Goal: Task Accomplishment & Management: Manage account settings

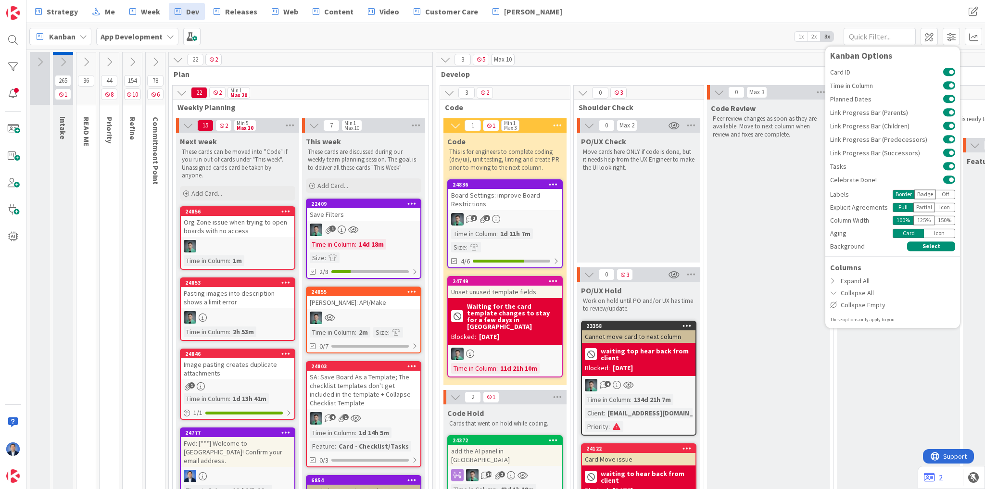
scroll to position [47, 0]
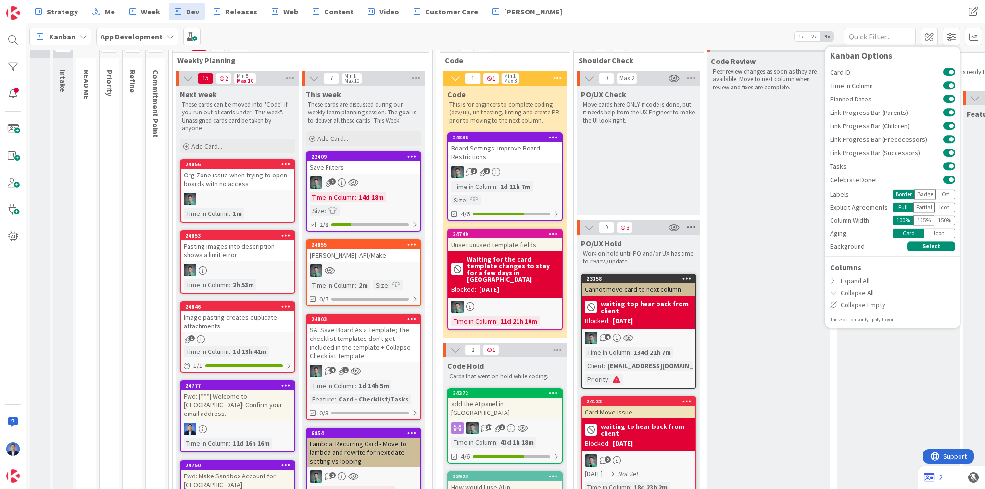
click at [688, 223] on icon at bounding box center [691, 227] width 13 height 14
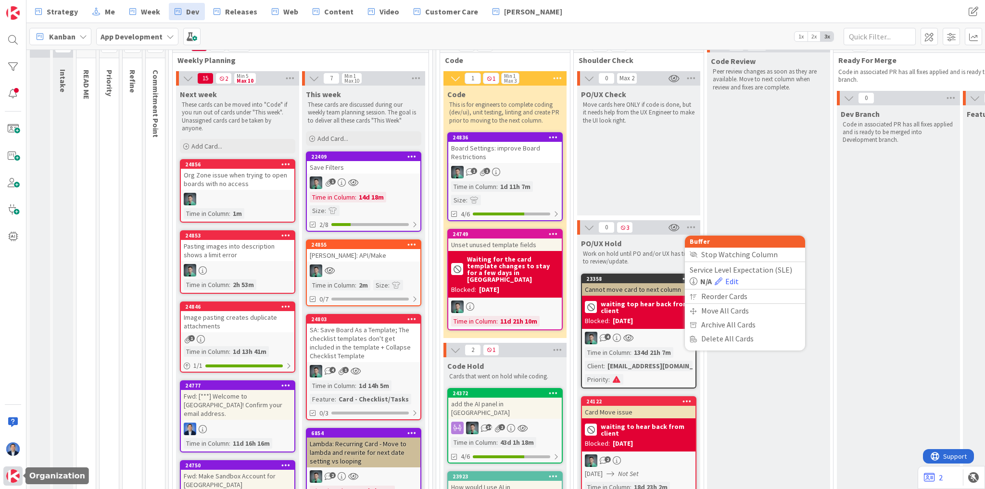
click at [16, 473] on img at bounding box center [12, 476] width 13 height 13
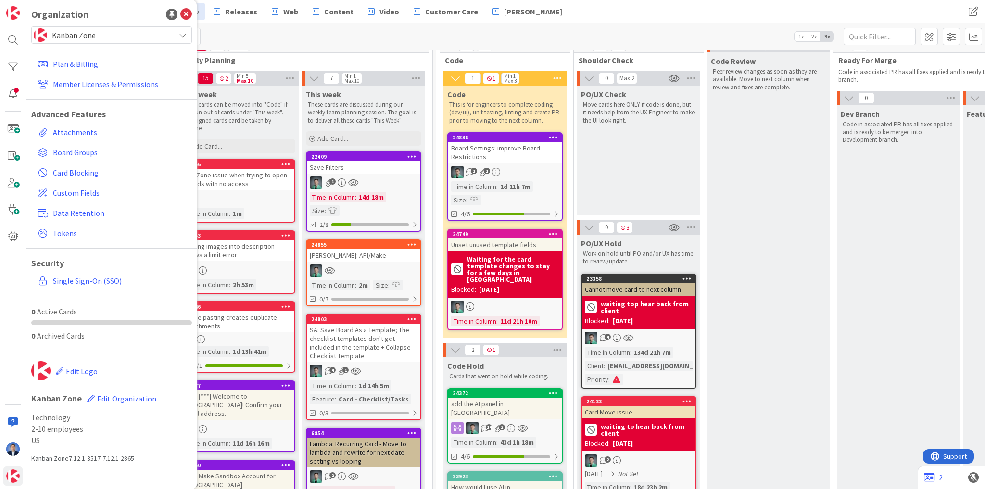
click at [106, 35] on span "Kanban Zone" at bounding box center [111, 34] width 118 height 13
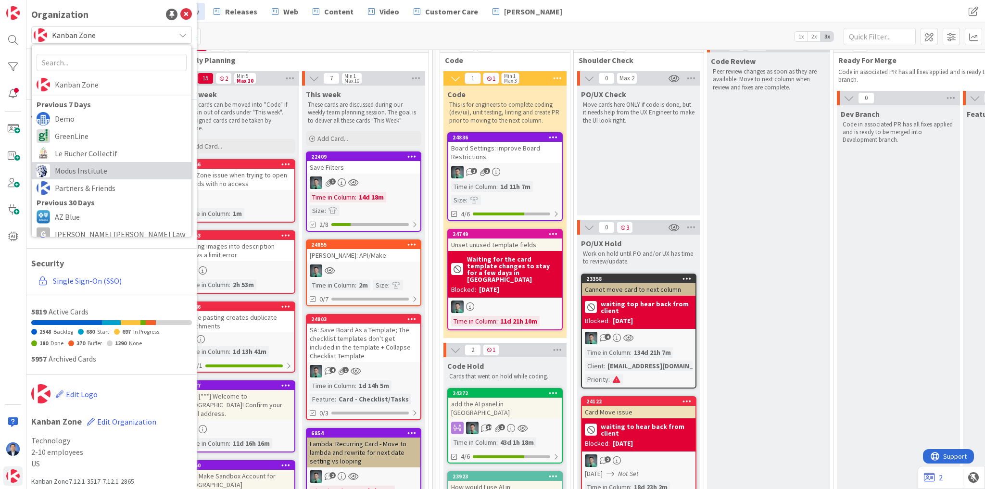
click at [90, 169] on span "Modus Institute" at bounding box center [121, 171] width 132 height 14
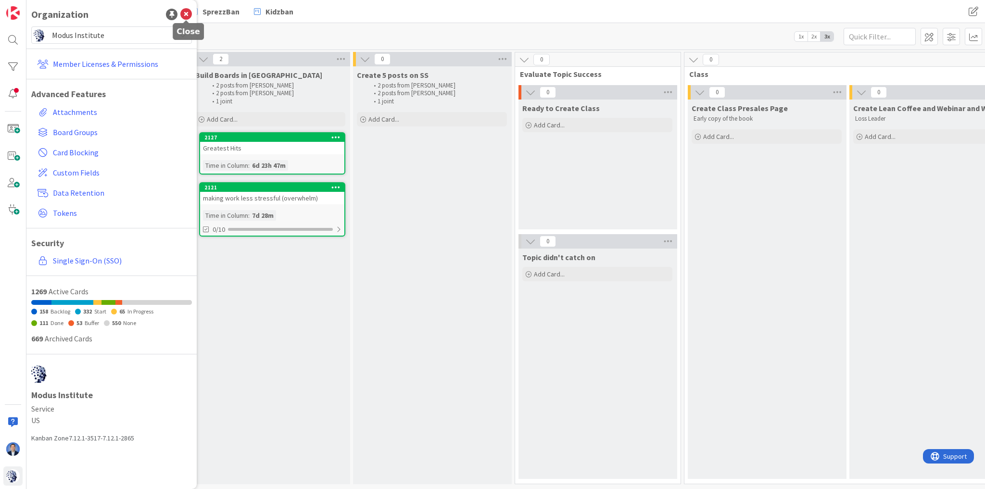
click at [185, 15] on icon at bounding box center [186, 15] width 12 height 12
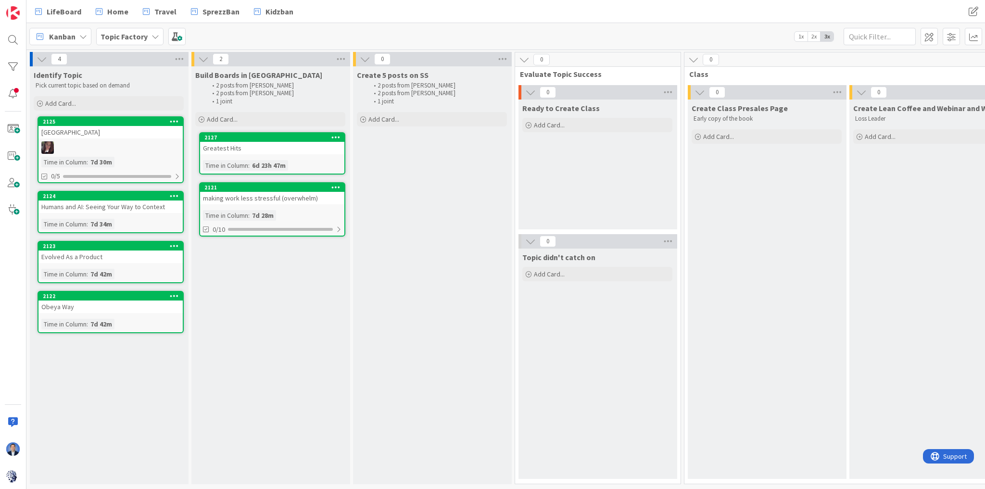
click at [125, 36] on b "Topic Factory" at bounding box center [124, 37] width 47 height 10
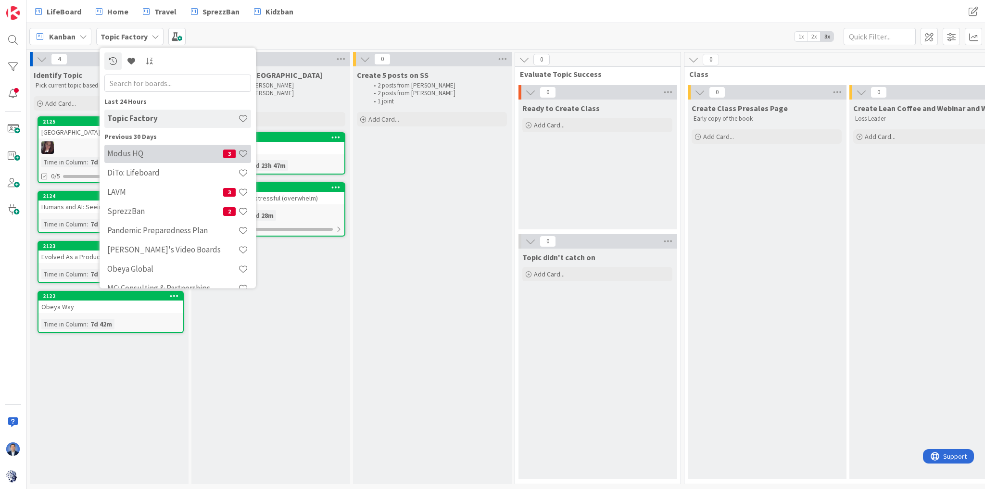
click at [135, 158] on h4 "Modus HQ" at bounding box center [165, 154] width 116 height 10
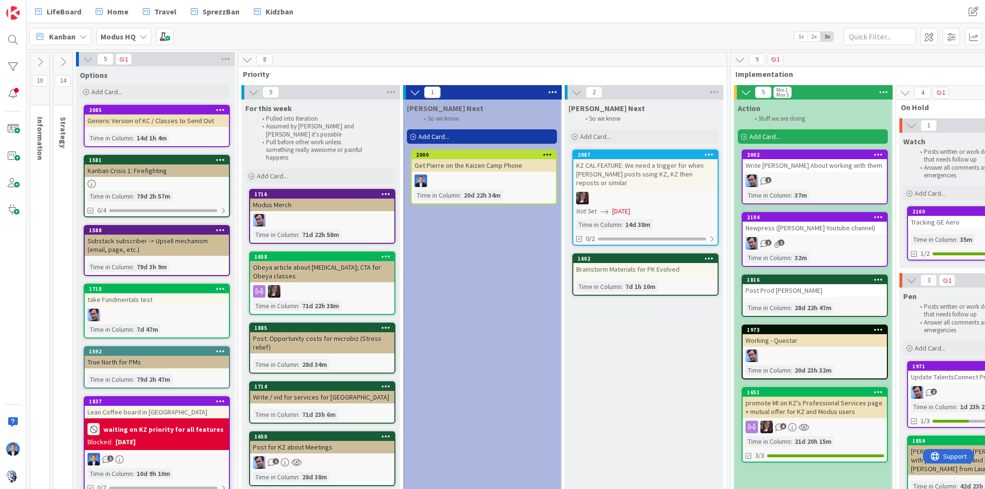
click at [39, 60] on icon at bounding box center [40, 62] width 11 height 11
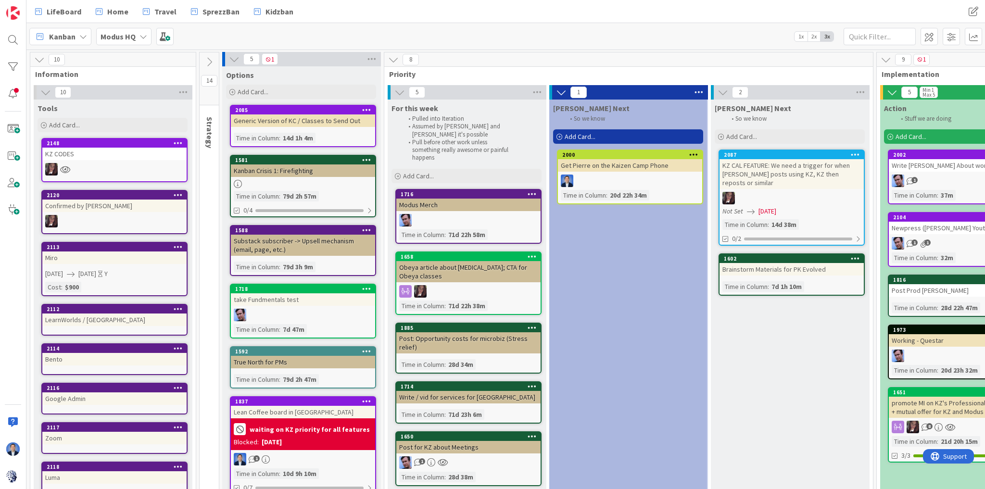
click at [102, 157] on div "KZ CODES" at bounding box center [114, 154] width 144 height 13
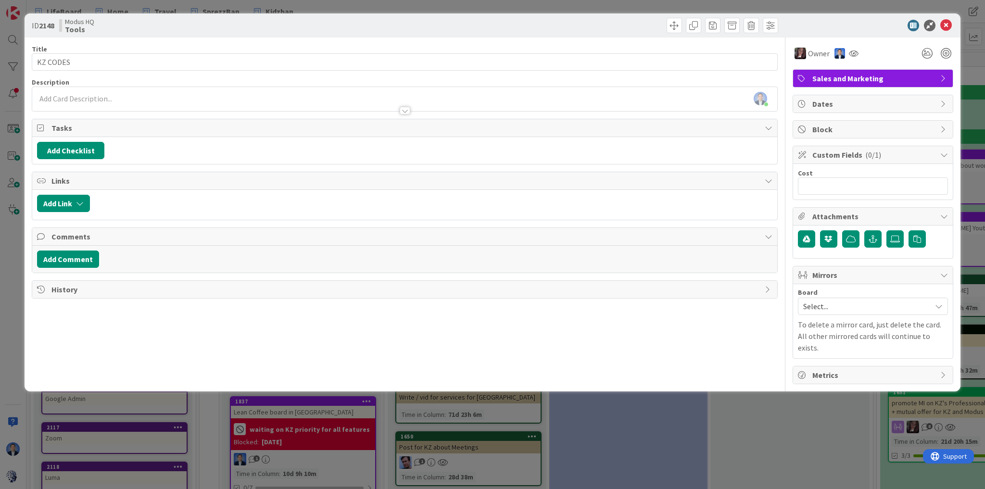
click at [206, 95] on div "Dimitri Ponomareff just joined" at bounding box center [404, 99] width 745 height 24
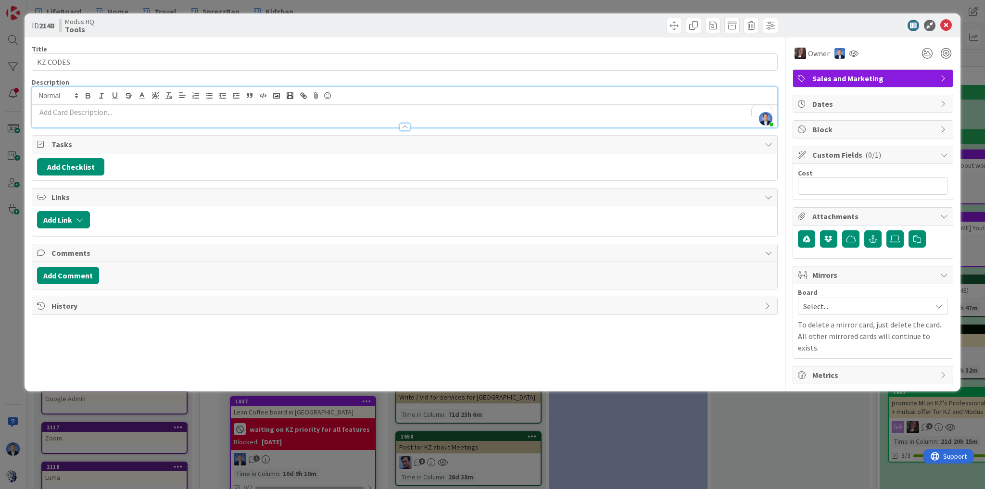
click at [74, 121] on div at bounding box center [404, 122] width 745 height 10
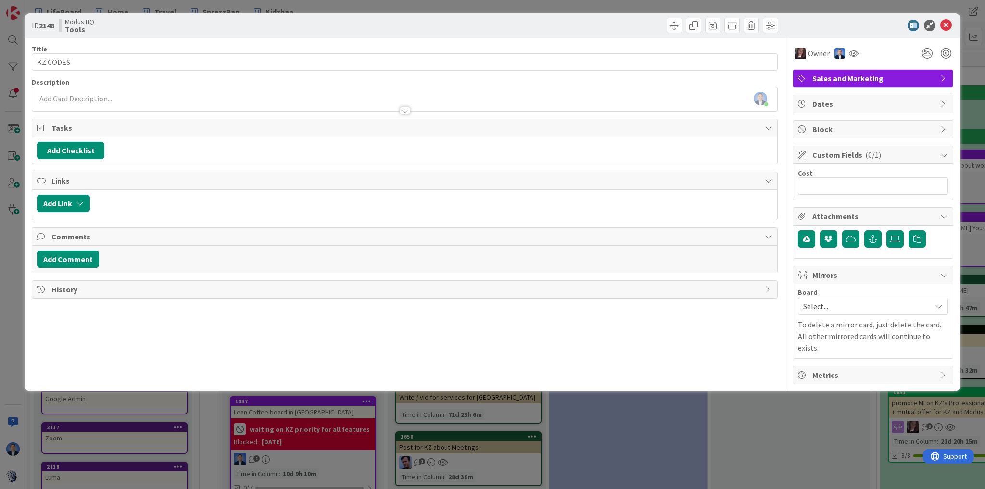
click at [71, 98] on p "To enrich screen reader interactions, please activate Accessibility in Grammarl…" at bounding box center [405, 98] width 736 height 11
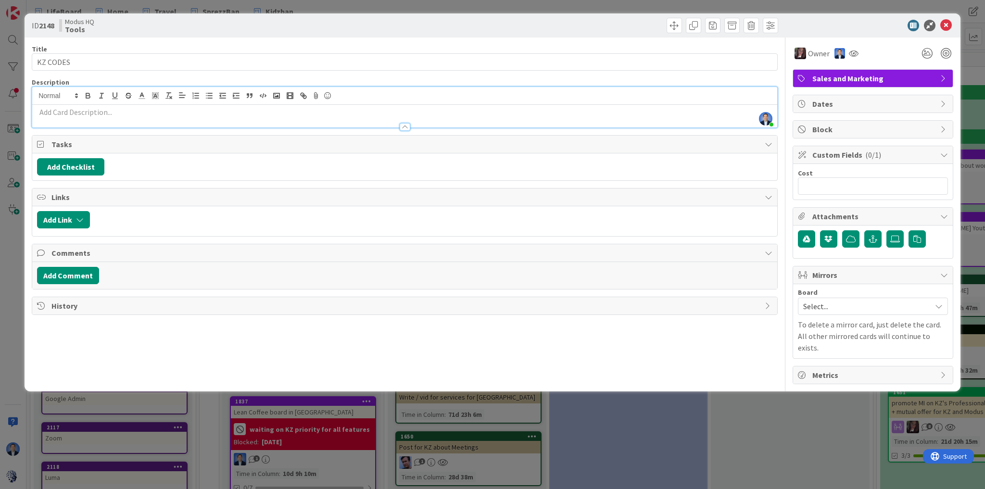
click at [67, 113] on p "To enrich screen reader interactions, please activate Accessibility in Grammarl…" at bounding box center [405, 112] width 736 height 11
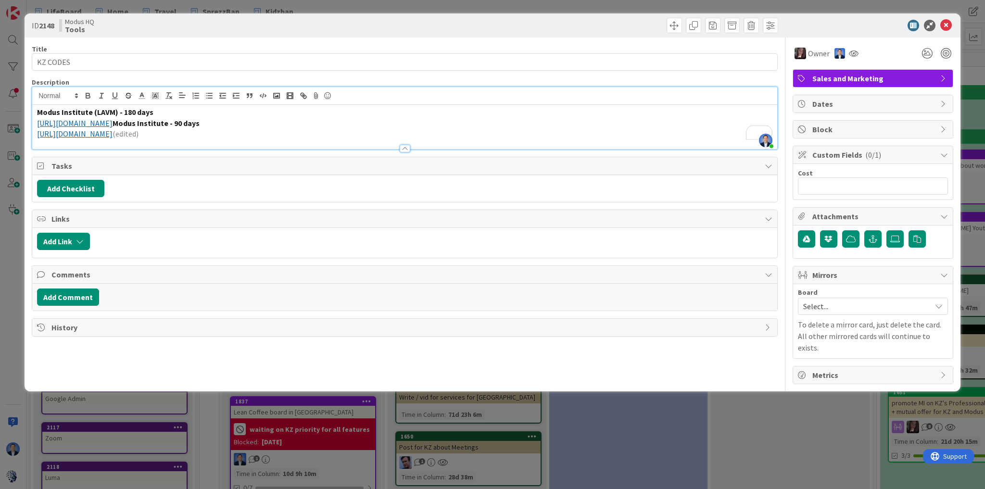
click at [200, 123] on strong "Modus Institute - 90 days" at bounding box center [156, 123] width 87 height 10
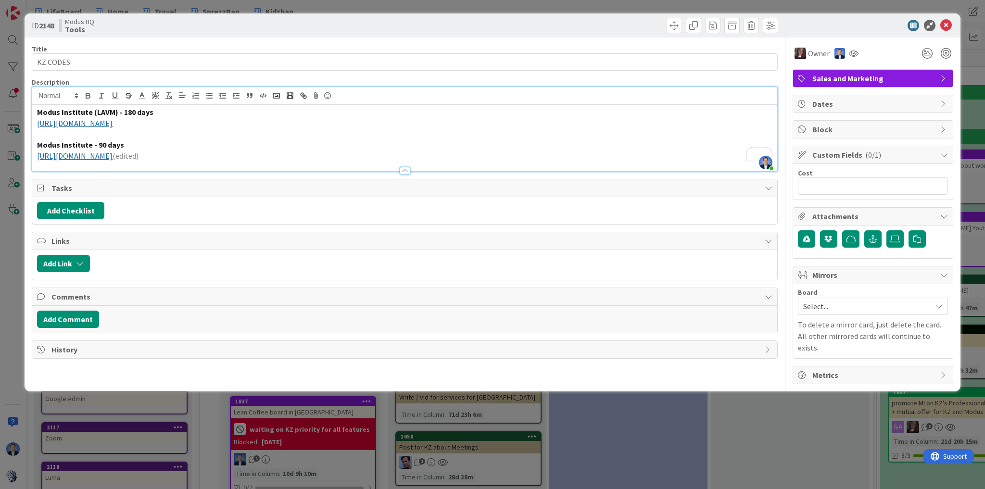
click at [37, 113] on div "Modus Institute (LAVM) - 180 days https://kanbanzone.io/signup-account?promocod…" at bounding box center [404, 138] width 745 height 66
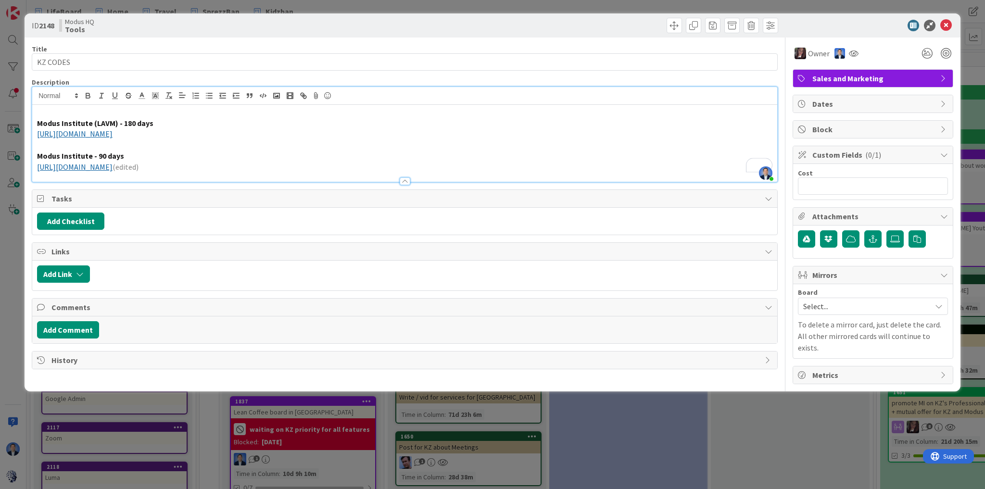
click at [272, 134] on p "https://kanbanzone.io/signup-account?promocode=mi25lavm6p" at bounding box center [405, 133] width 736 height 11
drag, startPoint x: 273, startPoint y: 166, endPoint x: 241, endPoint y: 165, distance: 32.8
click at [241, 165] on p "https://kanbanzone.io/signup-account?promocode=mi25std3p (edited)" at bounding box center [405, 167] width 736 height 11
click at [267, 133] on p "https://kanbanzone.io/signup-account?promocode=mi25lavm6p" at bounding box center [405, 133] width 736 height 11
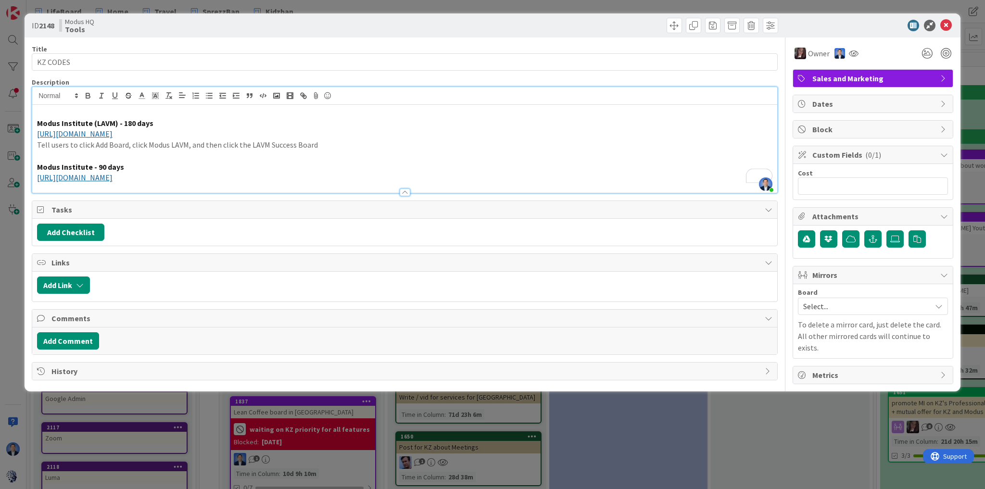
click at [252, 172] on p "https://kanbanzone.io/signup-account?promocode=mi25std3p" at bounding box center [405, 177] width 736 height 11
drag, startPoint x: 189, startPoint y: 144, endPoint x: 38, endPoint y: 145, distance: 151.1
click at [38, 145] on p "Tell users to click Add Board, click Modus LAVM, and then click the LAVM Succes…" at bounding box center [405, 145] width 736 height 11
copy p "Tell users to click Add Board, click Modus LAVM,"
click at [264, 178] on p "https://kanbanzone.io/signup-account?promocode=mi25std3p" at bounding box center [405, 177] width 736 height 11
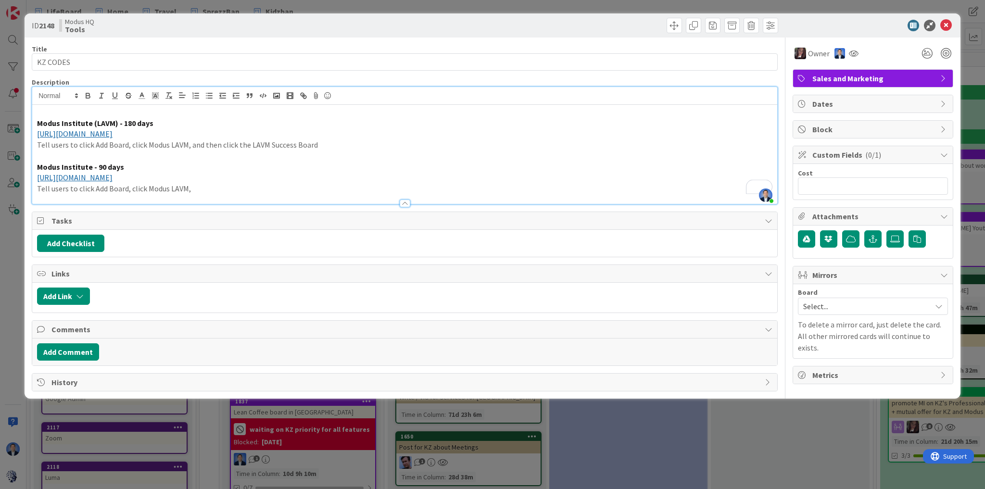
click at [177, 189] on p "Tell users to click Add Board, click Modus LAVM," at bounding box center [405, 188] width 736 height 11
click at [214, 187] on p "Tell users to click Add Board, click Modus Insitute," at bounding box center [405, 188] width 736 height 11
click at [319, 143] on p "Tell users to click Add Board, click Modus LAVM, and then click the LAVM Succes…" at bounding box center [405, 145] width 736 height 11
drag, startPoint x: 187, startPoint y: 185, endPoint x: 171, endPoint y: 187, distance: 15.5
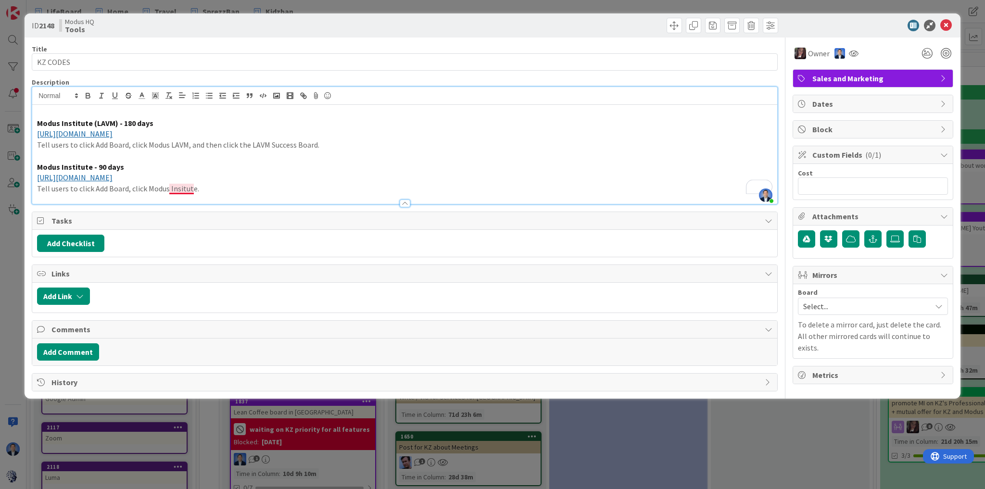
click at [171, 187] on p "Tell users to click Add Board, click Modus Insitute." at bounding box center [405, 188] width 736 height 11
drag, startPoint x: 185, startPoint y: 189, endPoint x: 173, endPoint y: 198, distance: 15.0
click at [172, 200] on div at bounding box center [404, 199] width 745 height 10
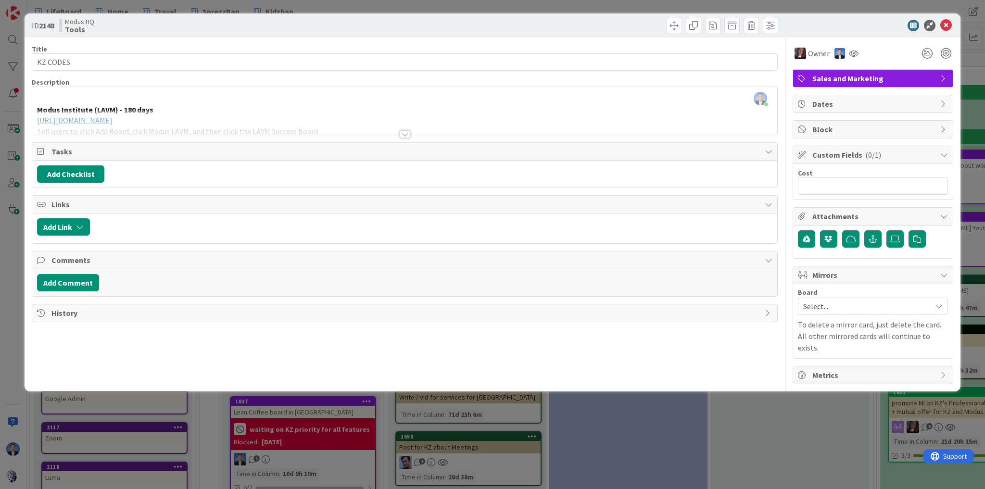
click at [272, 115] on div at bounding box center [404, 122] width 745 height 25
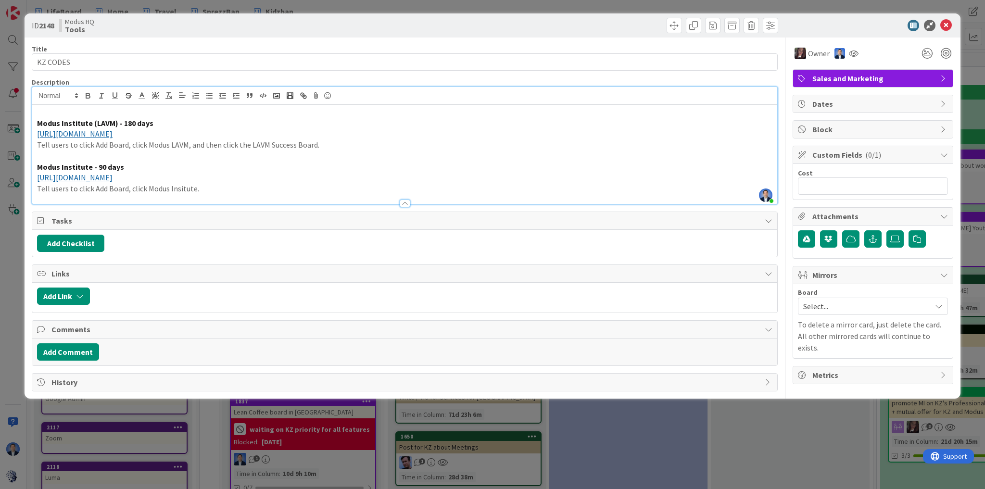
click at [184, 192] on p "Tell users to click Add Board, click Modus Insitute." at bounding box center [405, 188] width 736 height 11
click at [177, 188] on p "Tell users to click Add Board, click Modus Insitute." at bounding box center [405, 188] width 736 height 11
click at [339, 167] on p "Modus Institute - 90 days" at bounding box center [405, 167] width 736 height 11
click at [945, 28] on icon at bounding box center [947, 26] width 12 height 12
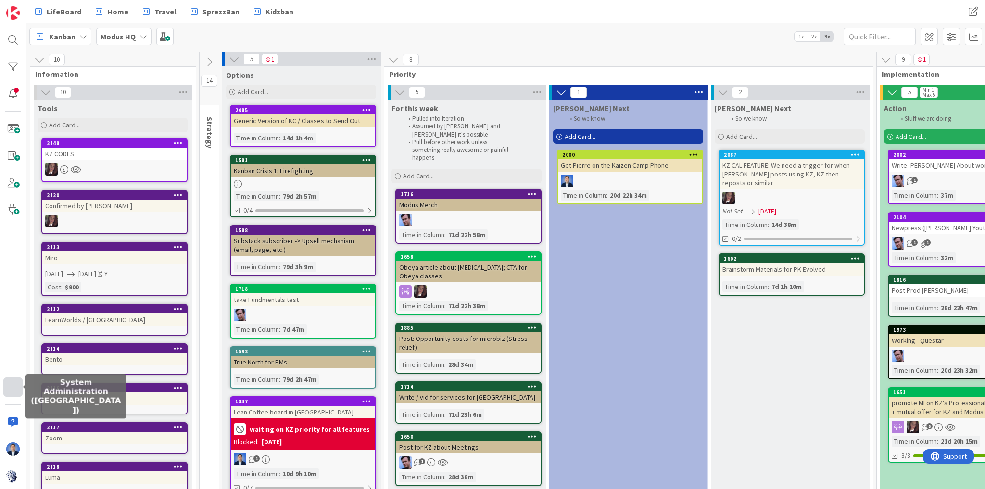
click at [8, 388] on div at bounding box center [12, 387] width 19 height 19
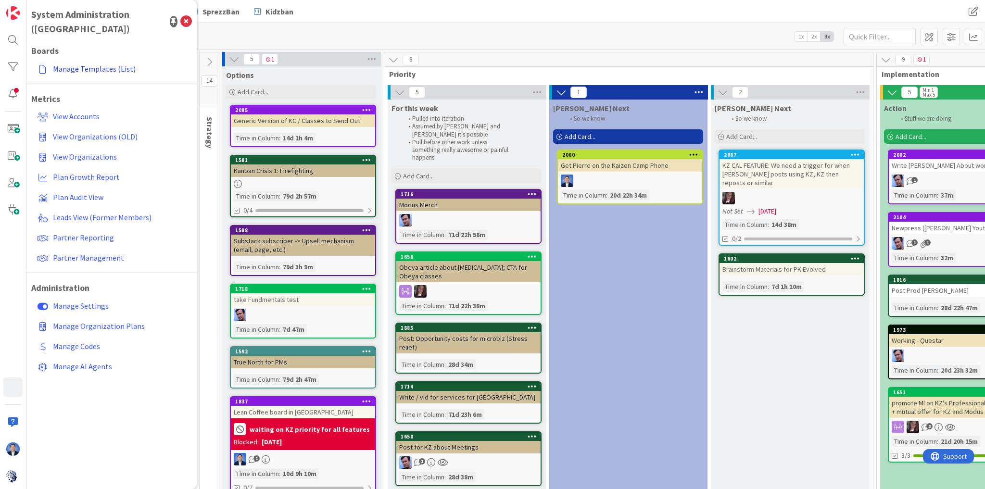
click at [92, 60] on link "Manage Templates (List)" at bounding box center [113, 68] width 158 height 17
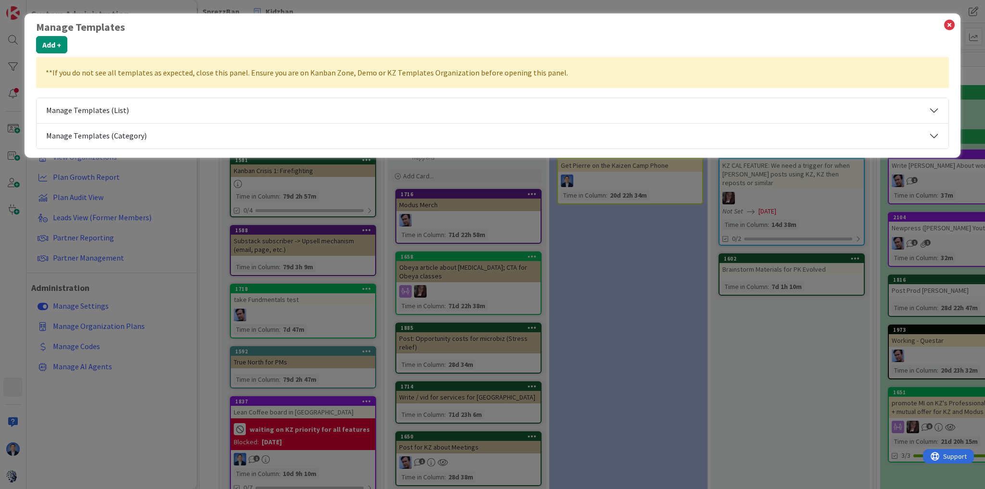
click at [96, 108] on button "Manage Templates (List)" at bounding box center [493, 110] width 912 height 25
select select "agilesherpas"
select select "fla"
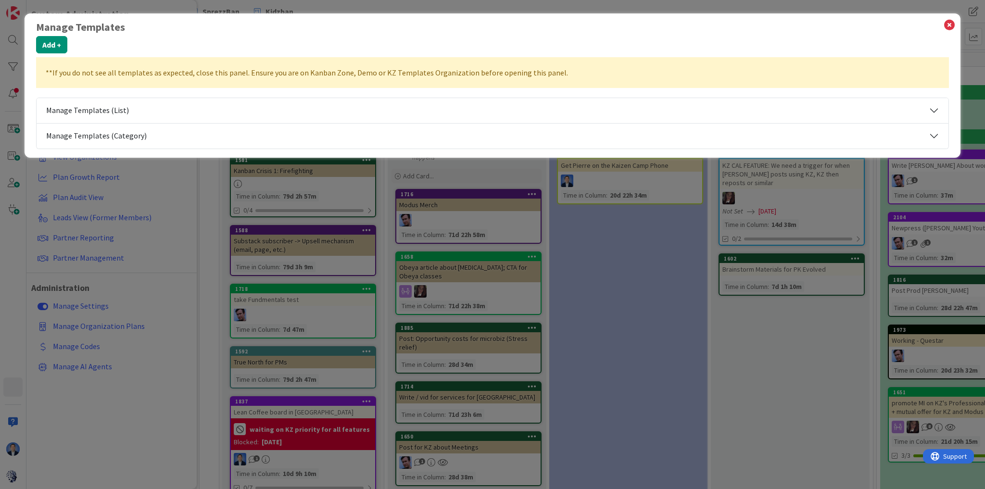
select select "tc4"
select select "tc11"
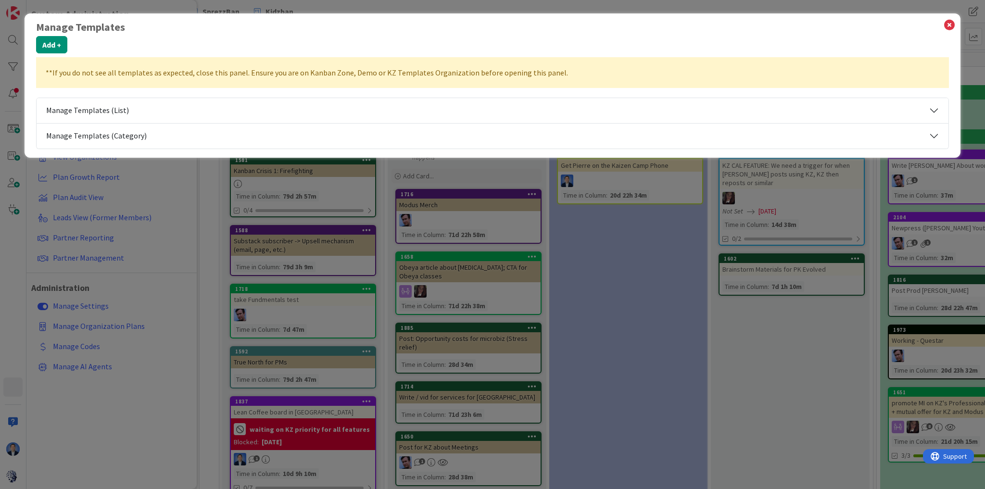
select select "fla"
select select "tc7"
select select "2"
select select "tc7"
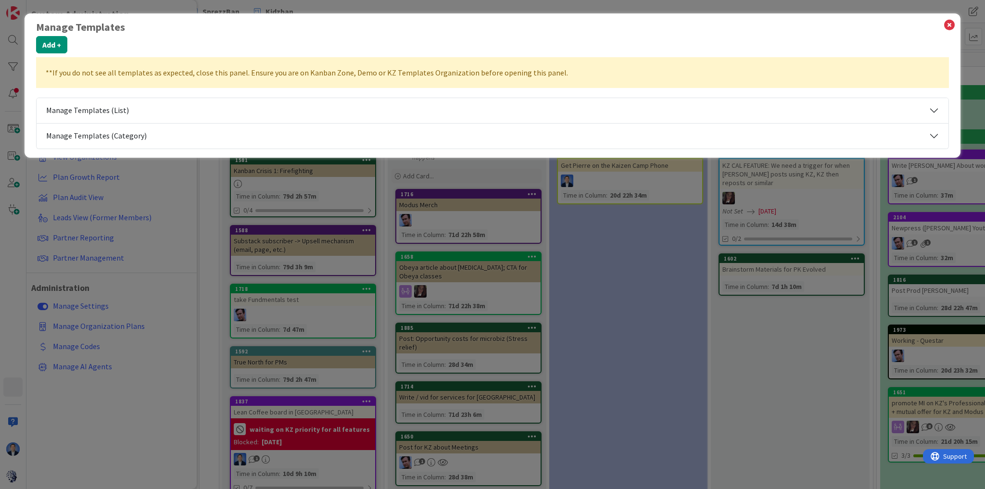
select select "tc7"
select select "2"
select select "tc2"
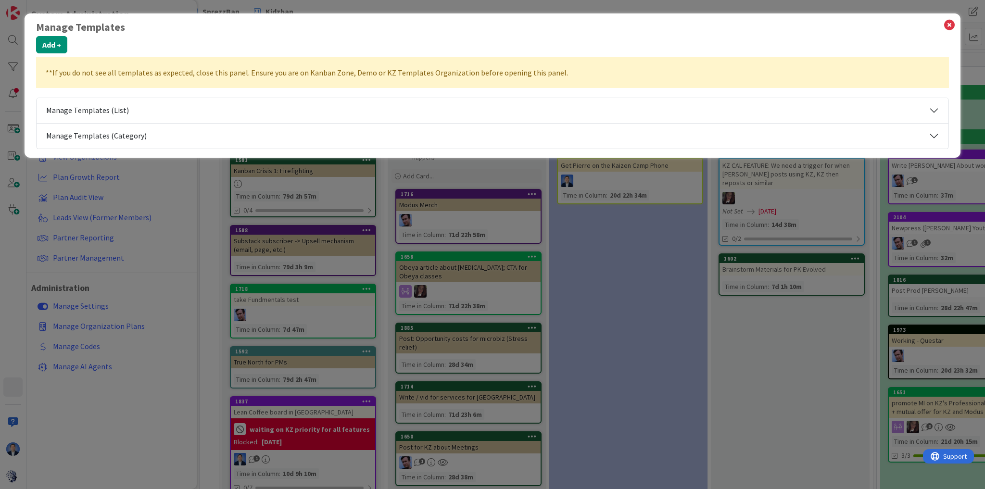
select select "tc2"
select select "2"
select select "tc2"
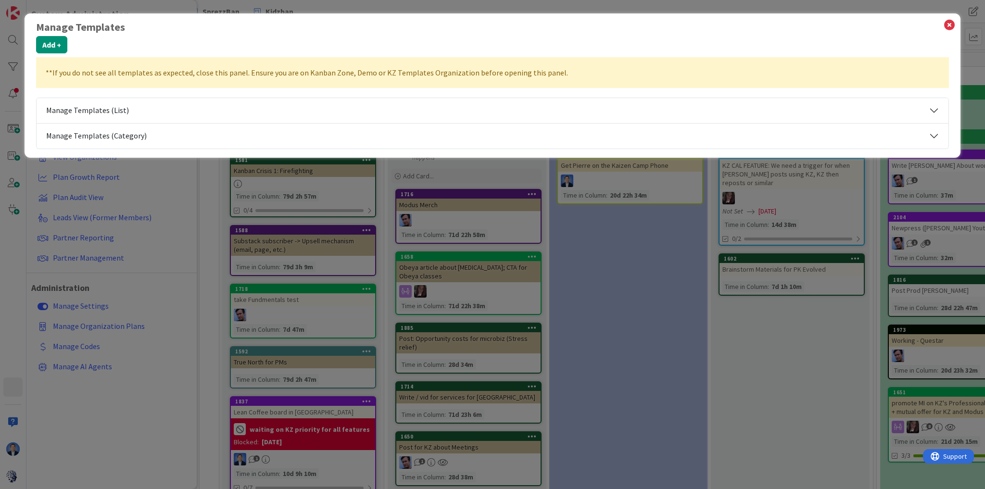
select select "2"
select select "tc10"
select select "tc7"
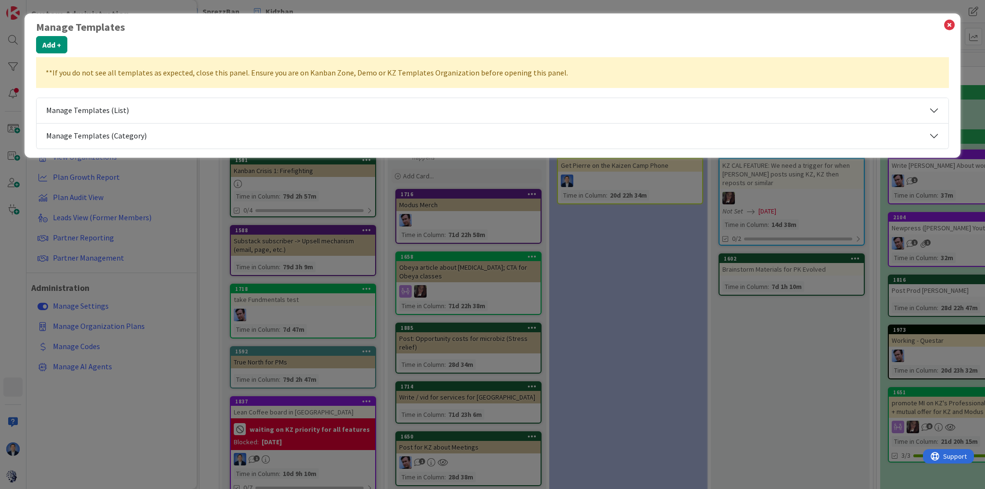
select select "tc7"
select select "2"
select select "tc7"
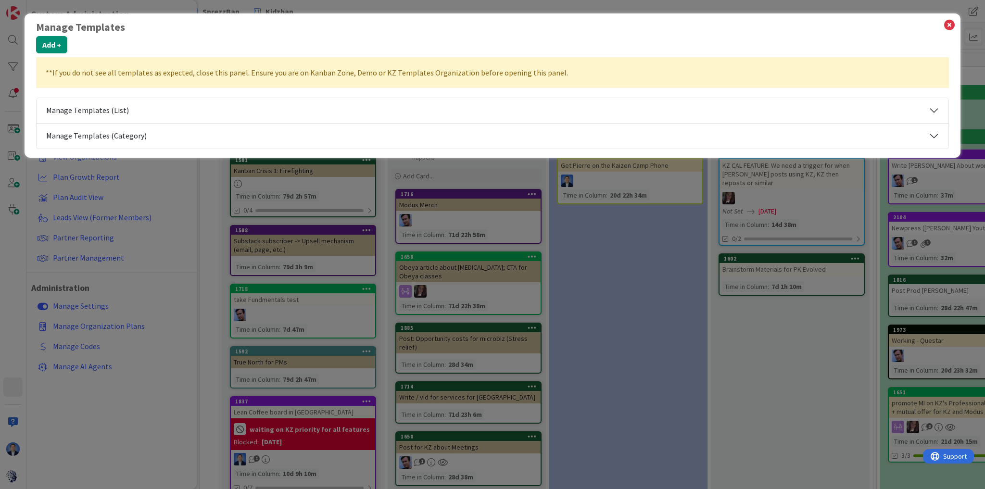
select select "tc5"
select select "tc7"
select select "2"
select select "tc7"
select select "2"
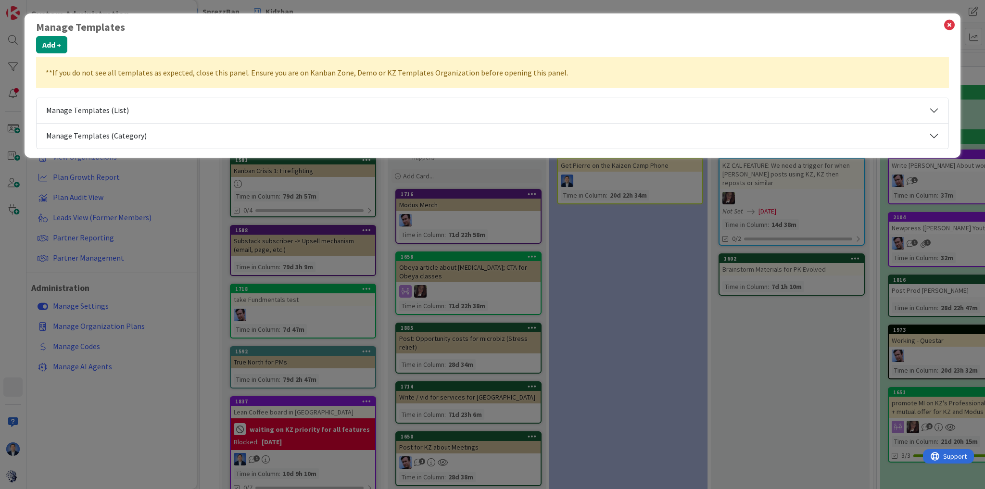
select select "tc7"
select select "modus"
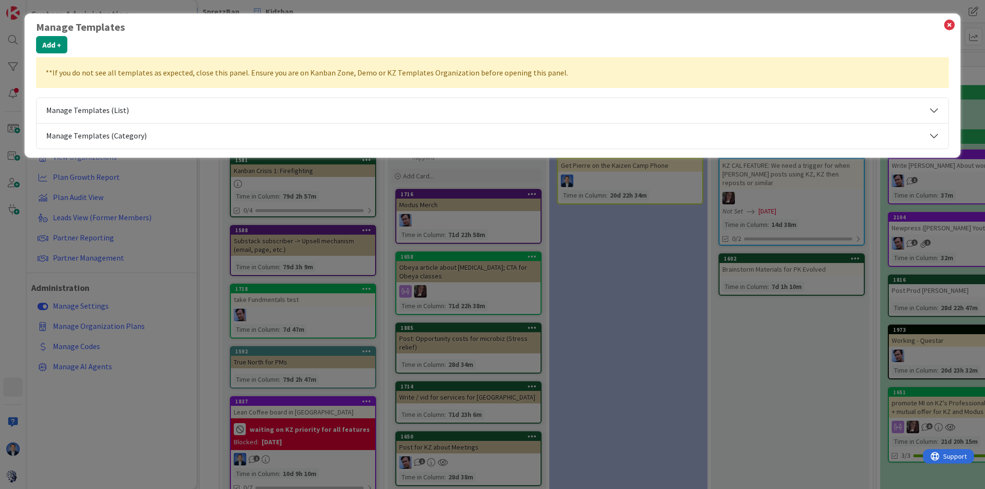
select select "tc5"
select select "tc10"
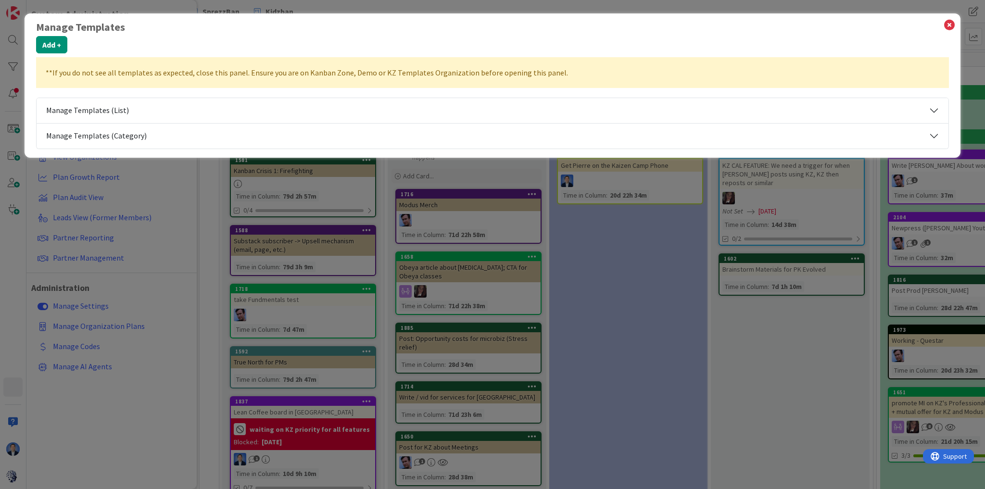
select select "tc4"
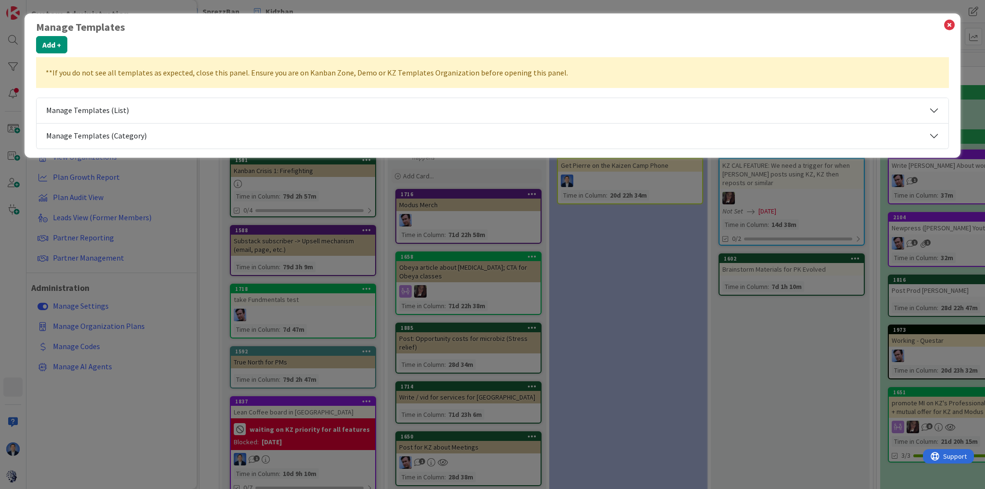
select select "tc5"
select select "tc2"
select select "tc7"
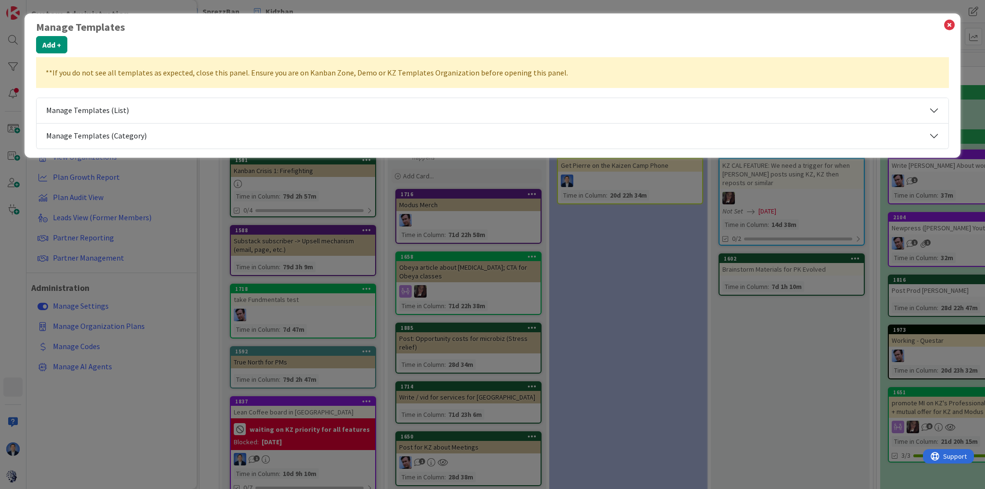
select select "agilesherpas"
select select "tc10"
select select "agilesherpas"
select select "tc7"
select select "2"
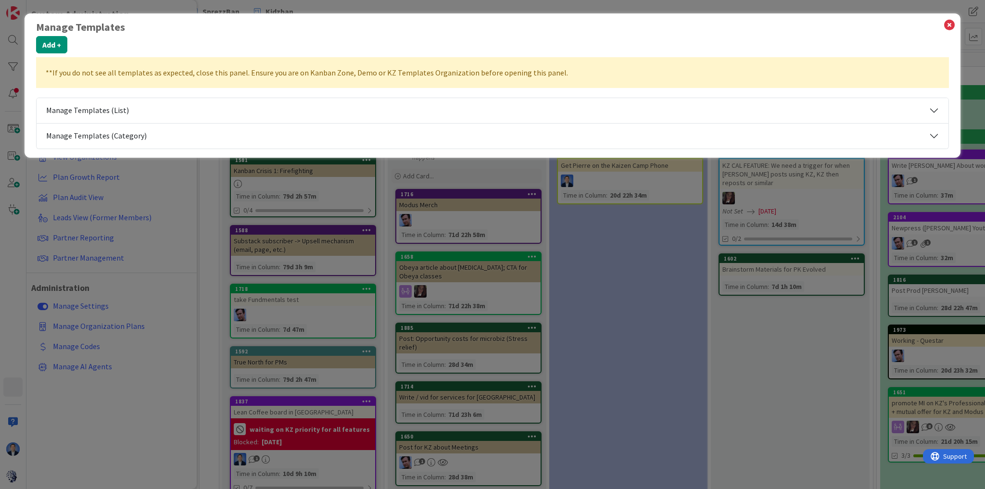
select select "tc2"
select select "tc5"
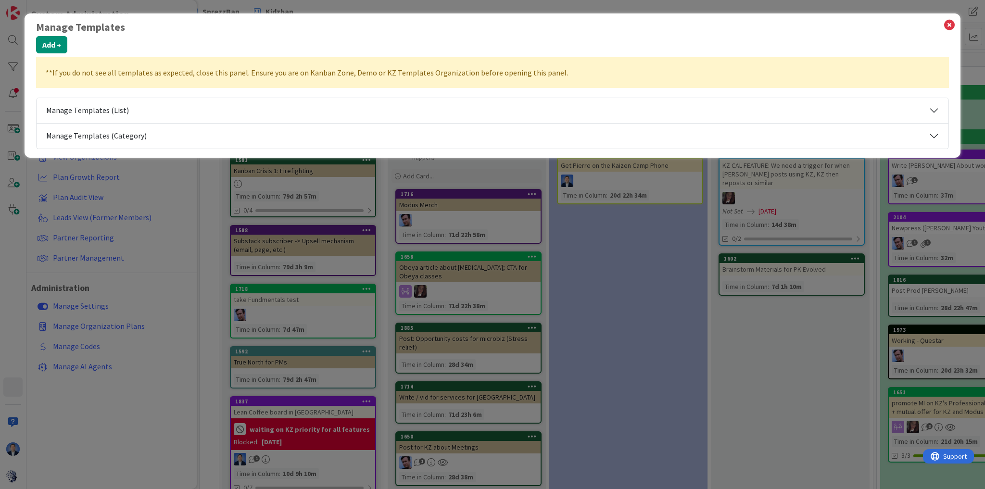
select select "tc7"
select select "tc10"
select select "modus"
select select "tc10"
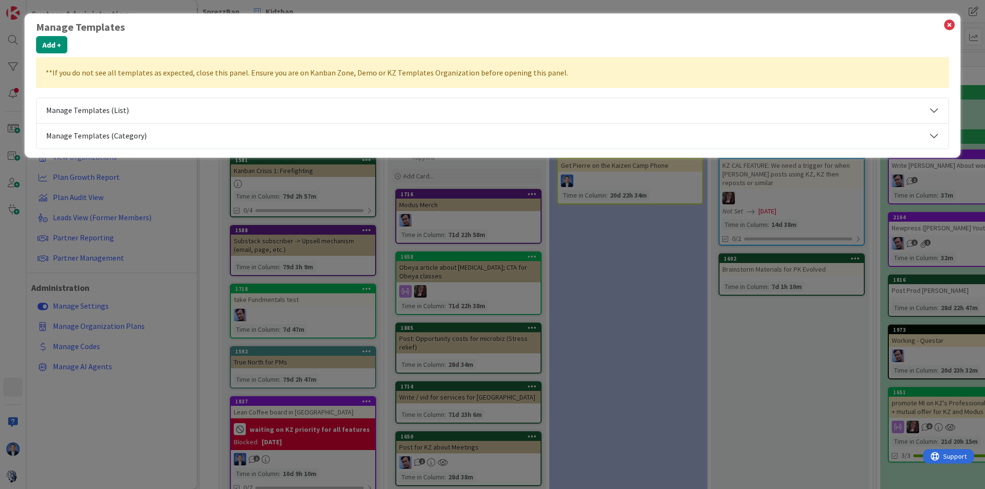
select select "tc2"
select select "tc10"
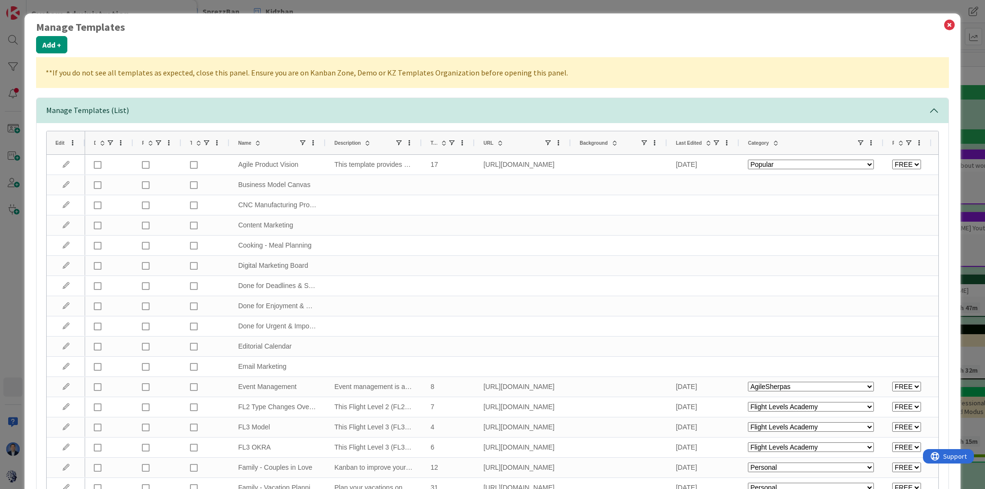
select select "tc10"
select select "agilesherpas"
select select "tc4"
select select "agilesherpas"
select select "modus"
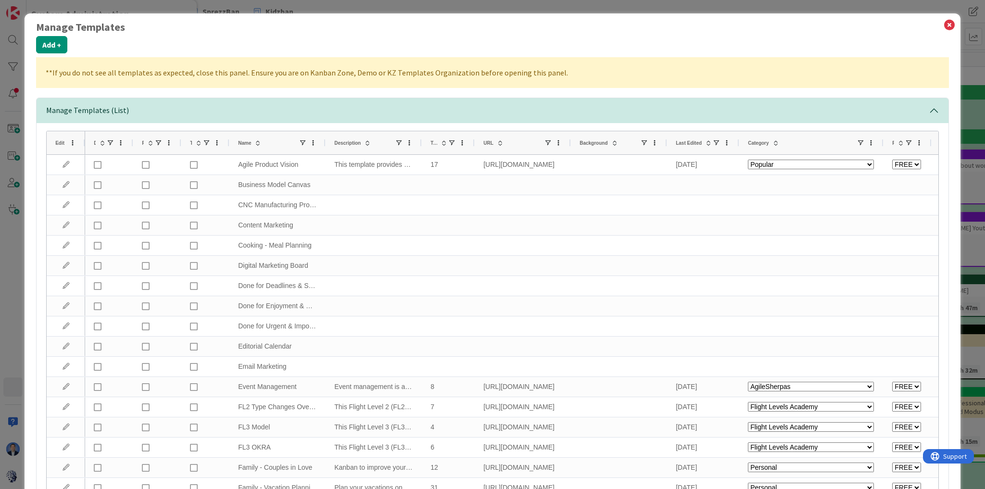
select select "modus"
select select "agilesherpas"
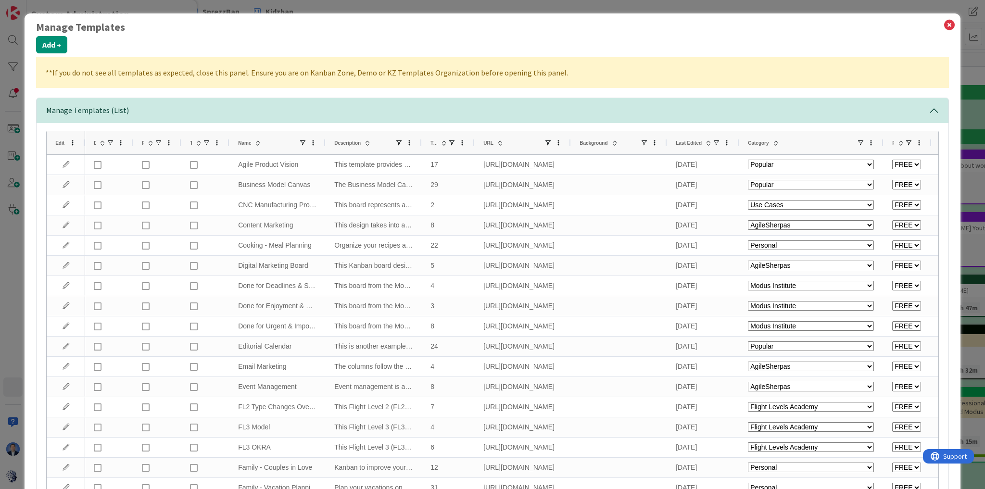
click at [134, 116] on button "Manage Templates (List)" at bounding box center [493, 110] width 912 height 25
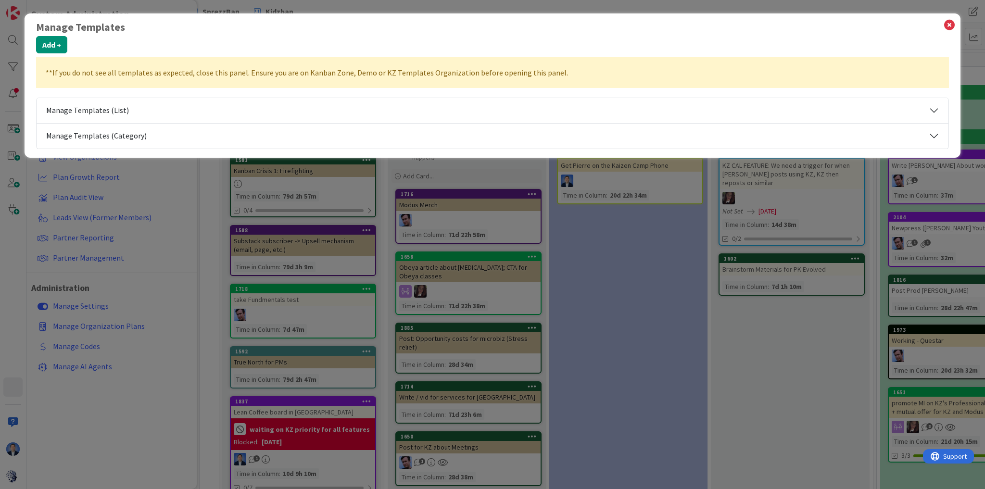
click at [165, 134] on button "Manage Templates (Category)" at bounding box center [493, 136] width 912 height 25
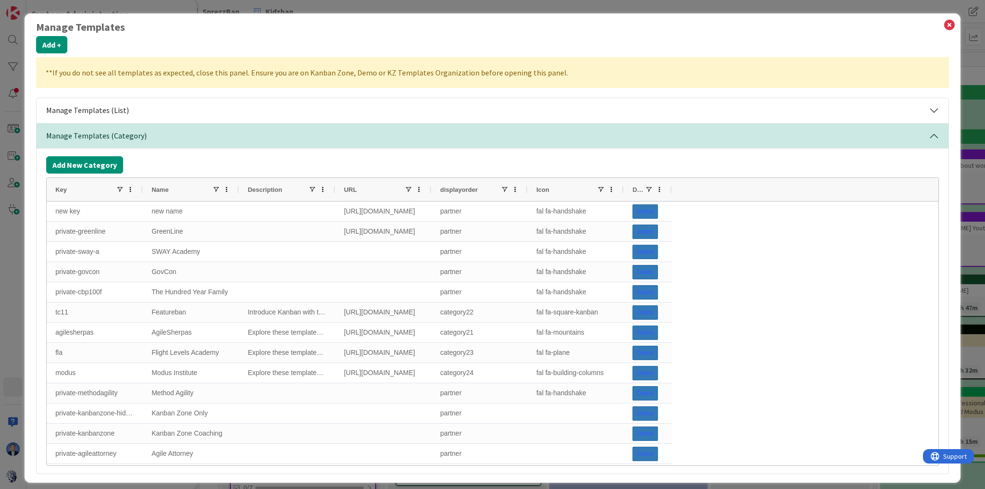
click at [162, 189] on span "Name" at bounding box center [160, 189] width 17 height 7
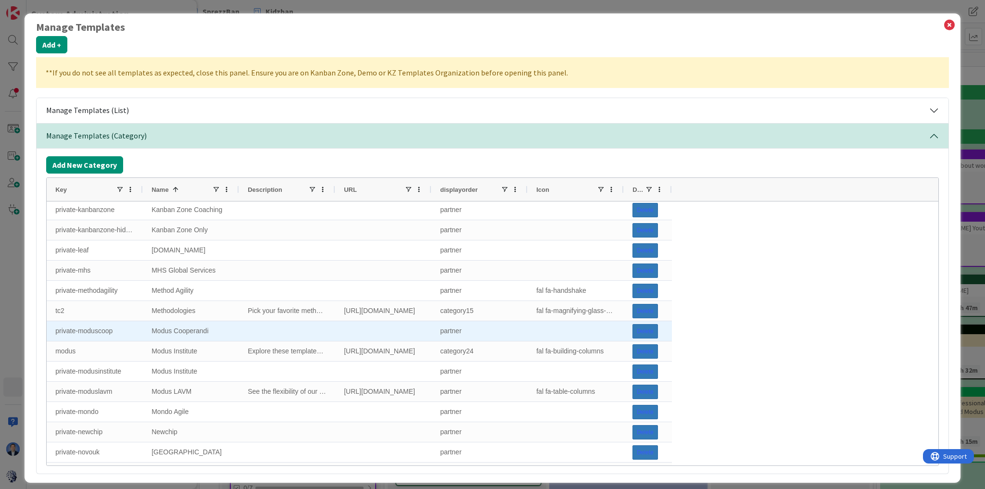
scroll to position [456, 0]
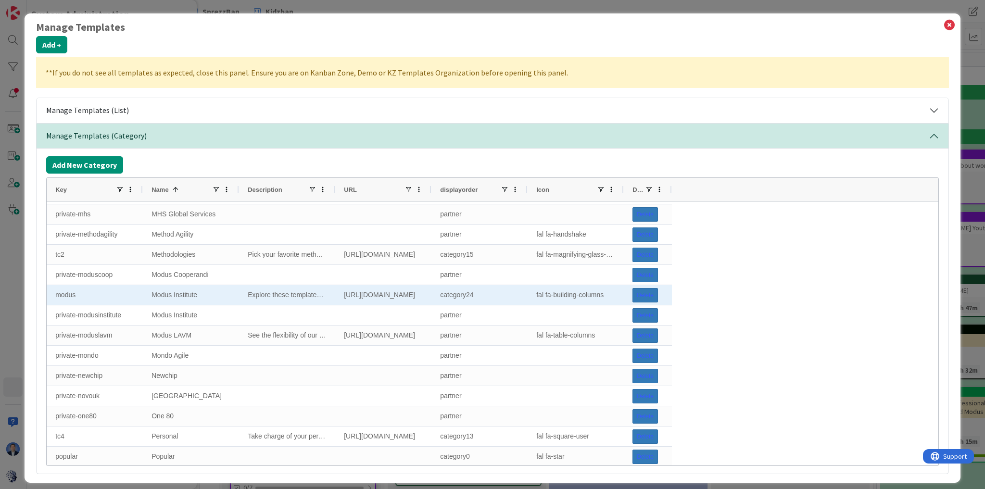
click at [388, 296] on div "https://modusinstitute.com/" at bounding box center [383, 295] width 96 height 20
click at [388, 297] on div "https://modusinstitute.com/" at bounding box center [383, 295] width 96 height 20
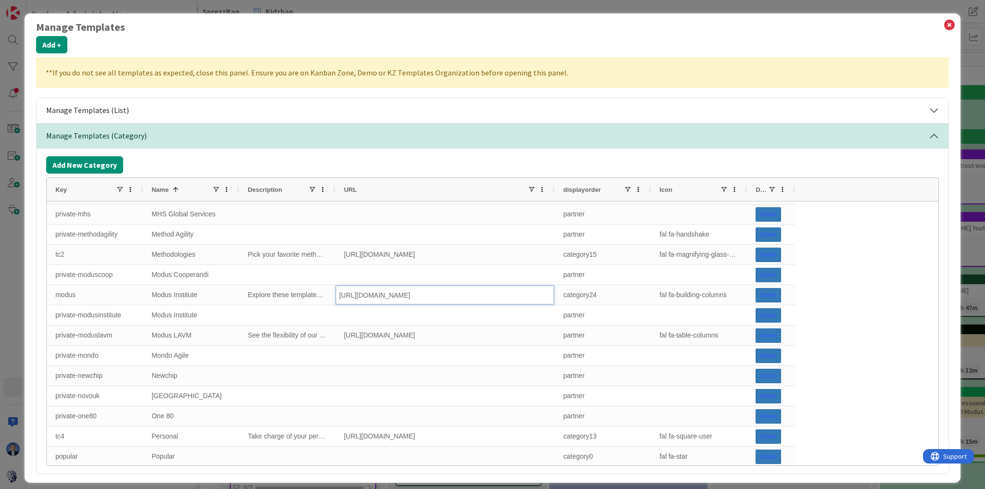
drag, startPoint x: 429, startPoint y: 189, endPoint x: 579, endPoint y: 181, distance: 149.8
click at [556, 186] on div at bounding box center [554, 189] width 4 height 23
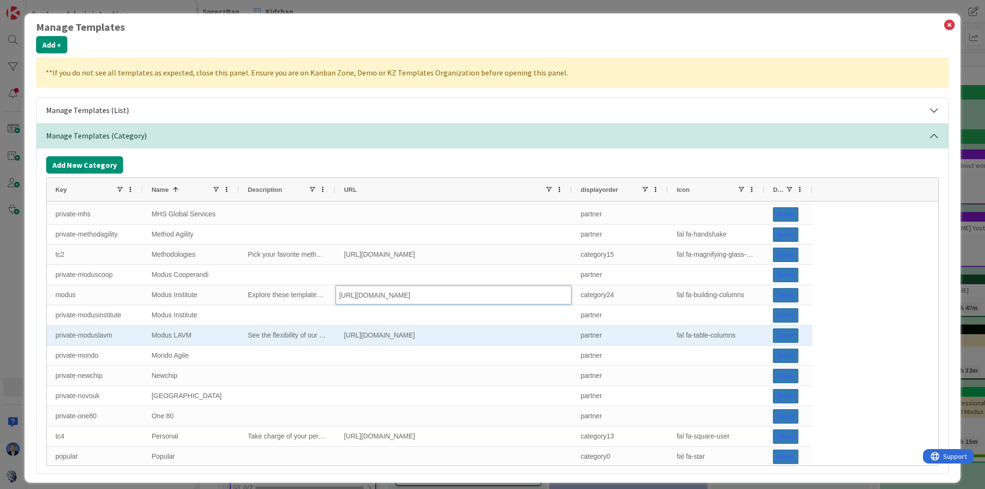
click at [390, 337] on div "https://kanbanzone.com/templates/visual-boards/" at bounding box center [453, 336] width 237 height 20
click at [390, 337] on input "https://kanbanzone.com/templates/visual-boards/" at bounding box center [454, 335] width 236 height 19
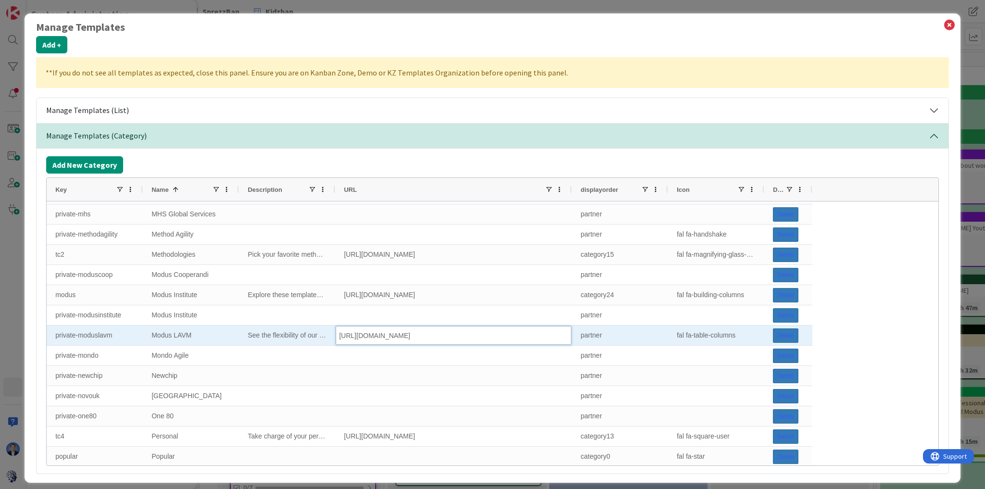
type input "https://modusinstitute.com/course/lean-agile-visual-management-certification"
click at [287, 331] on div "See the flexibility of our boards with these non Kanban ideas." at bounding box center [287, 336] width 96 height 20
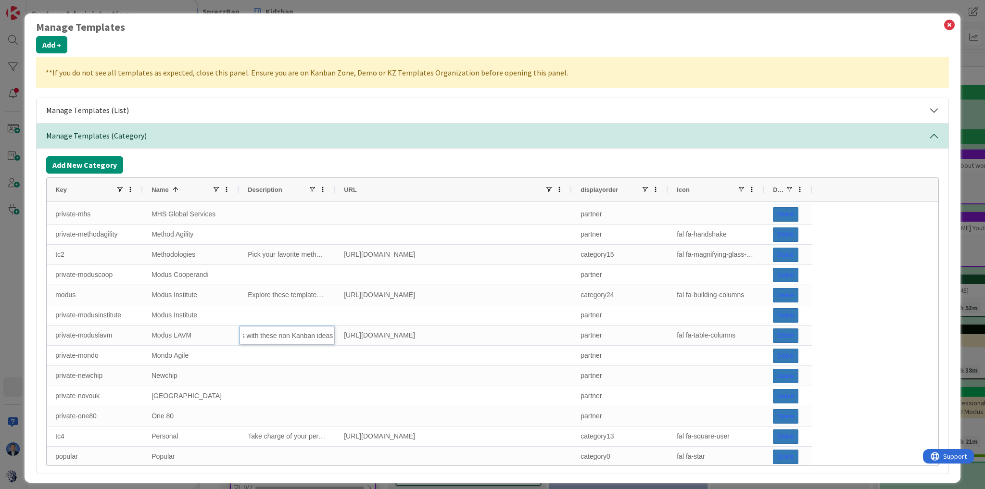
scroll to position [0, 0]
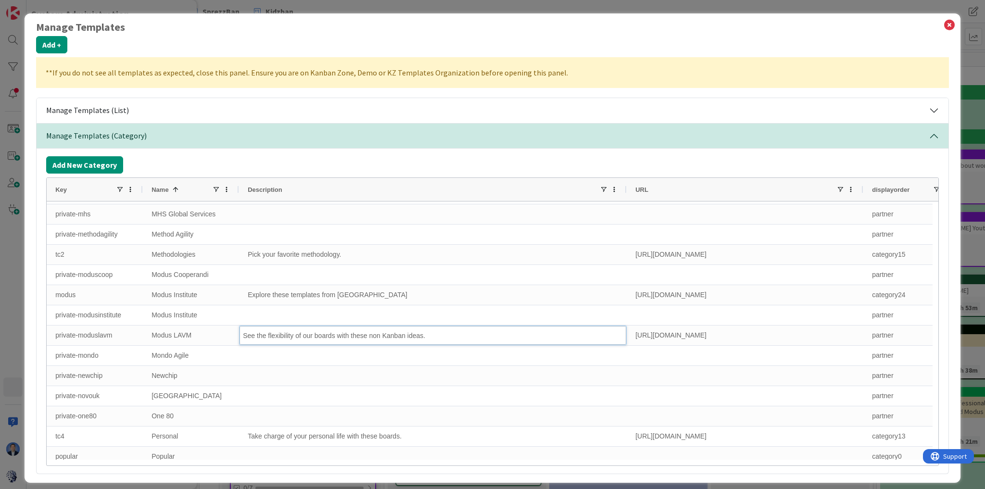
drag, startPoint x: 334, startPoint y: 193, endPoint x: 625, endPoint y: 216, distance: 292.4
click at [625, 216] on div "Key Name 1 Description URL displayorder Icon private-greenline GreenLine https:…" at bounding box center [493, 322] width 892 height 288
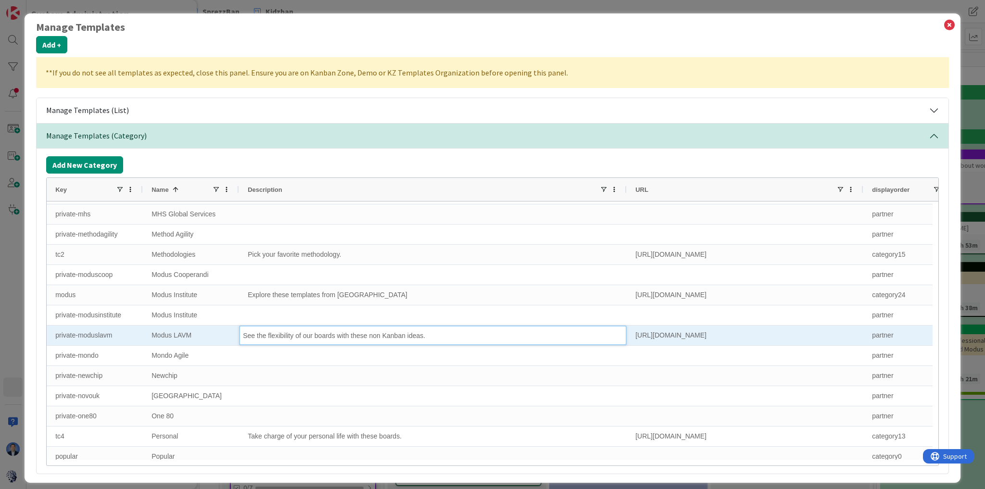
click at [299, 343] on input "See the flexibility of our boards with these non Kanban ideas." at bounding box center [433, 335] width 387 height 19
click at [256, 338] on input "Manage your LAVM success with this template" at bounding box center [433, 335] width 387 height 19
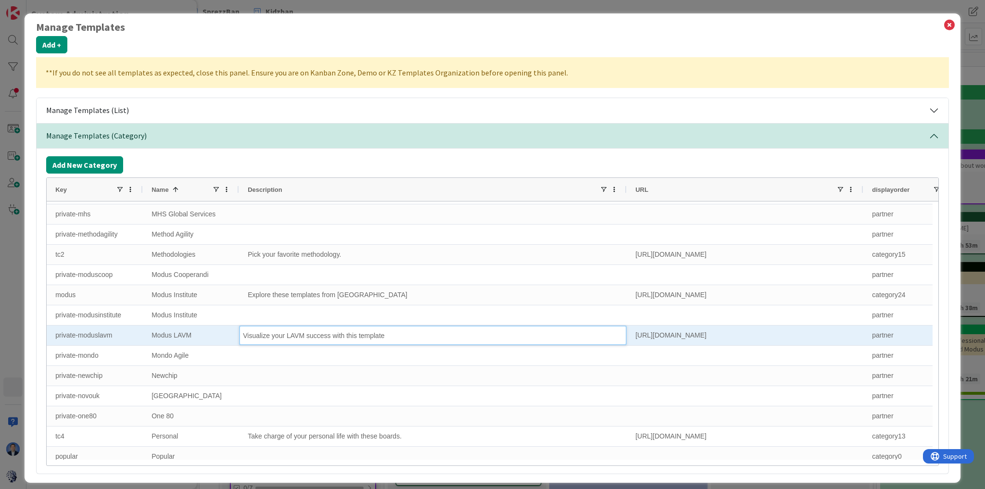
click at [394, 333] on input "Visualize your LAVM success with this template" at bounding box center [433, 335] width 387 height 19
type input "Visualize your LAVM success with this template."
click at [515, 332] on input "Visualize your LAVM success with this template." at bounding box center [433, 335] width 387 height 19
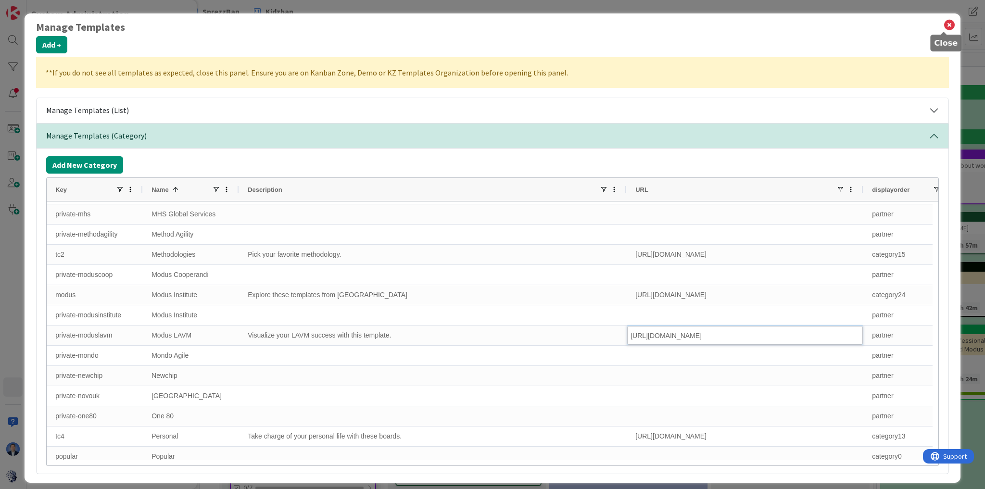
click at [943, 26] on icon at bounding box center [949, 24] width 13 height 13
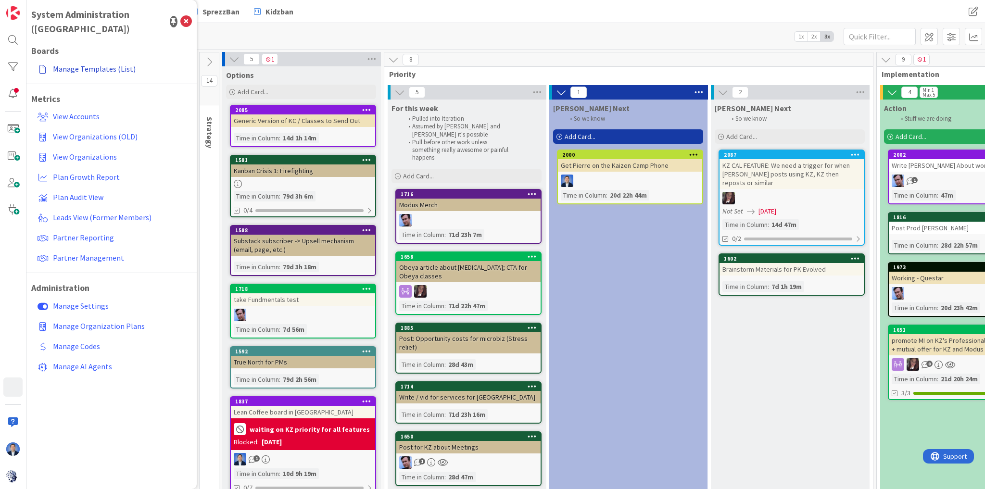
click at [95, 60] on link "Manage Templates (List)" at bounding box center [113, 68] width 158 height 17
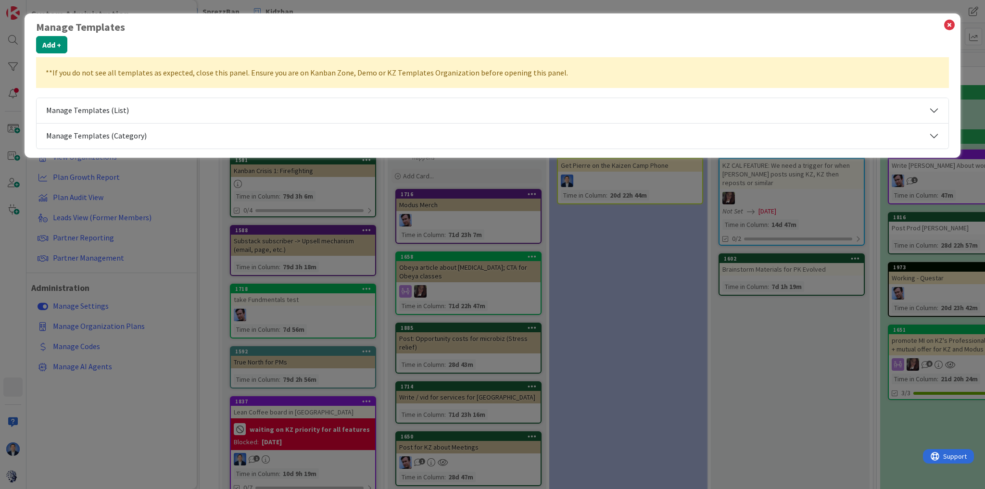
click at [118, 133] on button "Manage Templates (Category)" at bounding box center [493, 136] width 912 height 25
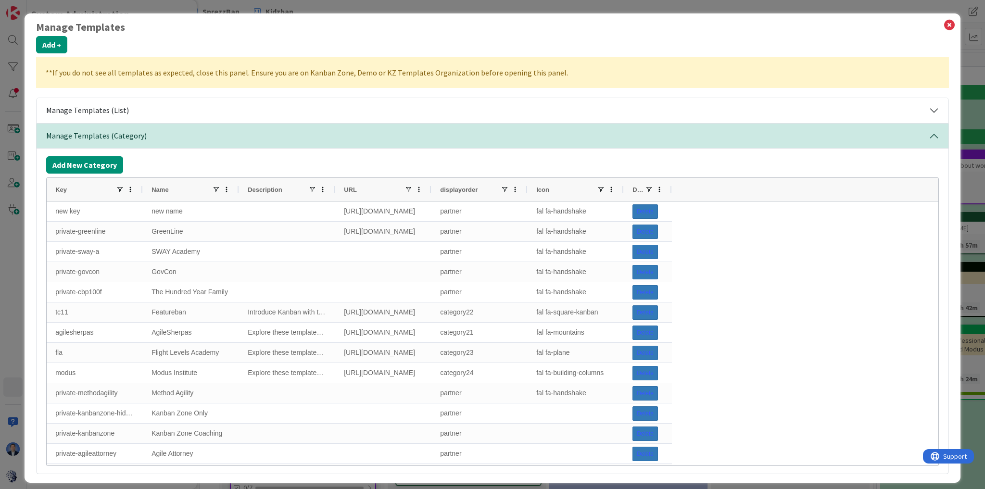
click at [161, 191] on span "Name" at bounding box center [160, 189] width 17 height 7
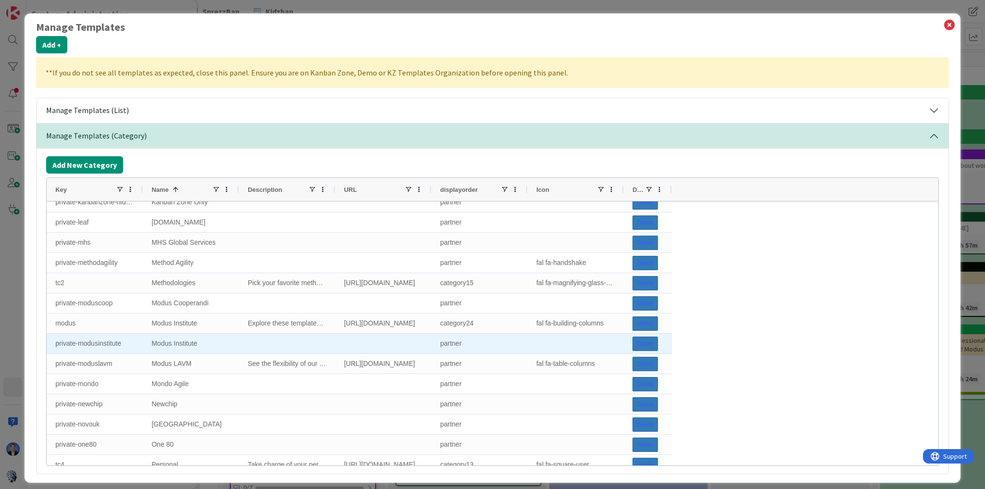
scroll to position [462, 0]
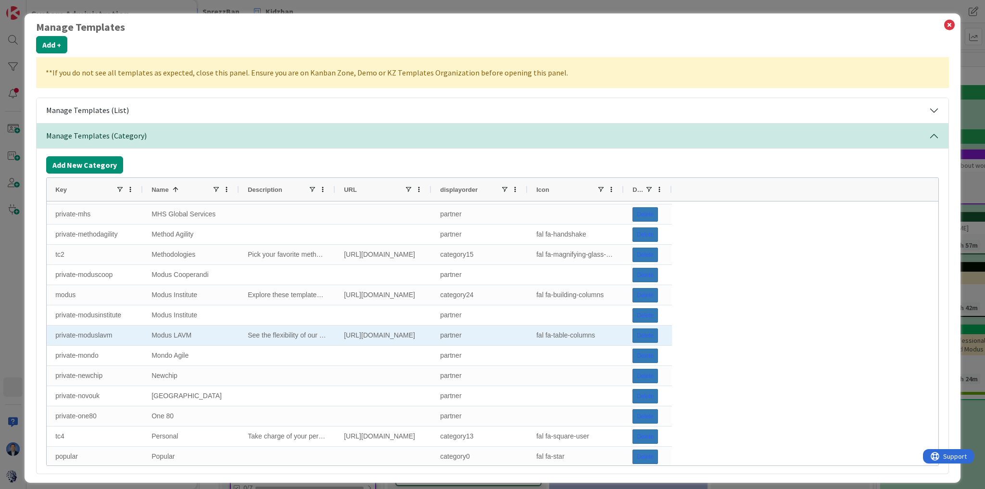
click at [281, 335] on div "See the flexibility of our boards with these non Kanban ideas." at bounding box center [287, 336] width 96 height 20
click at [304, 333] on div "See the flexibility of our boards with these non Kanban ideas." at bounding box center [287, 336] width 96 height 20
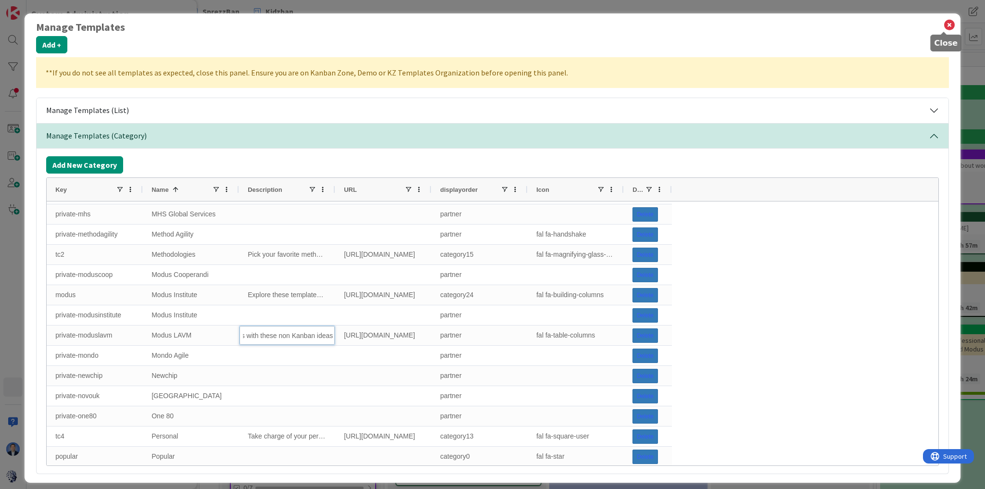
click at [947, 25] on icon at bounding box center [949, 24] width 13 height 13
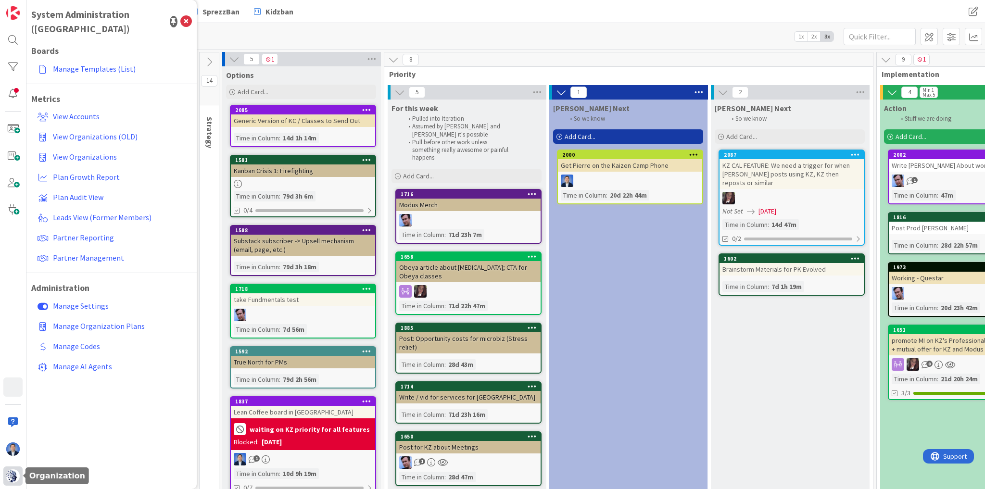
click at [12, 473] on img at bounding box center [12, 476] width 13 height 13
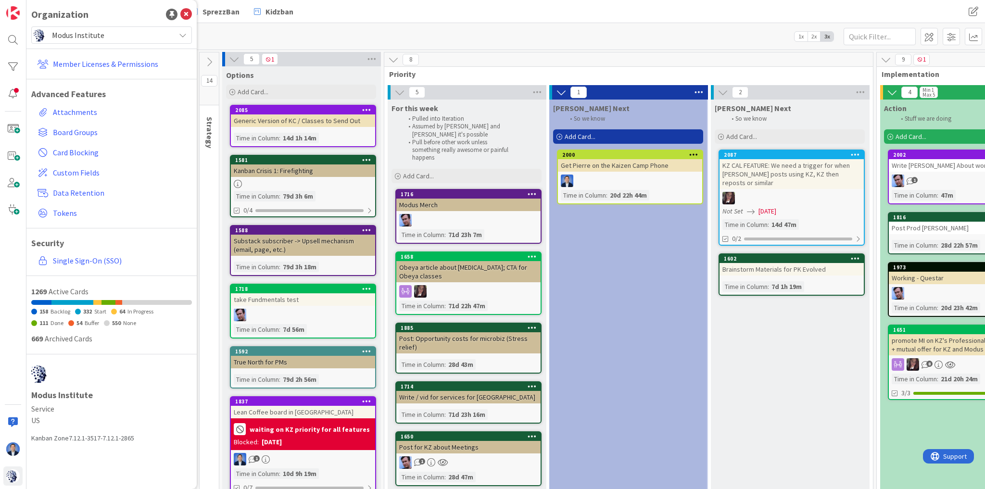
click at [94, 36] on span "Modus Institute" at bounding box center [111, 34] width 118 height 13
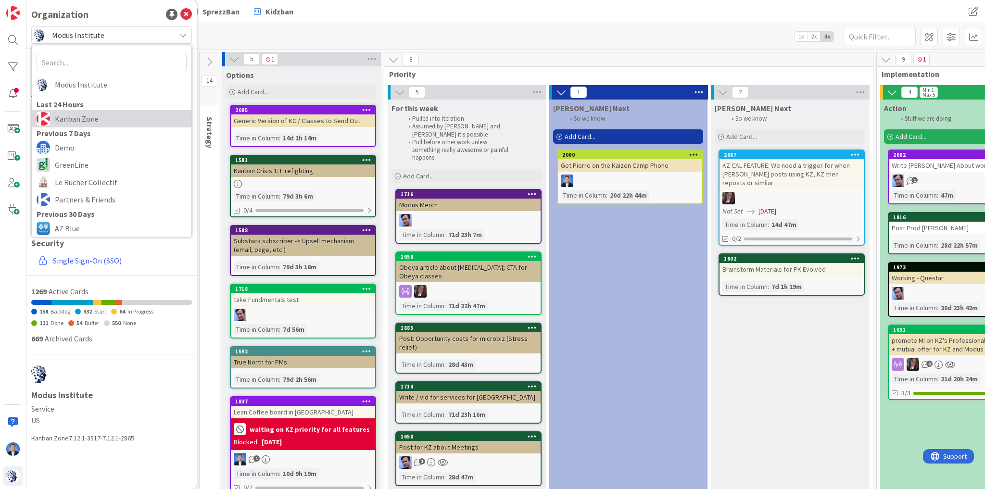
click at [83, 115] on span "Kanban Zone" at bounding box center [121, 119] width 132 height 14
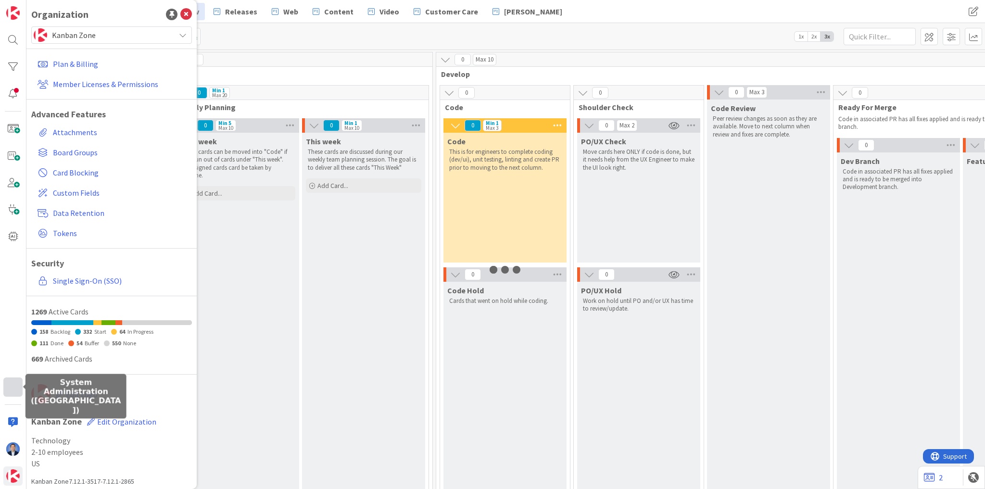
click at [13, 389] on div at bounding box center [12, 387] width 19 height 19
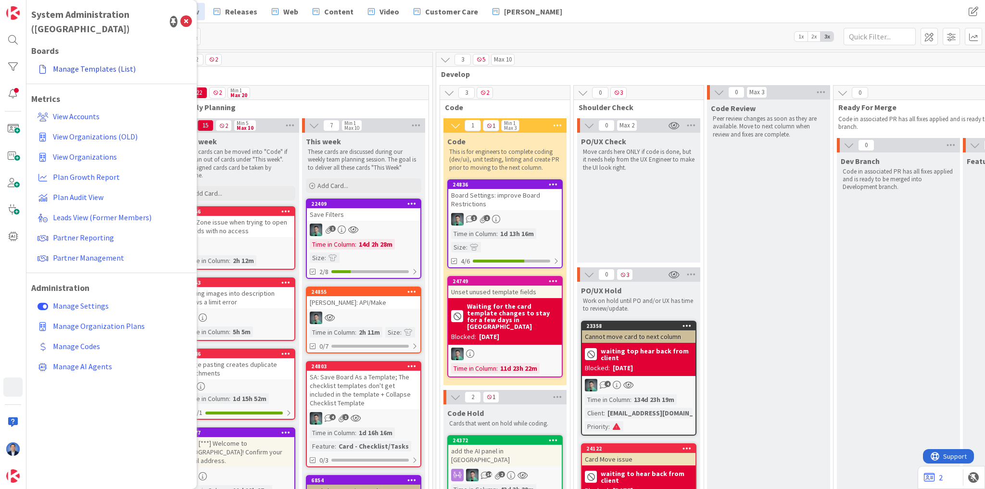
click at [99, 60] on link "Manage Templates (List)" at bounding box center [113, 68] width 158 height 17
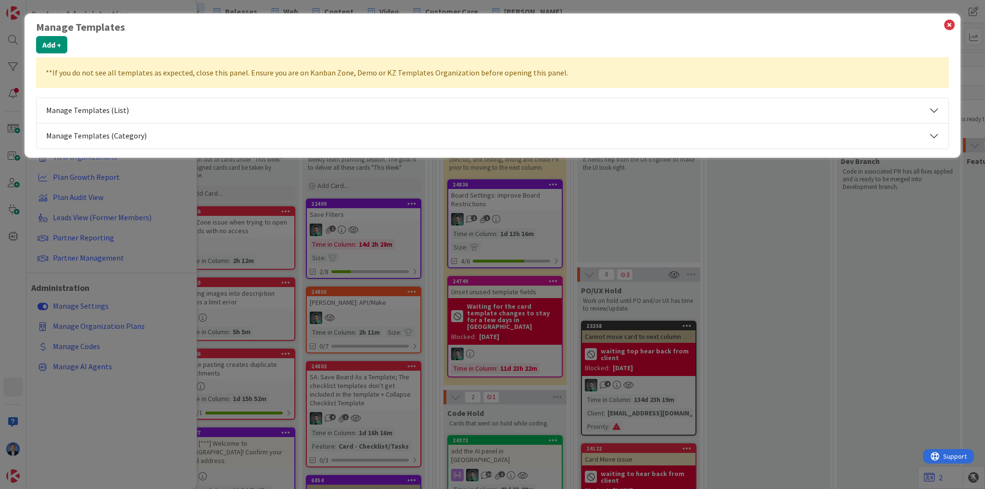
click at [179, 133] on button "Manage Templates (Category)" at bounding box center [493, 136] width 912 height 25
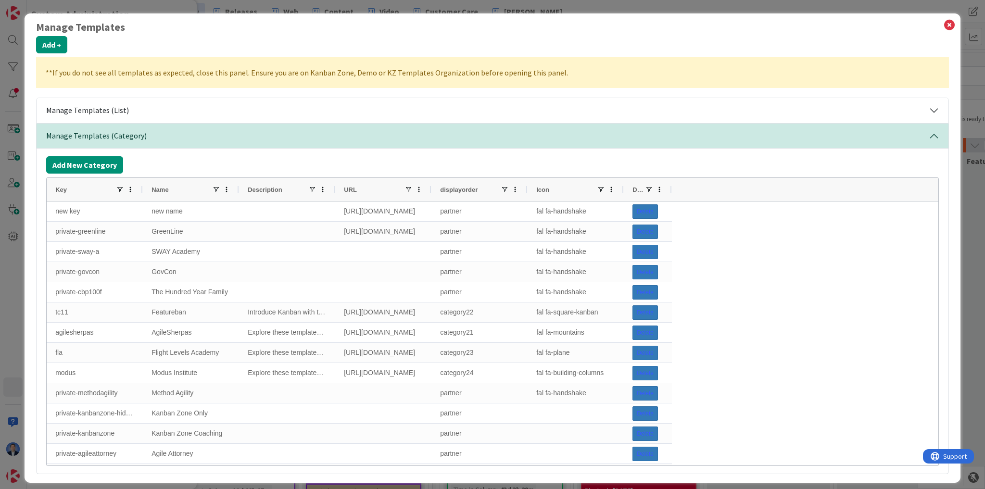
click at [162, 183] on div "Name" at bounding box center [182, 189] width 61 height 18
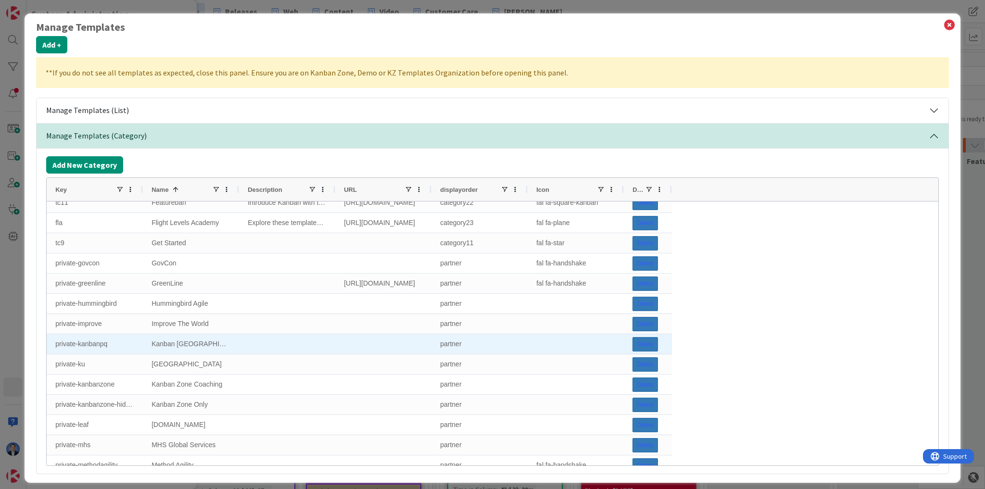
scroll to position [303, 0]
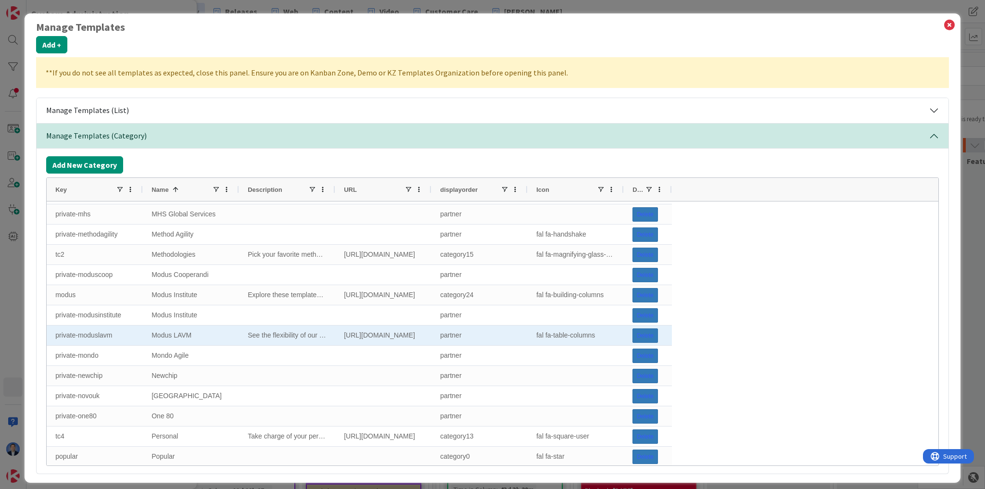
click at [263, 334] on div "See the flexibility of our boards with these non Kanban ideas." at bounding box center [287, 336] width 96 height 20
click at [171, 337] on div "Modus LAVM" at bounding box center [191, 336] width 96 height 20
click at [154, 334] on input "Modus LAVM" at bounding box center [190, 335] width 95 height 19
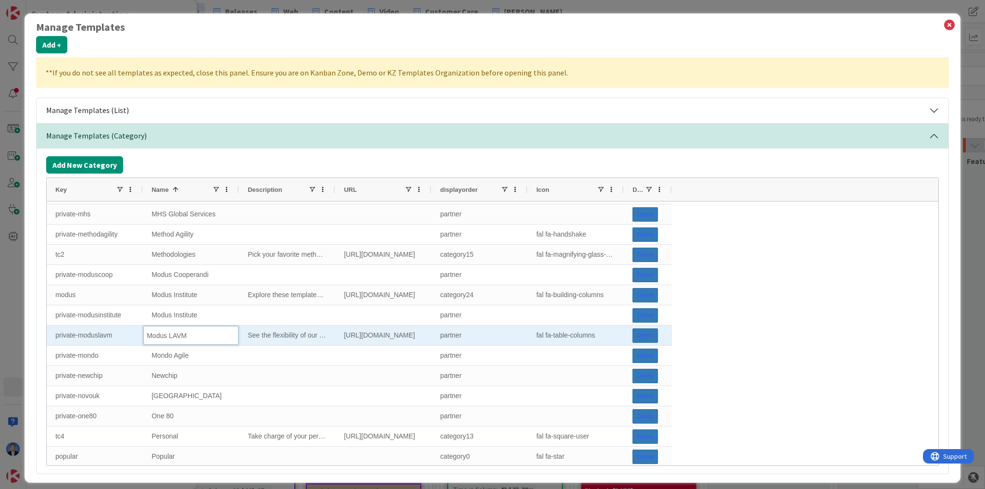
click at [154, 332] on input "Modus LAVM" at bounding box center [190, 335] width 95 height 19
type input "LAVM"
click at [271, 333] on div "See the flexibility of our boards with these non Kanban ideas." at bounding box center [287, 336] width 96 height 20
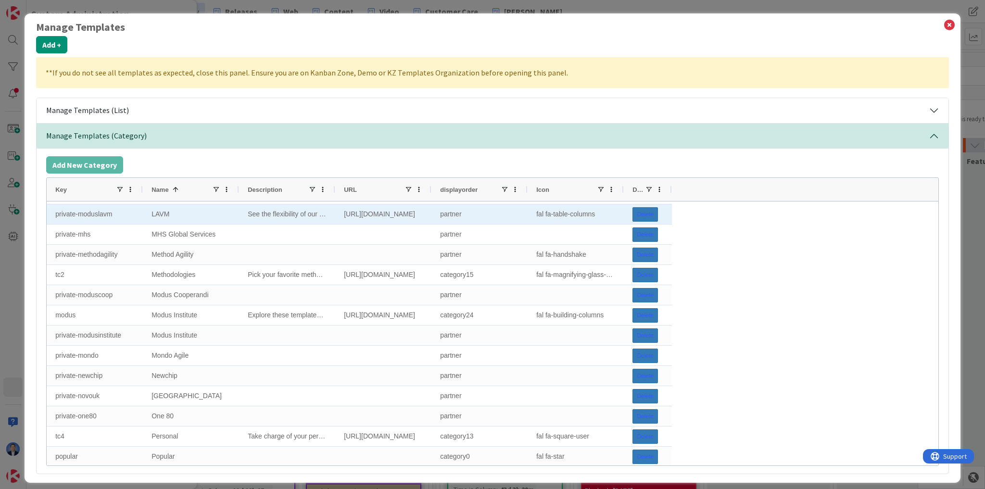
click at [271, 333] on div "private-greenline GreenLine https://greenline.legal/ partner fal fa-handshake D…" at bounding box center [359, 316] width 625 height 1152
click at [291, 216] on div "See the flexibility of our boards with these non Kanban ideas." at bounding box center [287, 214] width 96 height 20
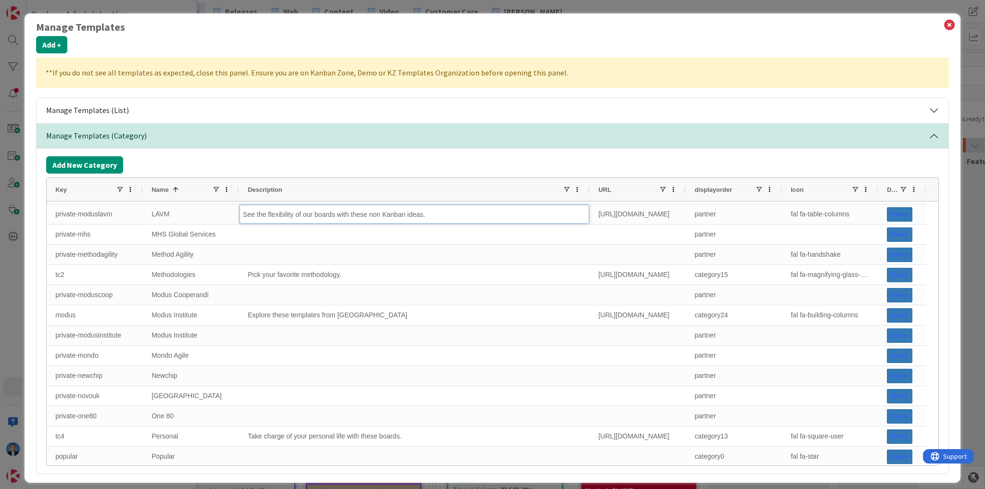
drag, startPoint x: 333, startPoint y: 191, endPoint x: 589, endPoint y: 191, distance: 255.5
click at [589, 191] on div at bounding box center [589, 189] width 4 height 23
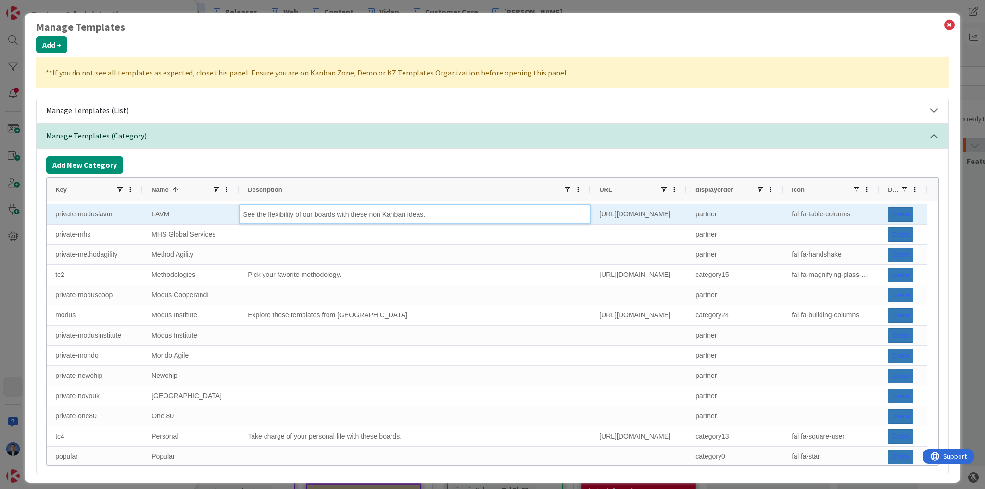
click at [450, 209] on input "See the flexibility of our boards with these non Kanban ideas." at bounding box center [415, 214] width 351 height 19
type input "Visualize your LAVM success with this board."
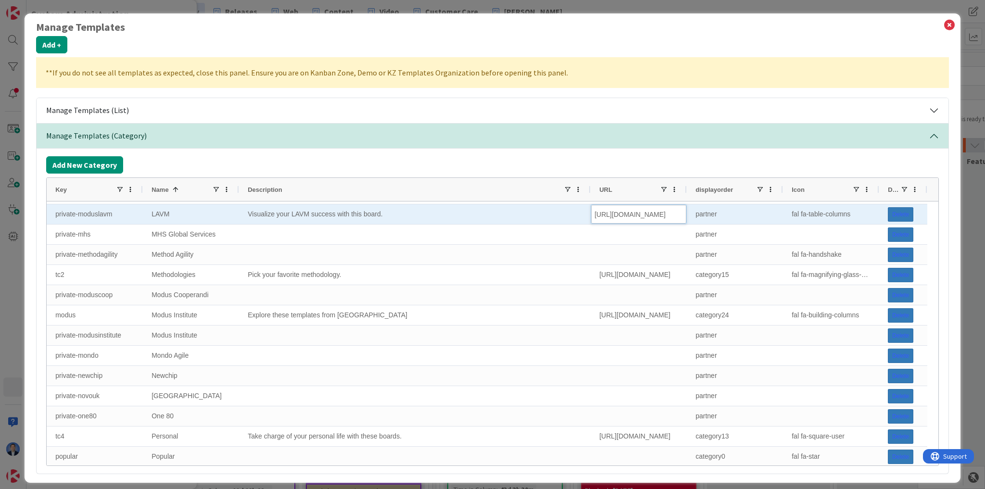
click at [364, 208] on div "Visualize your LAVM success with this board." at bounding box center [415, 214] width 352 height 20
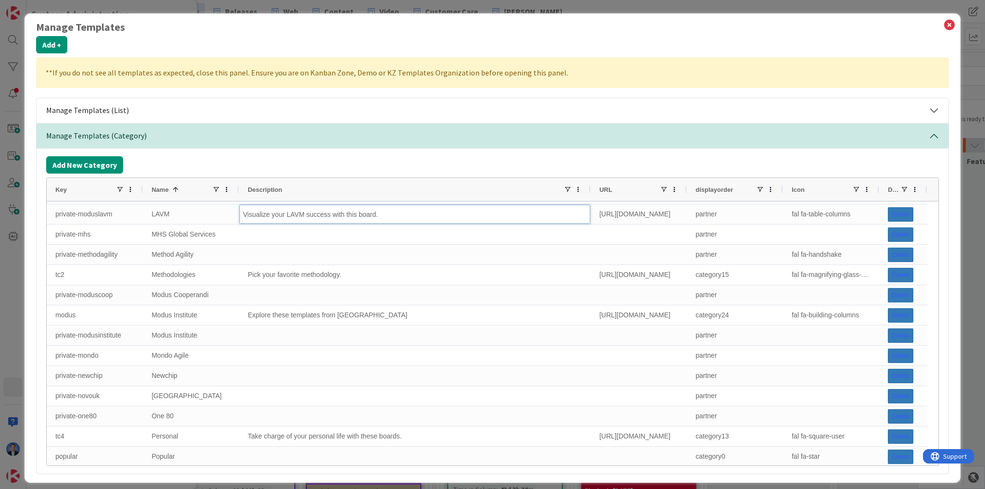
click at [726, 54] on div "Manage Templates Add + **If you do not see all templates as expected, close thi…" at bounding box center [492, 249] width 913 height 457
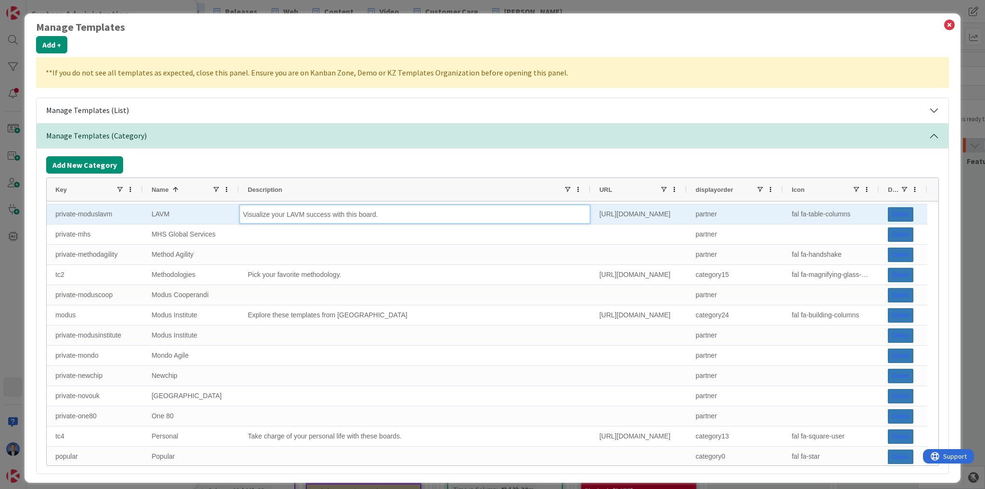
click at [400, 217] on input "Visualize your LAVM success with this board." at bounding box center [415, 214] width 351 height 19
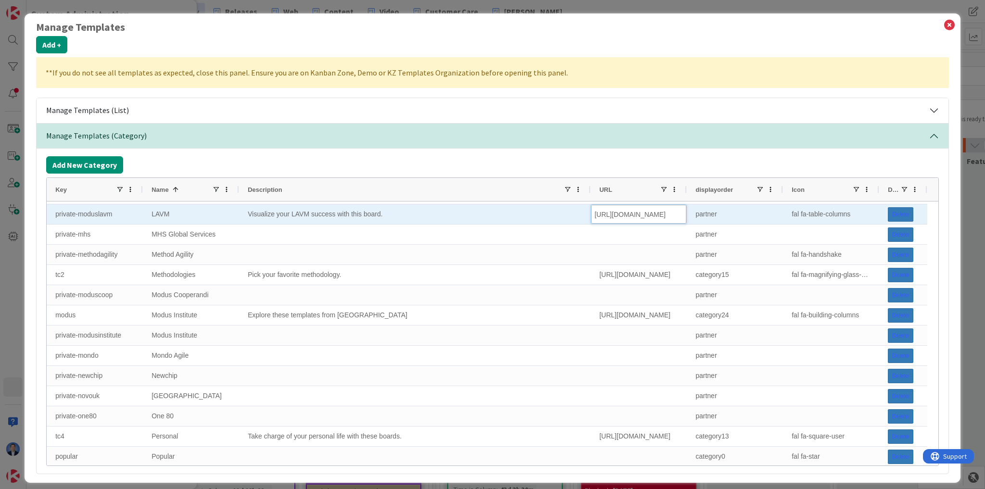
scroll to position [0, 142]
click at [391, 215] on div "Visualize your LAVM success with this board." at bounding box center [415, 214] width 352 height 20
click at [407, 211] on div "Visualize your LAVM success with this board." at bounding box center [415, 214] width 352 height 20
click at [400, 215] on div "Visualize your LAVM success with this board." at bounding box center [415, 214] width 352 height 20
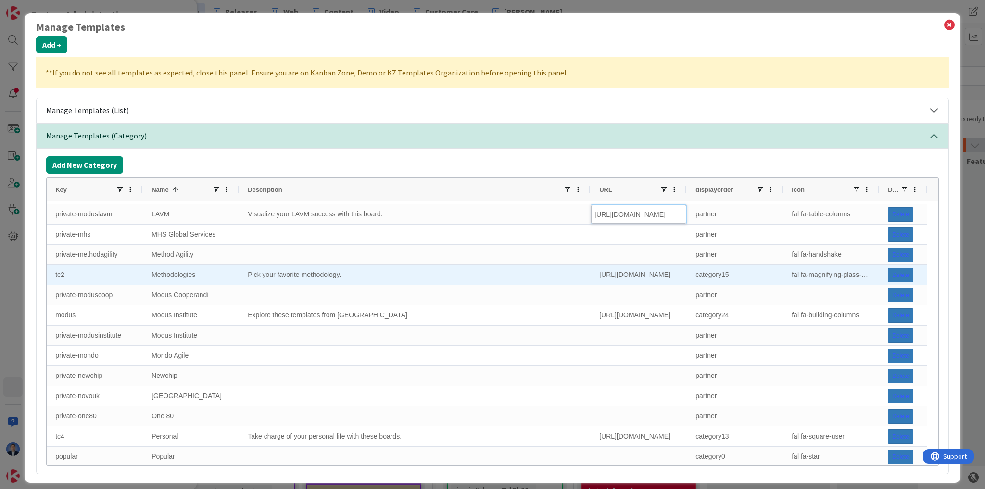
click at [448, 280] on div "Pick your favorite methodology." at bounding box center [415, 275] width 352 height 20
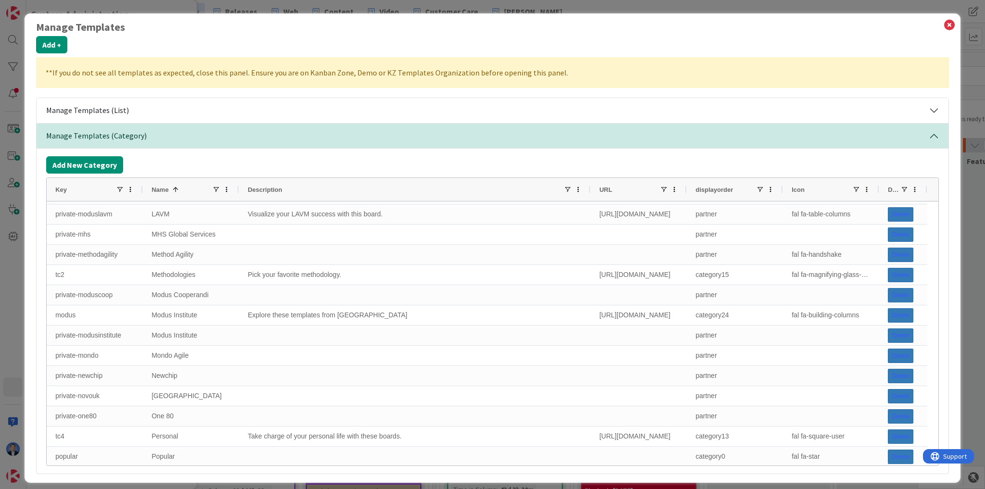
click at [262, 191] on span "Description" at bounding box center [265, 189] width 35 height 7
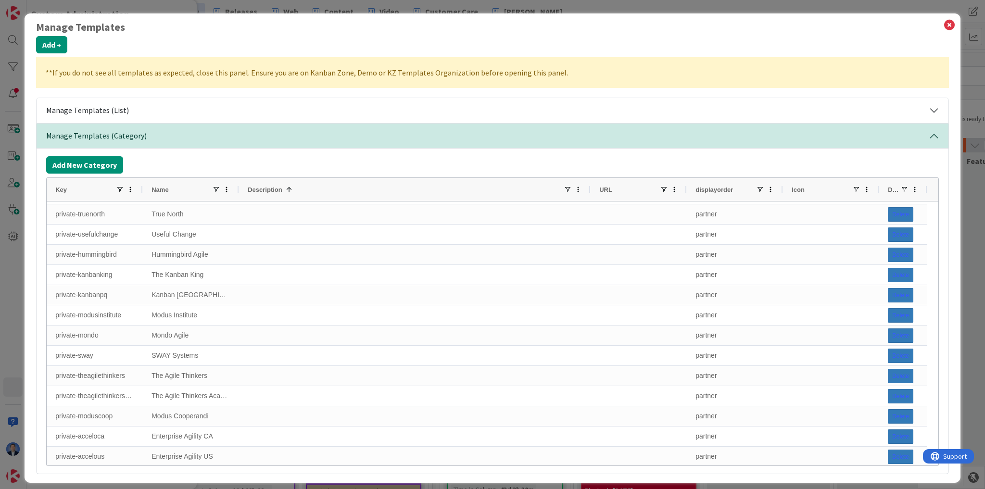
click at [262, 191] on span "Description" at bounding box center [265, 189] width 35 height 7
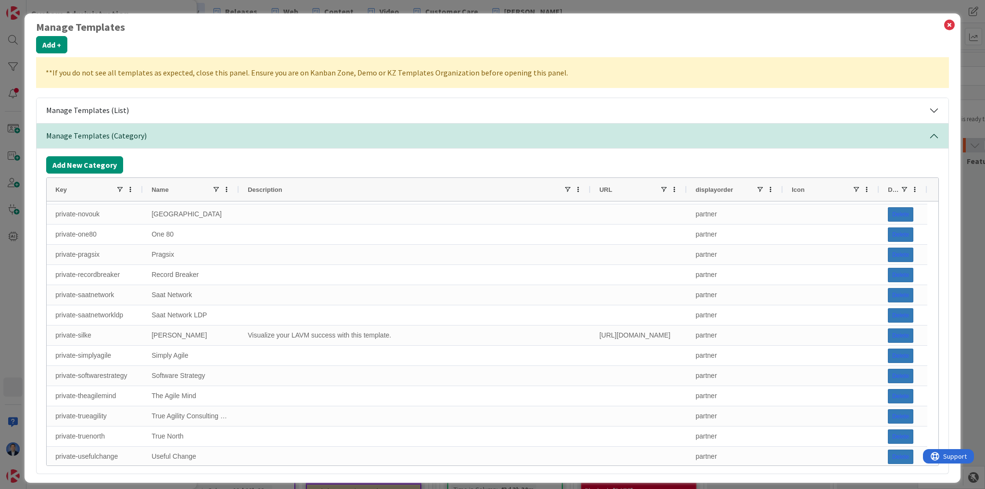
click at [149, 188] on div "Name" at bounding box center [191, 189] width 96 height 23
click at [157, 189] on span "Name" at bounding box center [160, 189] width 17 height 7
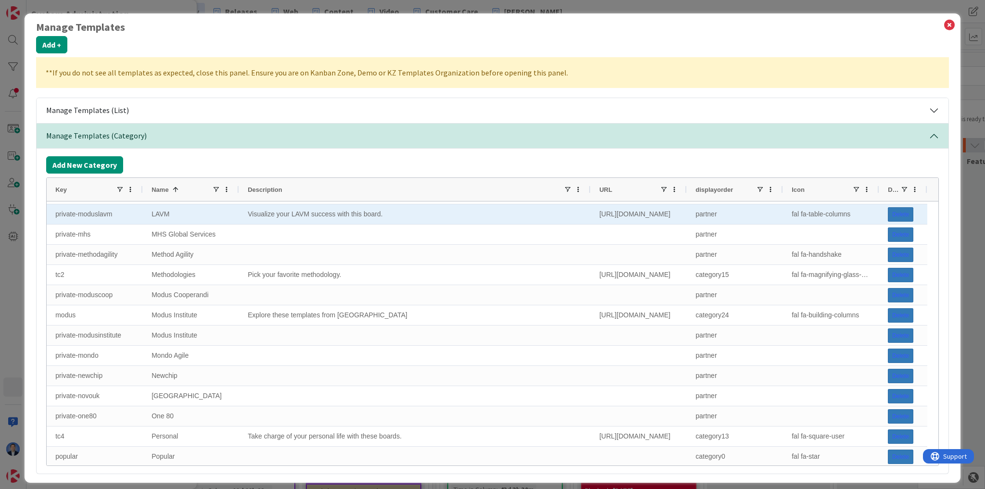
click at [302, 214] on div "Visualize your LAVM success with this board." at bounding box center [415, 214] width 352 height 20
click at [464, 220] on div "Visualize your LAVM success with this board." at bounding box center [415, 214] width 352 height 20
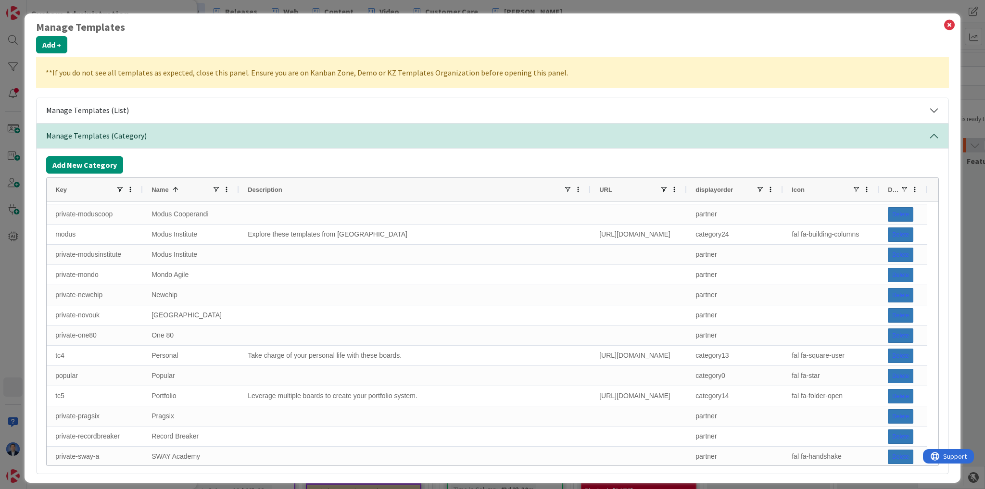
scroll to position [423, 0]
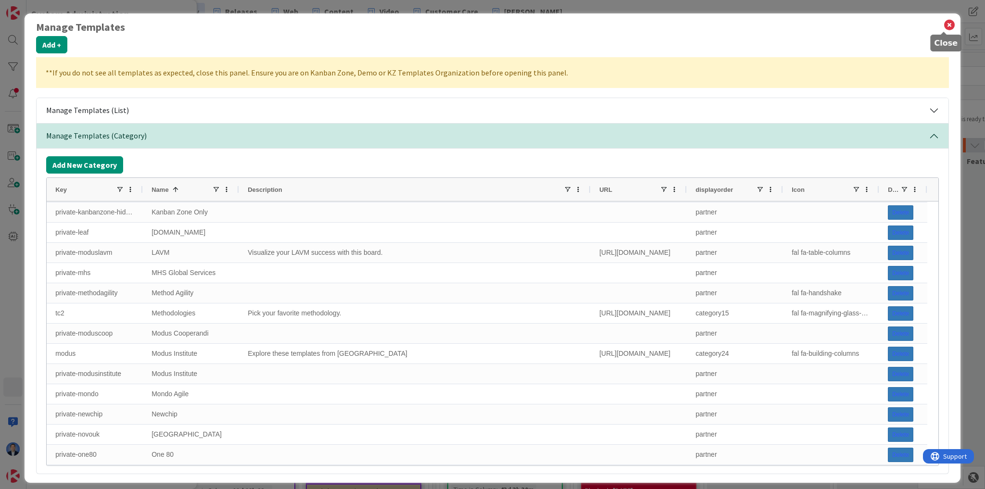
click at [943, 25] on icon at bounding box center [949, 24] width 13 height 13
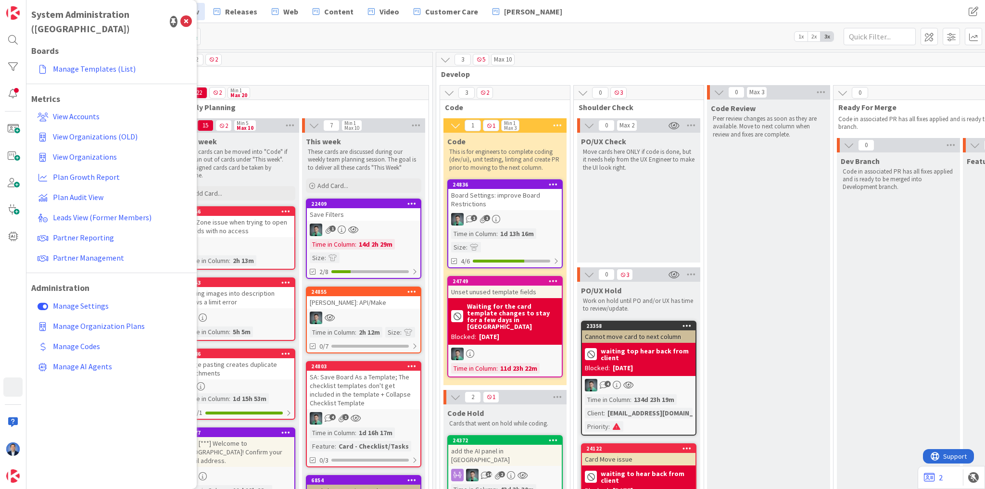
click at [318, 57] on div "22 2" at bounding box center [301, 59] width 264 height 14
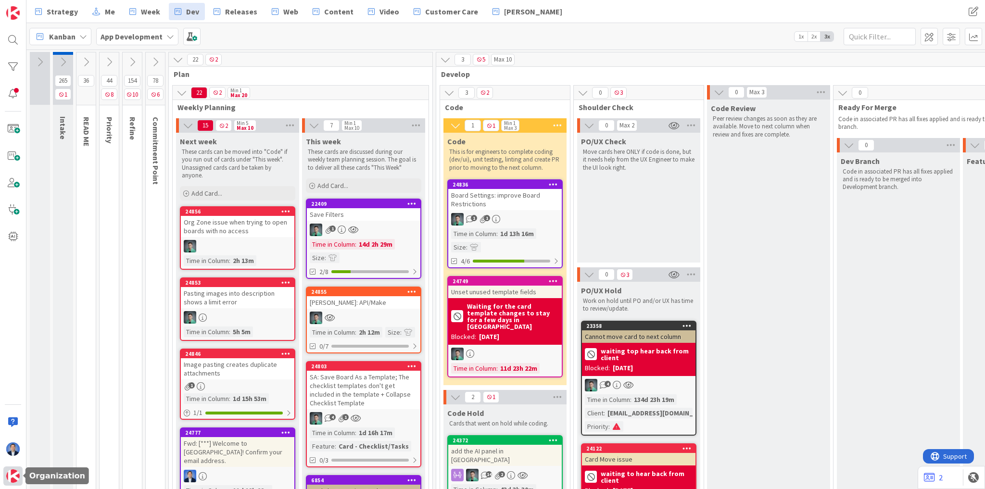
click at [19, 474] on div at bounding box center [12, 476] width 19 height 19
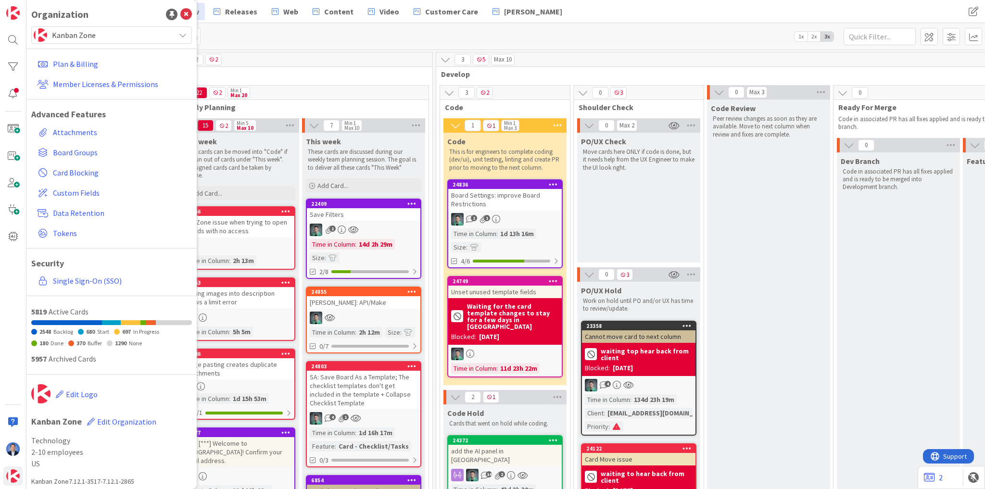
click at [94, 31] on span "Kanban Zone" at bounding box center [111, 34] width 118 height 13
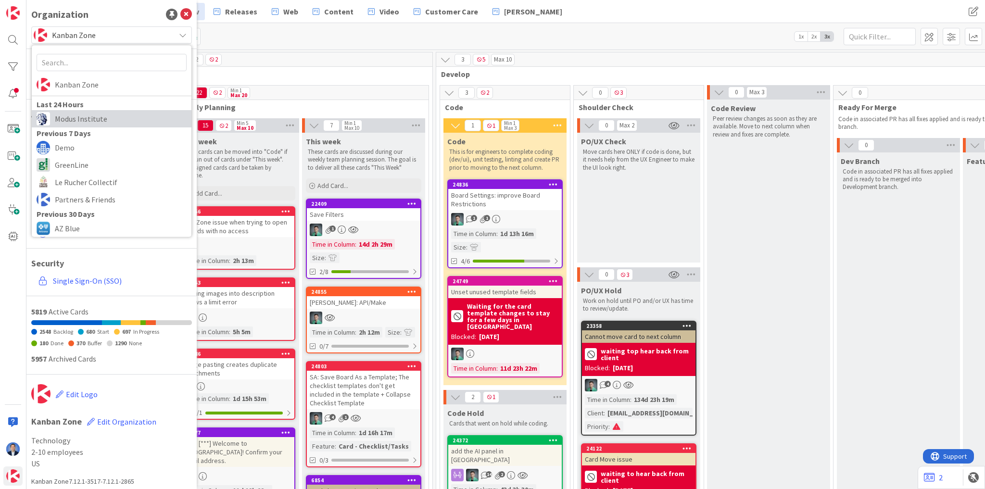
click at [105, 116] on span "Modus Institute" at bounding box center [121, 119] width 132 height 14
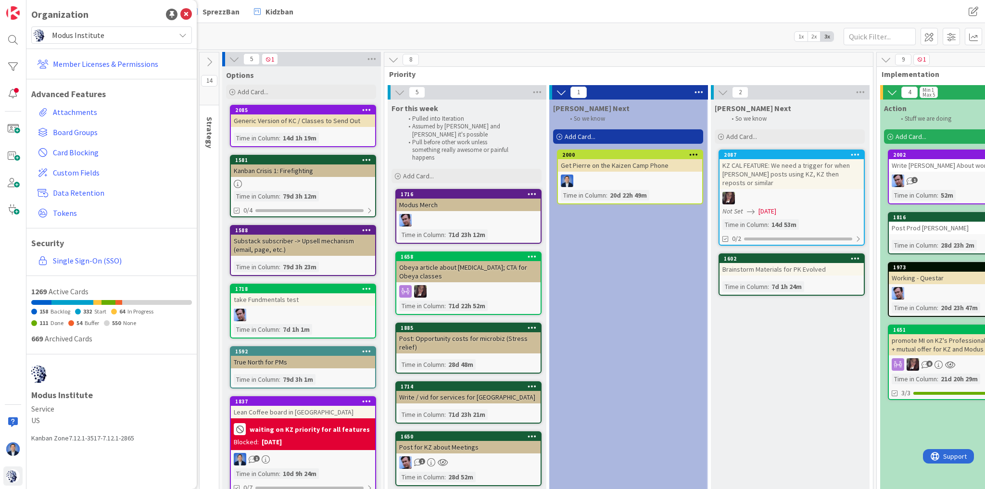
click at [341, 26] on div "Kanban Modus HQ 1x 2x 3x Kanban Options Card ID Time in Column Planned Dates Li…" at bounding box center [505, 36] width 959 height 26
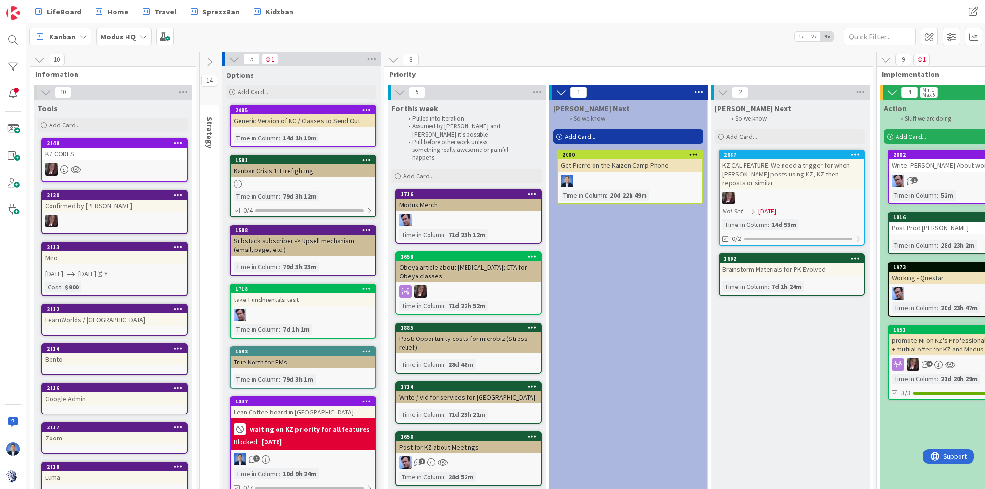
click at [118, 154] on div "KZ CODES" at bounding box center [114, 154] width 144 height 13
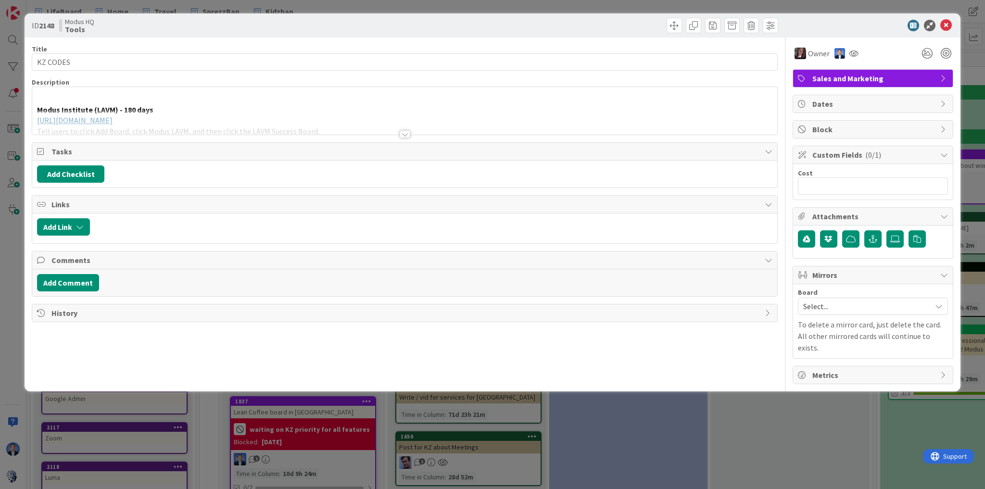
click at [242, 98] on p at bounding box center [405, 98] width 736 height 11
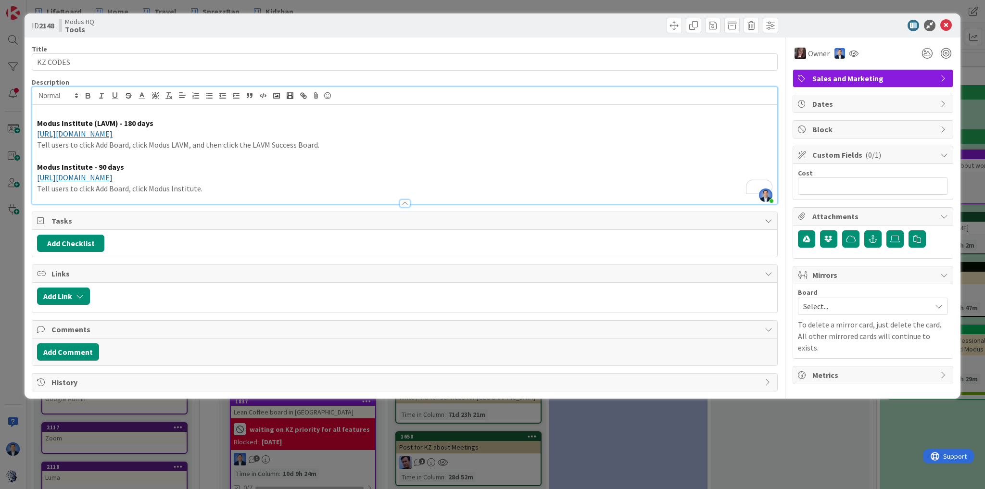
drag, startPoint x: 237, startPoint y: 133, endPoint x: 206, endPoint y: 131, distance: 30.4
click at [206, 131] on p "https://kanbanzone.io/signup-account?promocode=mi25lavm6p" at bounding box center [405, 133] width 736 height 11
click at [113, 135] on link "https://kanbanzone.io/signup-account?promocode=mi25lavm6p" at bounding box center [75, 134] width 76 height 10
click at [150, 150] on link "https://kanbanzone.io/signup-account?promocode=mi25lavm6p" at bounding box center [117, 152] width 66 height 13
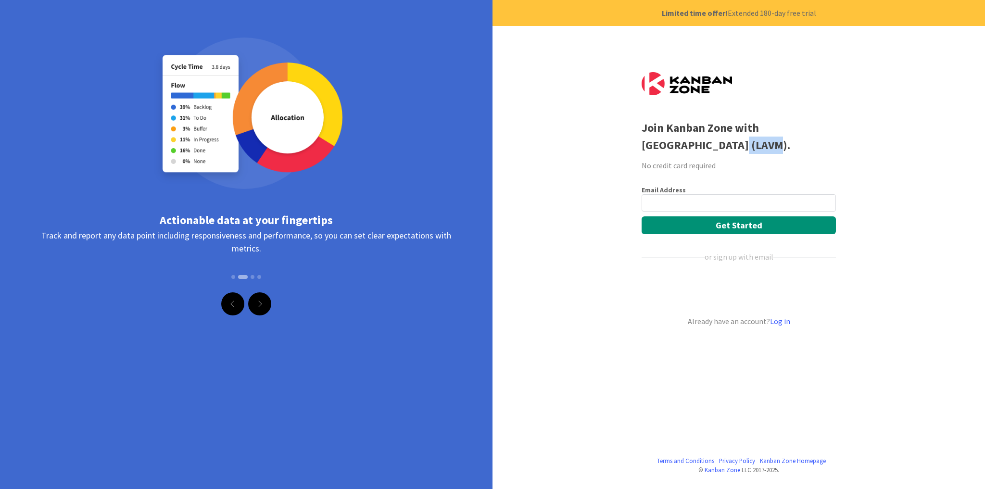
drag, startPoint x: 695, startPoint y: 143, endPoint x: 727, endPoint y: 145, distance: 32.3
click at [727, 145] on div "Join Kanban Zone with Modus Institute (LAVM)." at bounding box center [739, 136] width 194 height 35
drag, startPoint x: 823, startPoint y: 16, endPoint x: 838, endPoint y: 12, distance: 15.2
click at [838, 12] on div "Limited time offer! Extended 180-day free trial" at bounding box center [739, 13] width 493 height 26
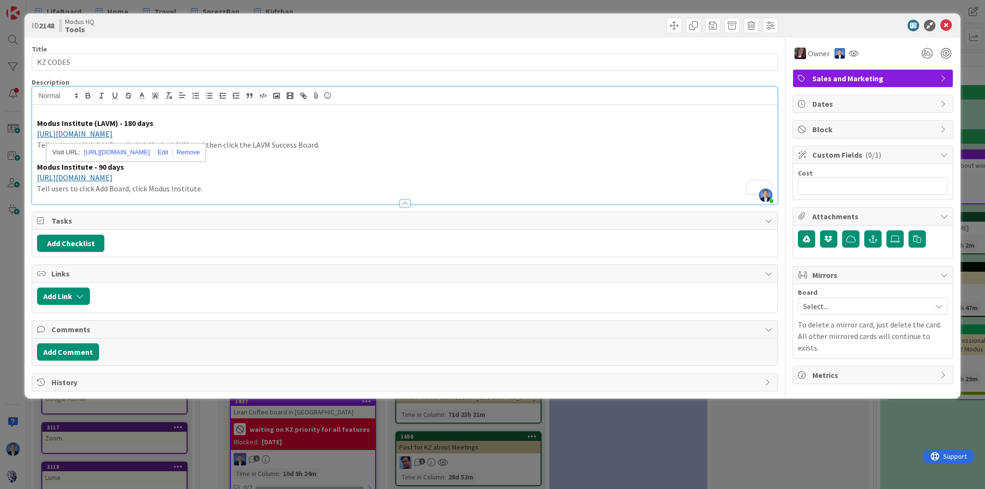
click at [113, 175] on link "https://kanbanzone.io/signup-account?promocode=mi25std3p" at bounding box center [75, 178] width 76 height 10
click at [147, 196] on link "https://kanbanzone.io/signup-account?promocode=mi25std3p" at bounding box center [114, 196] width 66 height 13
click at [303, 177] on p "https://kanbanzone.io/signup-account?promocode=mi25std3p" at bounding box center [405, 177] width 736 height 11
click at [157, 143] on p "Tell users to click Add Board, click Modus LAVM, and then click the LAVM Succes…" at bounding box center [405, 145] width 736 height 11
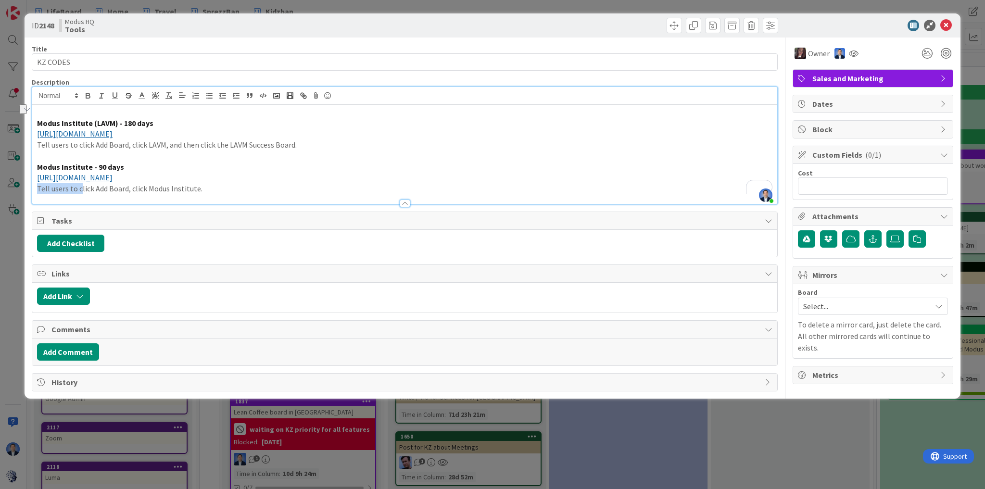
drag, startPoint x: 79, startPoint y: 189, endPoint x: 29, endPoint y: 194, distance: 49.8
click at [29, 194] on div "ID 2148 Modus HQ Tools Title 8 / 128 KZ CODES Description Dimitri Ponomareff ju…" at bounding box center [493, 205] width 936 height 385
drag, startPoint x: 80, startPoint y: 144, endPoint x: 39, endPoint y: 146, distance: 40.9
click at [39, 146] on p "Tell users to click Add Board, click LAVM, and then click the LAVM Success Boar…" at bounding box center [405, 145] width 736 height 11
click at [394, 146] on p "Click Add Board, click LAVM, and then click the LAVM Success Board." at bounding box center [405, 145] width 736 height 11
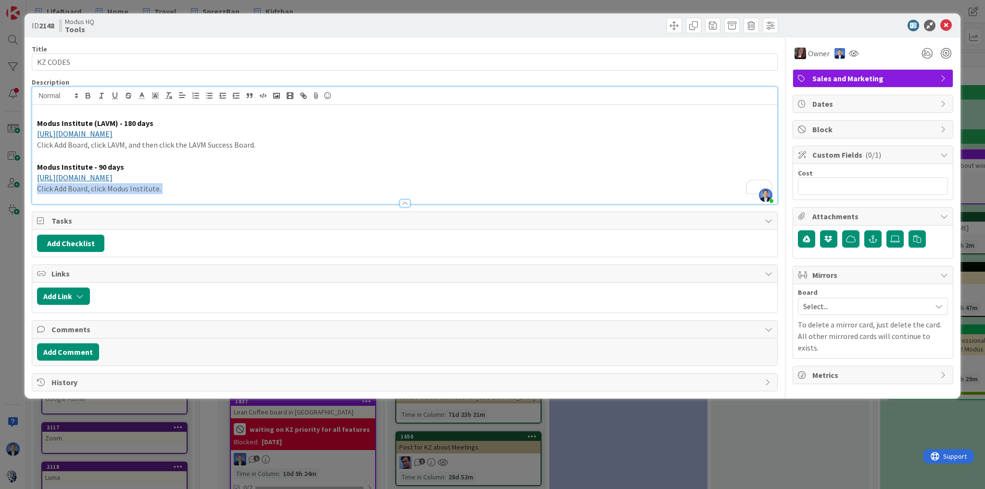
drag, startPoint x: 177, startPoint y: 193, endPoint x: 40, endPoint y: 160, distance: 140.6
click at [40, 160] on div "Description Dimitri Ponomareff just joined Modus Institute (LAVM) - 180 days ht…" at bounding box center [405, 141] width 746 height 127
drag, startPoint x: 40, startPoint y: 159, endPoint x: 225, endPoint y: 200, distance: 189.2
click at [225, 200] on div "Description Dimitri Ponomareff just joined Modus Institute (LAVM) - 180 days ht…" at bounding box center [405, 141] width 746 height 127
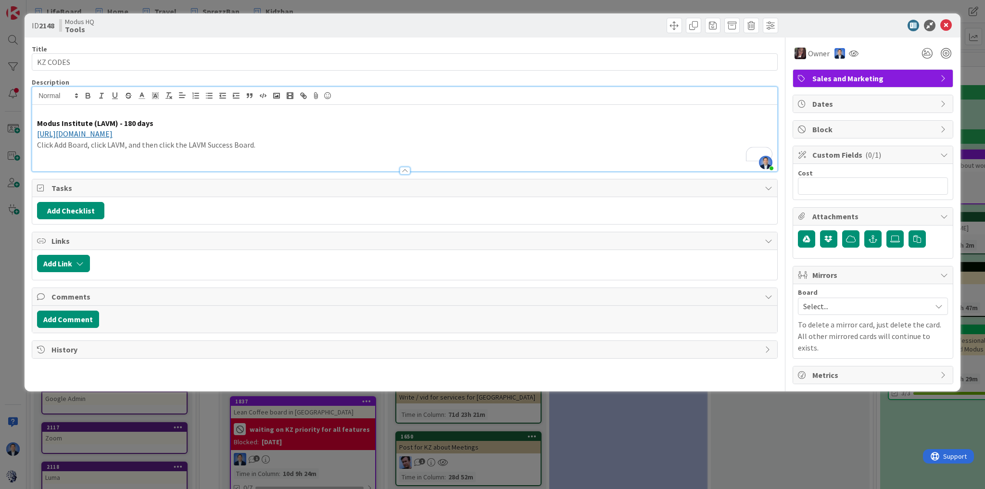
click at [64, 111] on p "To enrich screen reader interactions, please activate Accessibility in Grammarl…" at bounding box center [405, 112] width 736 height 11
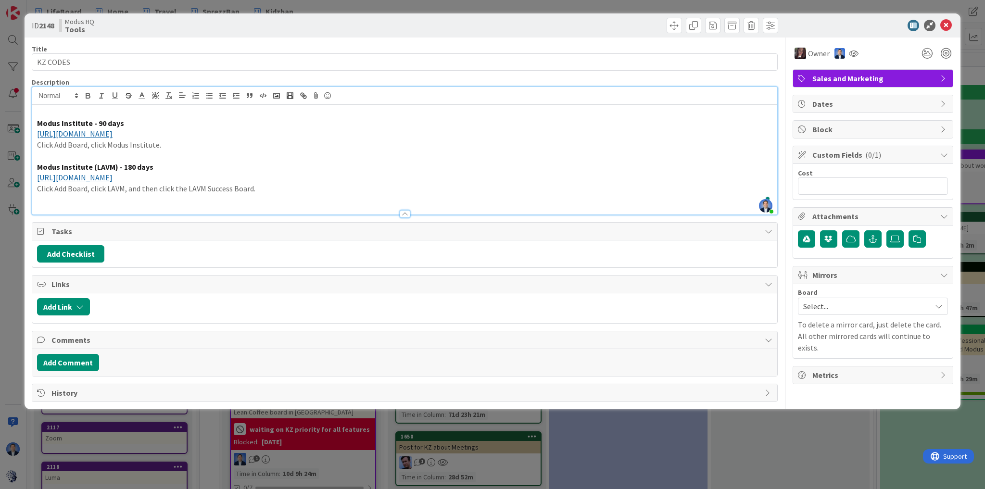
click at [376, 142] on p "Click Add Board, click Modus Institute." at bounding box center [405, 145] width 736 height 11
click at [277, 189] on p "Click Add Board, click LAVM, and then click the LAVM Success Board." at bounding box center [405, 188] width 736 height 11
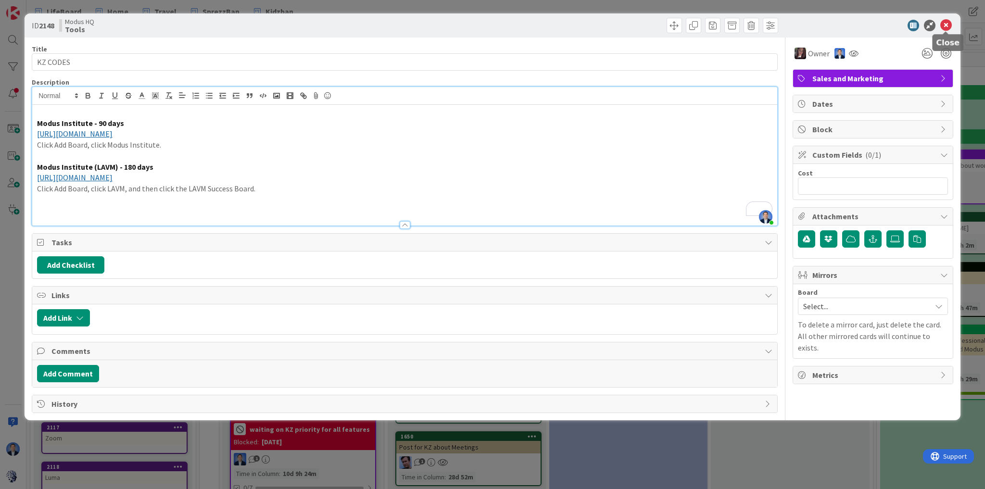
click at [945, 28] on icon at bounding box center [947, 26] width 12 height 12
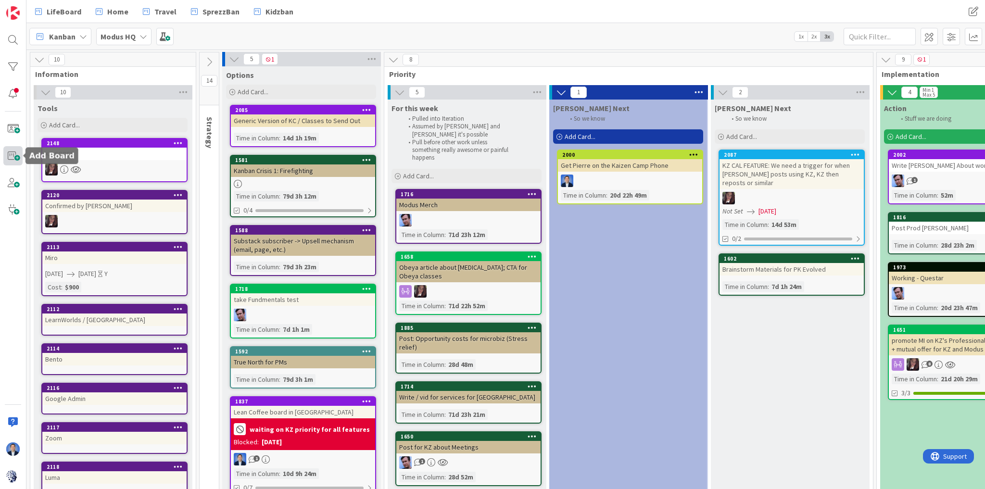
click at [14, 150] on span at bounding box center [12, 155] width 19 height 19
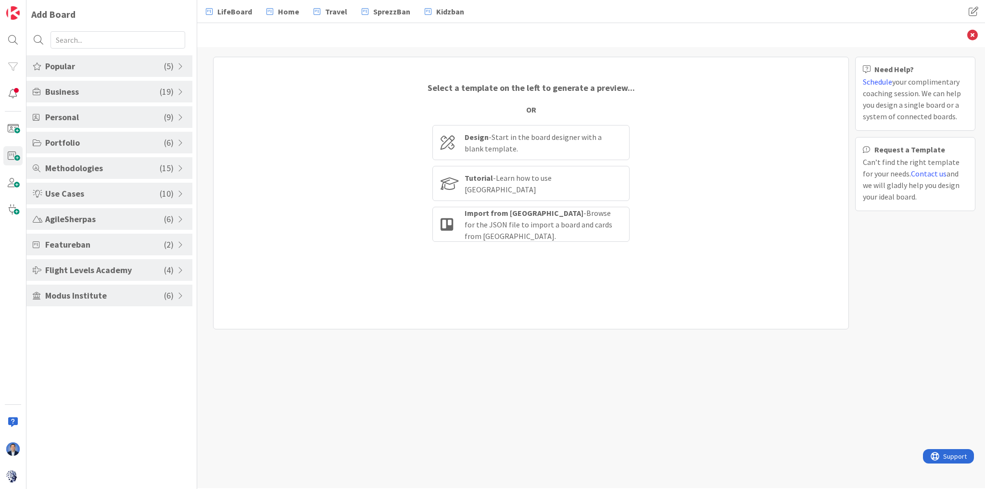
click at [67, 298] on span "Modus Institute" at bounding box center [104, 295] width 119 height 13
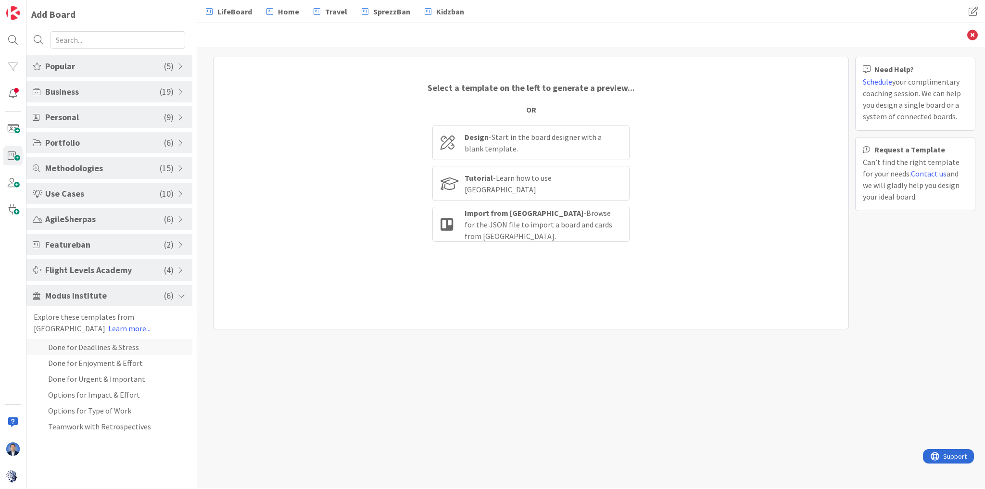
click at [76, 349] on li "Done for Deadlines & Stress" at bounding box center [109, 347] width 166 height 16
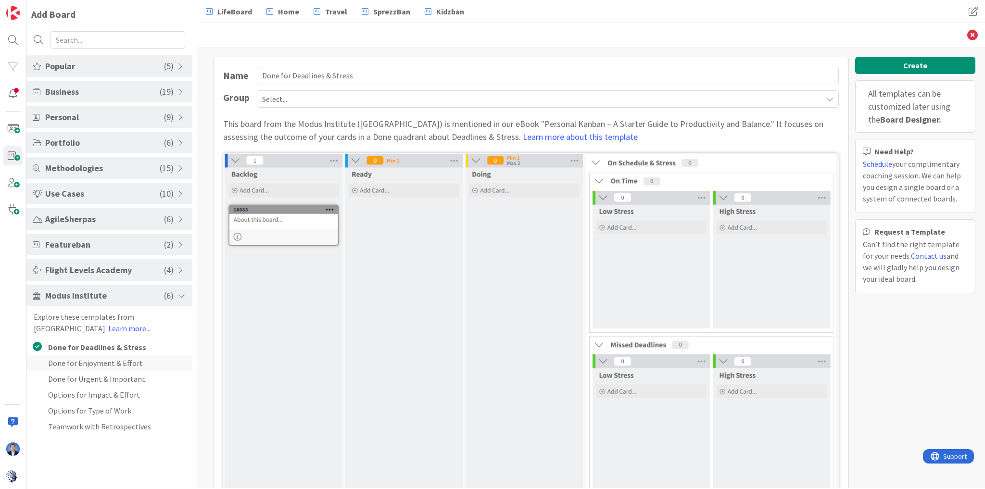
click at [78, 364] on li "Done for Enjoyment & Effort" at bounding box center [109, 363] width 166 height 16
click at [77, 379] on li "Done for Urgent & Important" at bounding box center [109, 379] width 166 height 16
type input "Done for Urgent & Important"
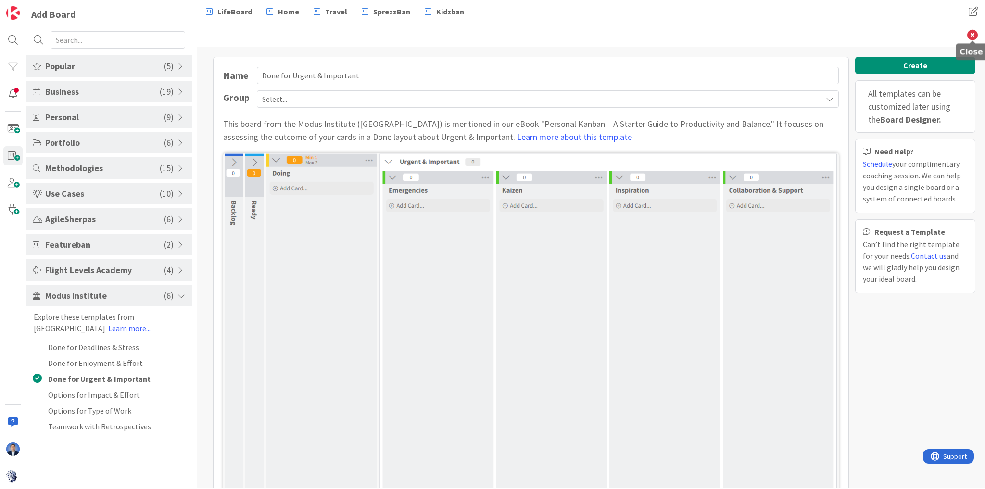
click at [974, 33] on icon at bounding box center [973, 35] width 11 height 11
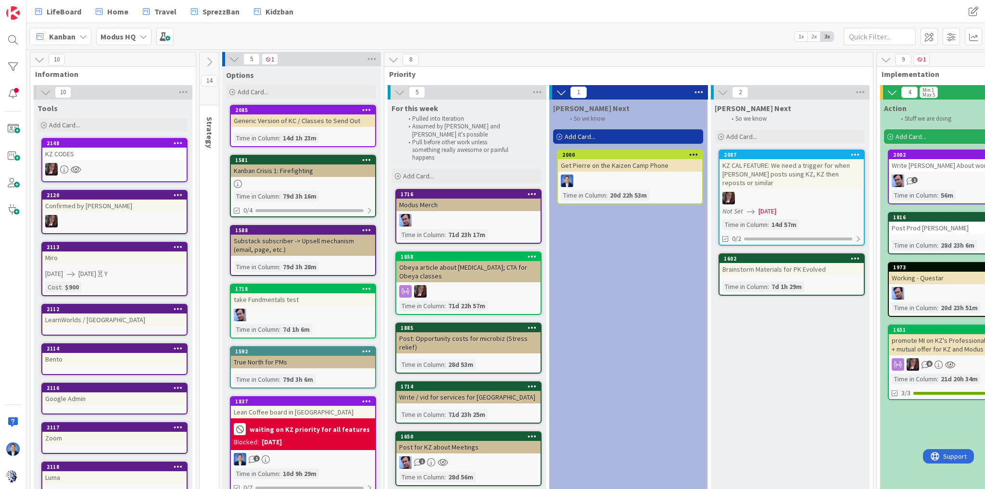
click at [84, 155] on div "KZ CODES" at bounding box center [114, 154] width 144 height 13
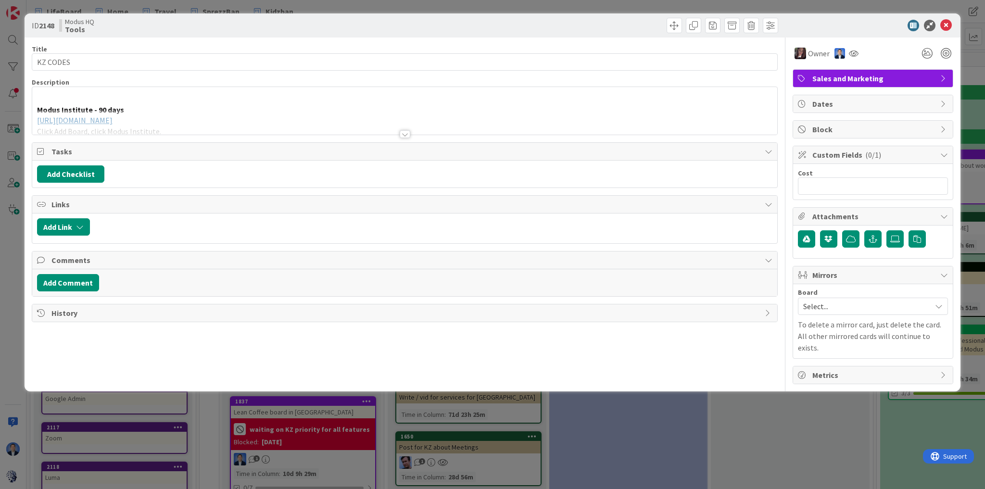
click at [290, 111] on div at bounding box center [404, 122] width 745 height 25
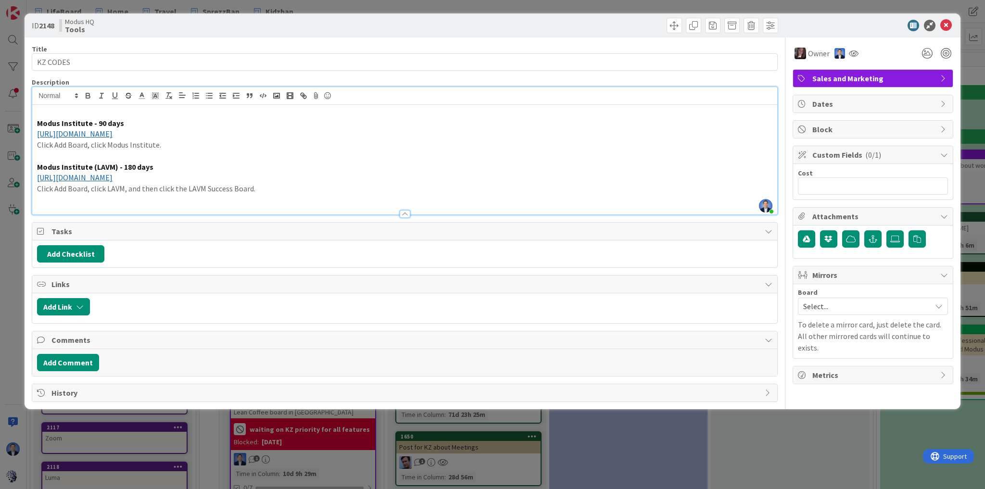
click at [126, 166] on strong "Modus Institute (LAVM) - 180 days" at bounding box center [95, 167] width 116 height 10
copy strong "Modus Institute (LAVM) - 180 days"
click at [280, 187] on p "Click Add Board, click LAVM, and then click the LAVM Success Board." at bounding box center [405, 188] width 736 height 11
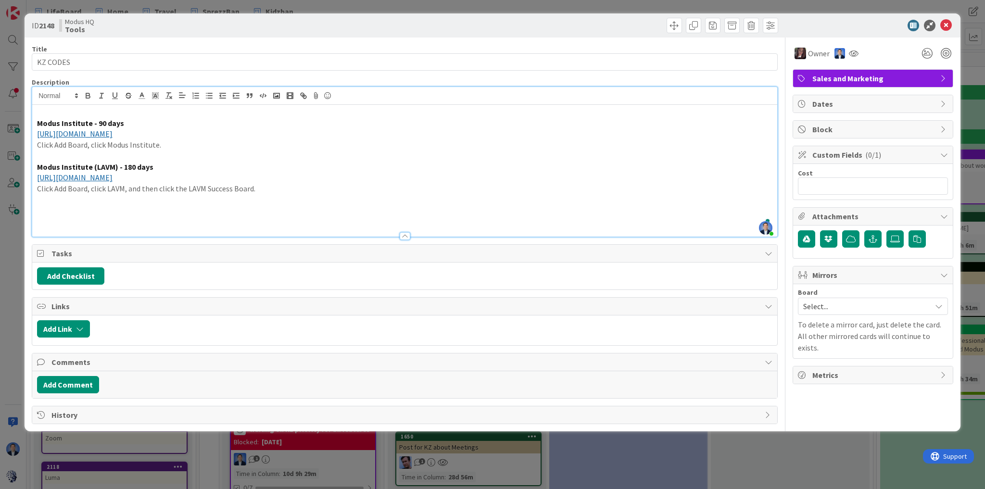
paste div "To enrich screen reader interactions, please activate Accessibility in Grammarl…"
click at [99, 213] on strong "Modus Institute (LAVM) - 180 days" at bounding box center [95, 210] width 116 height 10
click at [141, 209] on strong "Modus Institute (Substack) - 180 days" at bounding box center [102, 210] width 131 height 10
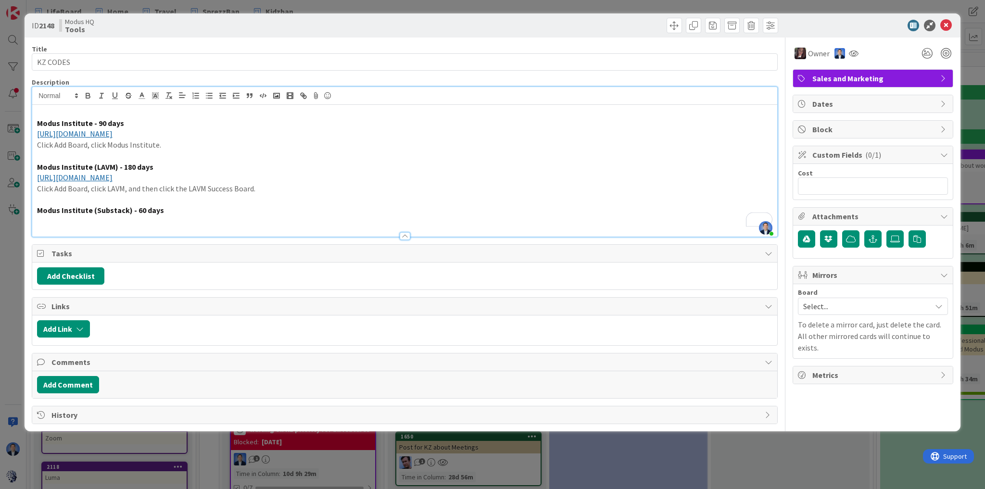
click at [188, 215] on div "Modus Institute - 90 days https://kanbanzone.io/signup-account?promocode=mi25st…" at bounding box center [404, 171] width 745 height 132
click at [177, 207] on p "Modus Institute (Substack) - 60 days" at bounding box center [405, 210] width 736 height 11
click at [135, 210] on strong "Modus Institute (Substack) - 60 days" at bounding box center [100, 210] width 127 height 10
click at [176, 209] on p "Modus Institute (Substack) - 60 days" at bounding box center [405, 210] width 736 height 11
click at [278, 187] on p "Click Add Board, click LAVM, and then click the LAVM Success Board." at bounding box center [405, 188] width 736 height 11
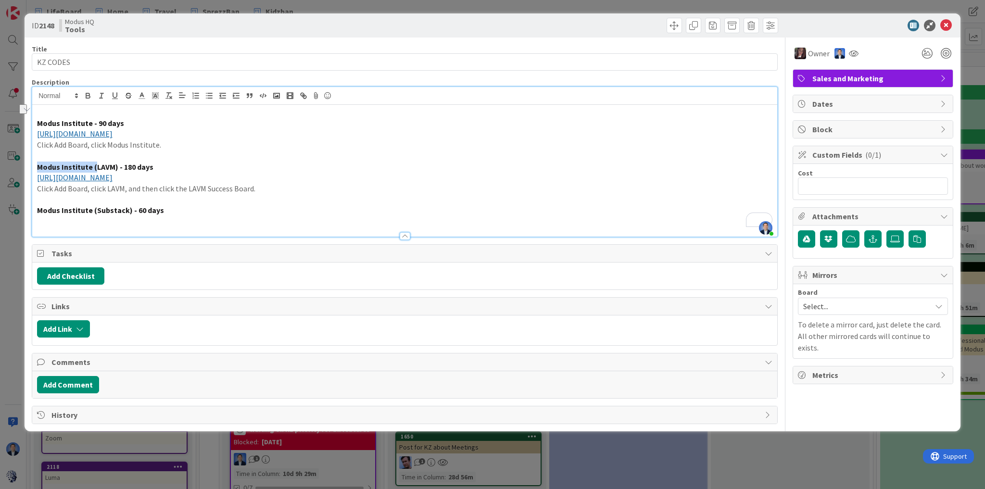
drag, startPoint x: 94, startPoint y: 164, endPoint x: 29, endPoint y: 166, distance: 65.0
click at [29, 166] on div "ID 2148 Modus HQ Tools Title 8 / 128 KZ CODES Description Dimitri Ponomareff jo…" at bounding box center [492, 244] width 985 height 489
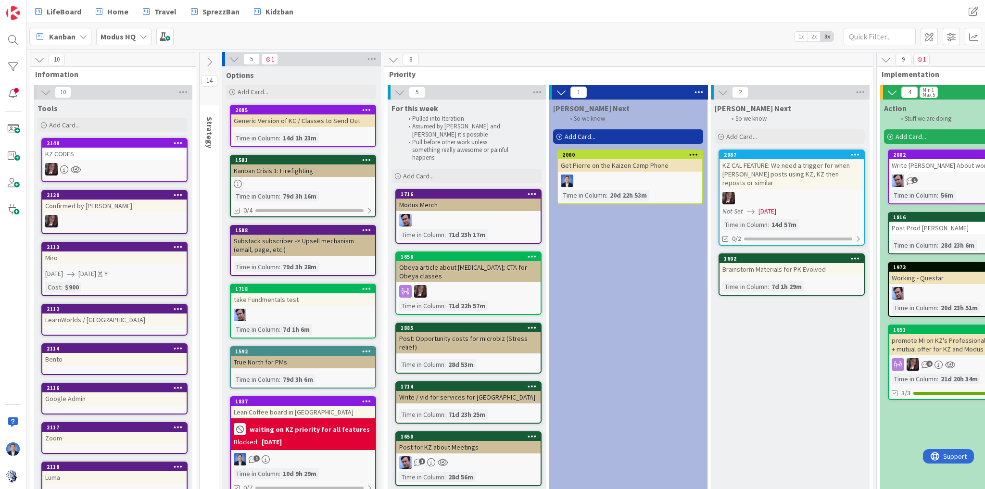
click at [119, 158] on div "KZ CODES" at bounding box center [114, 154] width 144 height 13
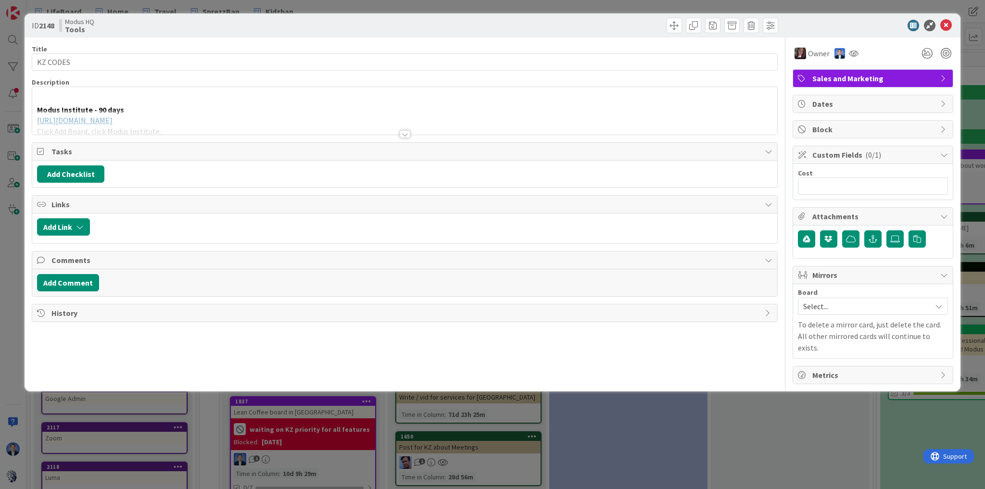
click at [108, 106] on div "Modus Institute - 90 days https://kanbanzone.io/signup-account?promocode=mi25st…" at bounding box center [404, 112] width 745 height 43
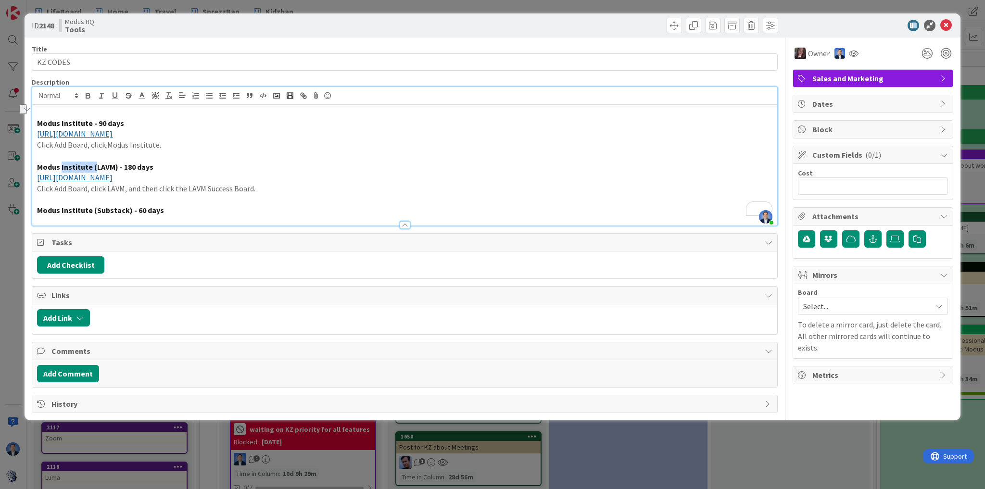
drag, startPoint x: 93, startPoint y: 165, endPoint x: 62, endPoint y: 162, distance: 31.9
click at [62, 162] on strong "Modus Institute (LAVM) - 180 days" at bounding box center [95, 167] width 116 height 10
click at [250, 148] on p "Click Add Board, click Modus Institute." at bounding box center [405, 145] width 736 height 11
click at [946, 27] on icon at bounding box center [947, 26] width 12 height 12
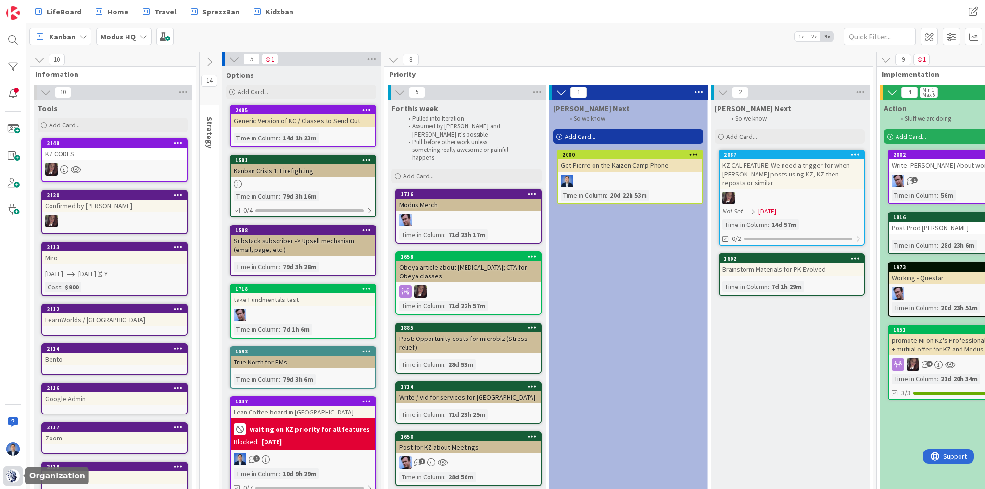
drag, startPoint x: 12, startPoint y: 475, endPoint x: 10, endPoint y: 470, distance: 5.6
click at [12, 475] on img at bounding box center [12, 476] width 13 height 13
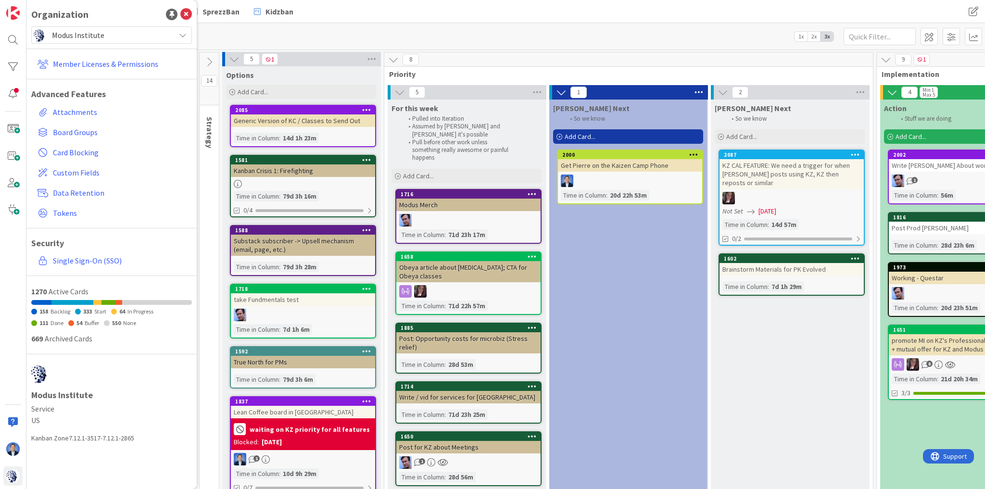
click at [74, 40] on span "Modus Institute" at bounding box center [111, 34] width 118 height 13
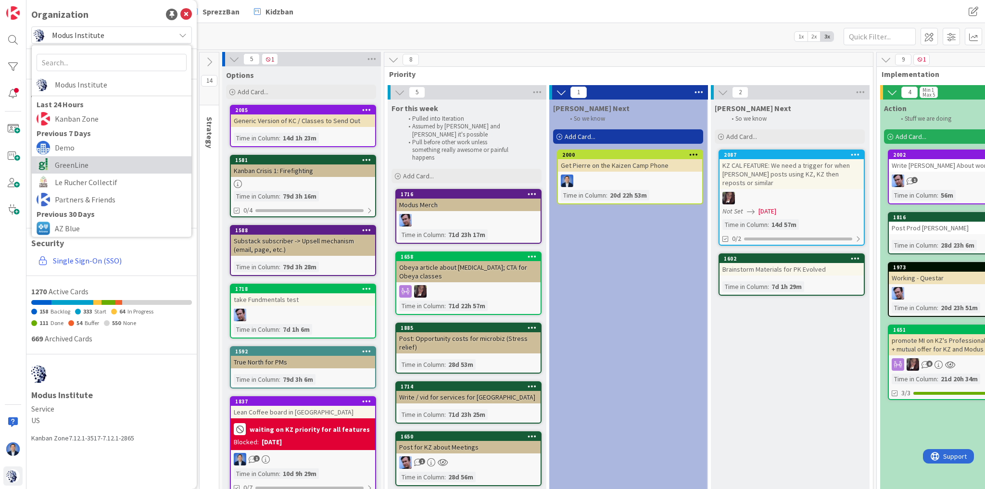
click at [81, 171] on span "GreenLine" at bounding box center [121, 165] width 132 height 14
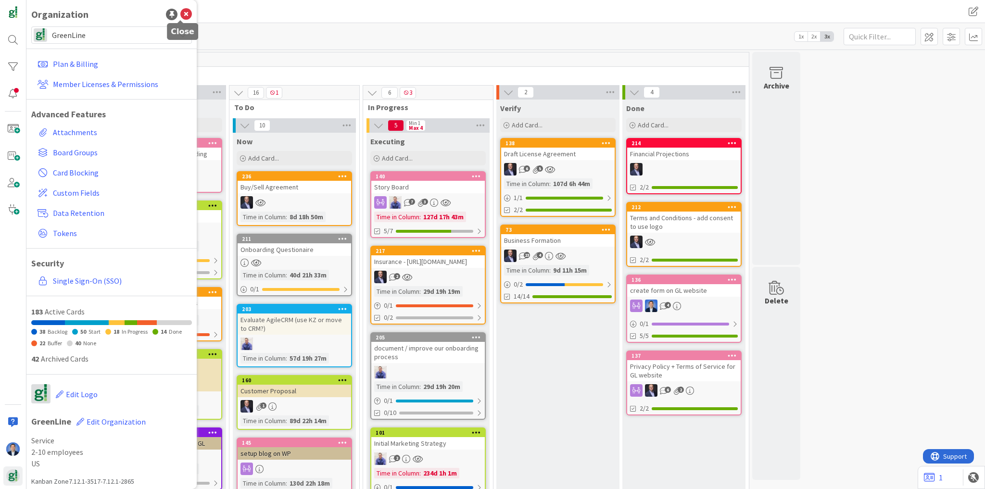
drag, startPoint x: 179, startPoint y: 13, endPoint x: 177, endPoint y: 26, distance: 12.7
click at [180, 13] on icon at bounding box center [186, 15] width 12 height 12
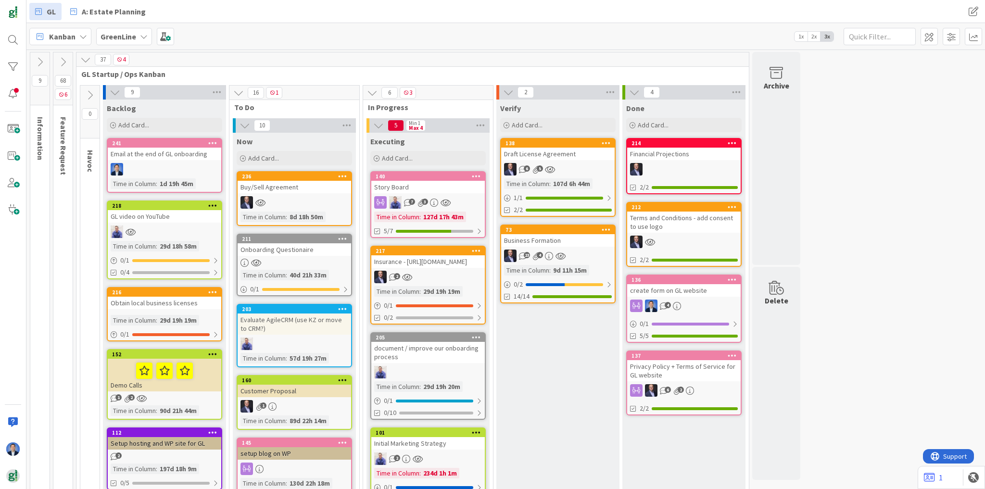
click at [124, 35] on b "GreenLine" at bounding box center [119, 37] width 36 height 10
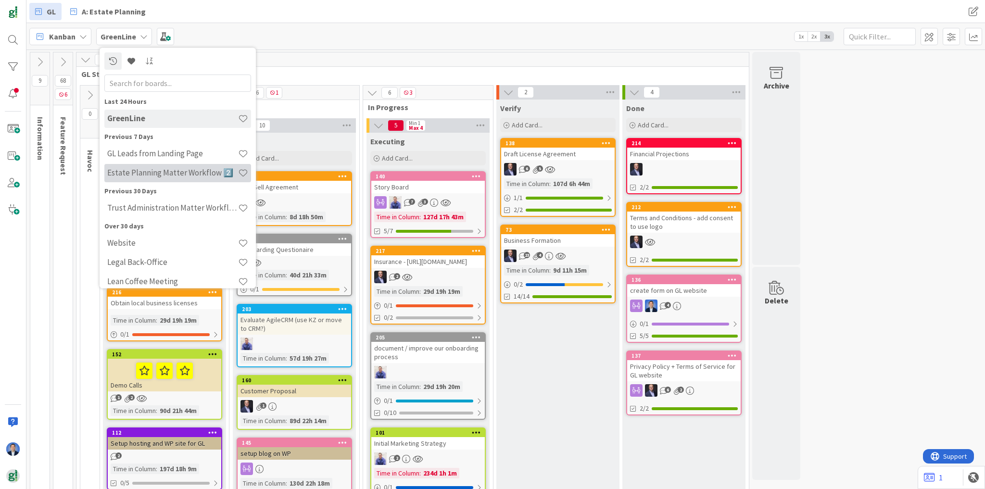
click at [156, 178] on div "Estate Planning Matter Workflow 2️⃣" at bounding box center [177, 173] width 147 height 18
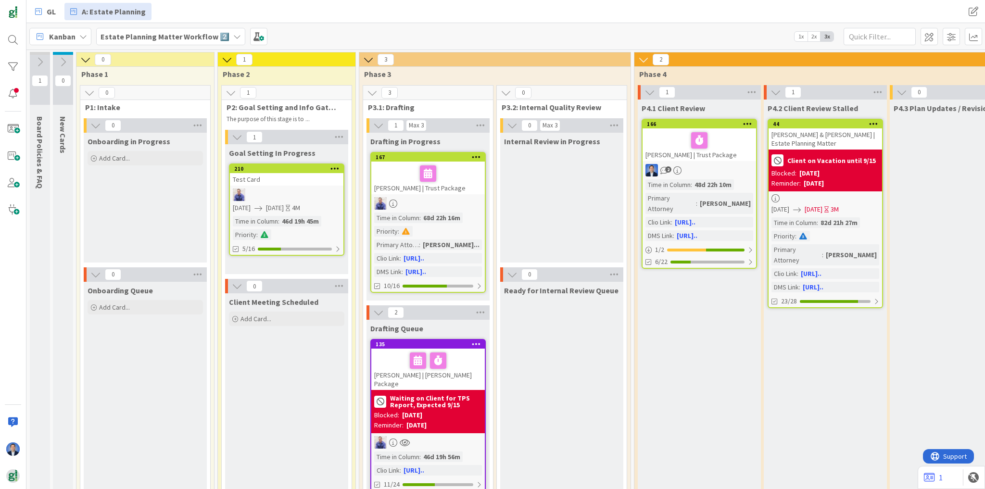
click at [62, 62] on icon at bounding box center [63, 62] width 11 height 11
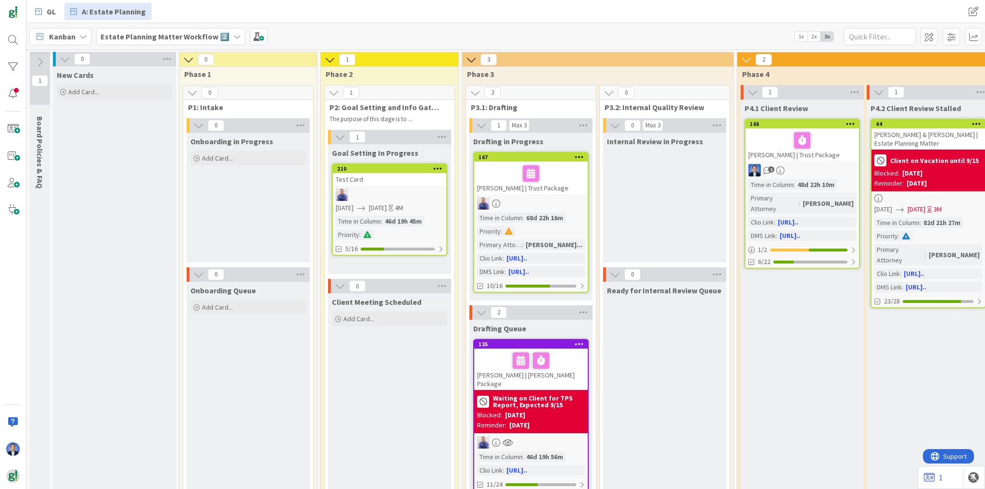
click at [165, 38] on b "Estate Planning Matter Workflow 2️⃣" at bounding box center [165, 37] width 129 height 10
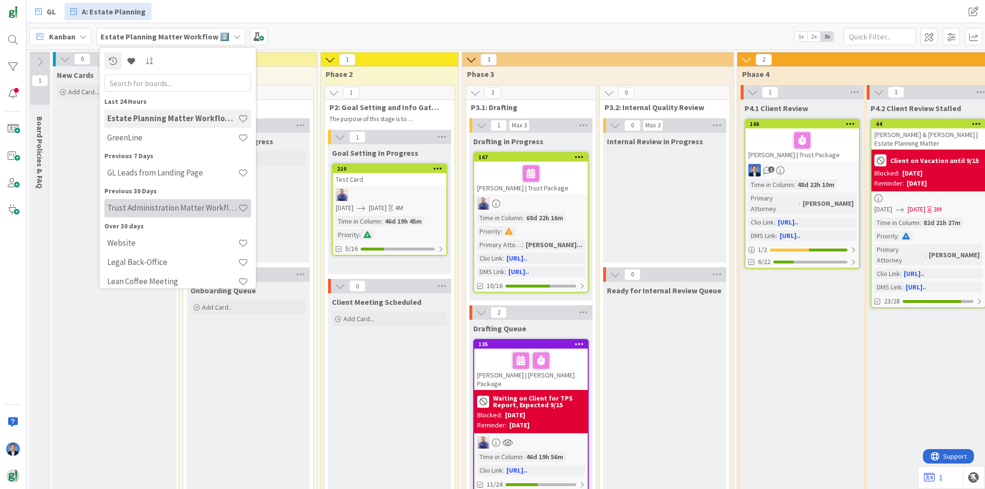
click at [158, 206] on h4 "Trust Administration Matter Workflow 2️⃣" at bounding box center [172, 209] width 131 height 10
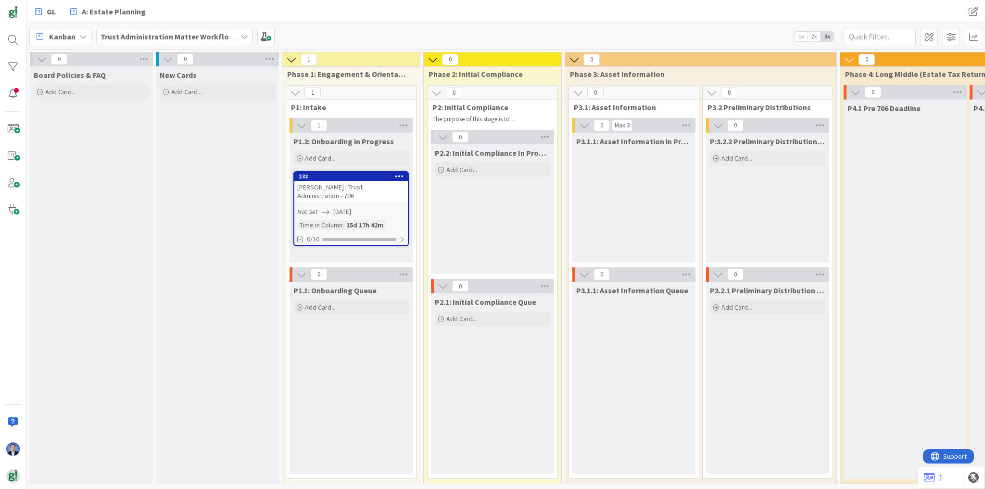
click at [40, 60] on icon at bounding box center [42, 59] width 11 height 11
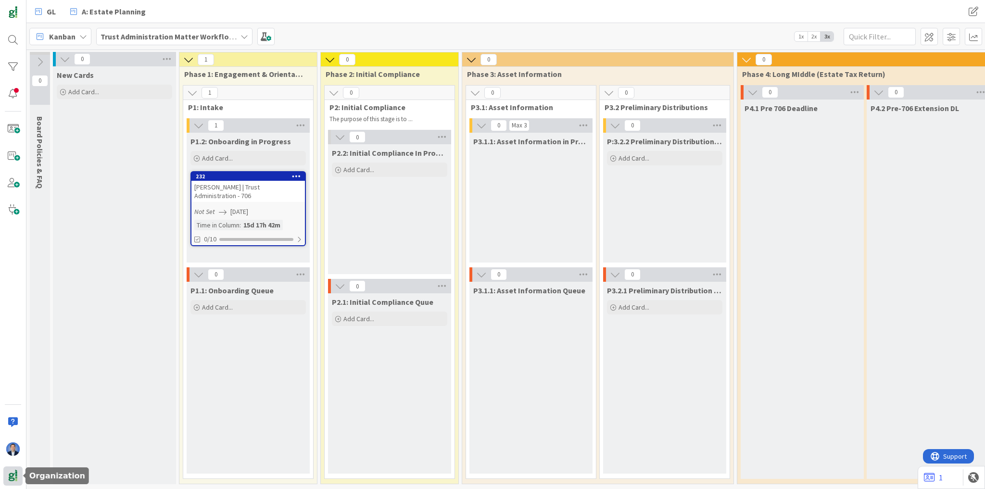
click at [16, 482] on div at bounding box center [12, 476] width 19 height 19
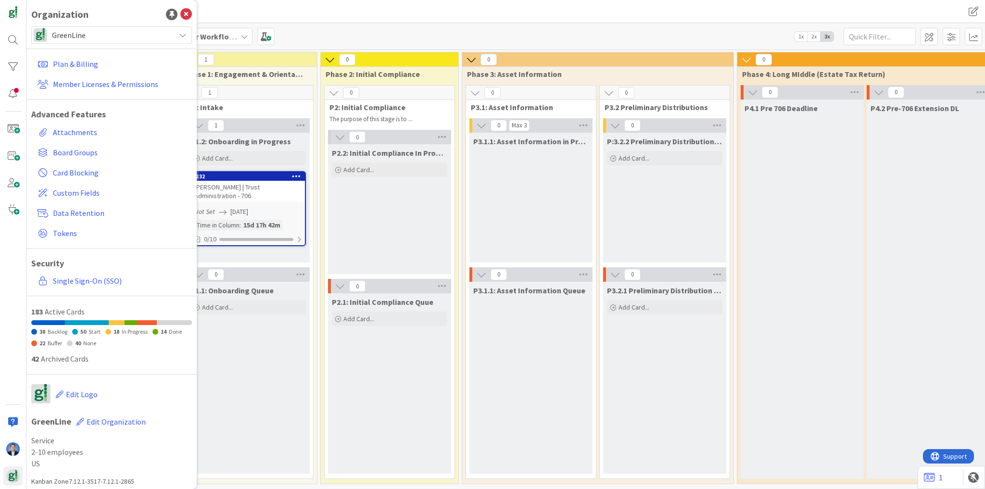
click at [72, 26] on div "GreenLine" at bounding box center [111, 34] width 161 height 17
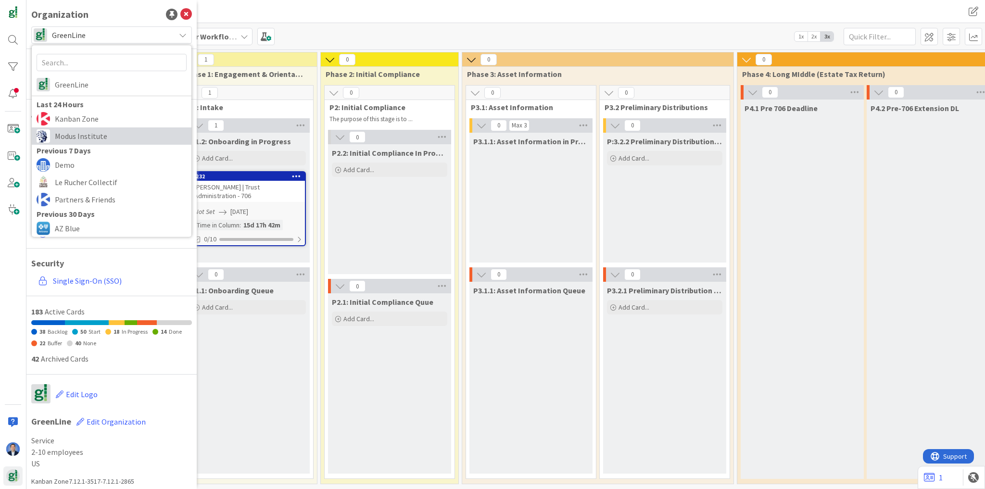
click at [66, 133] on span "Modus Institute" at bounding box center [121, 136] width 132 height 14
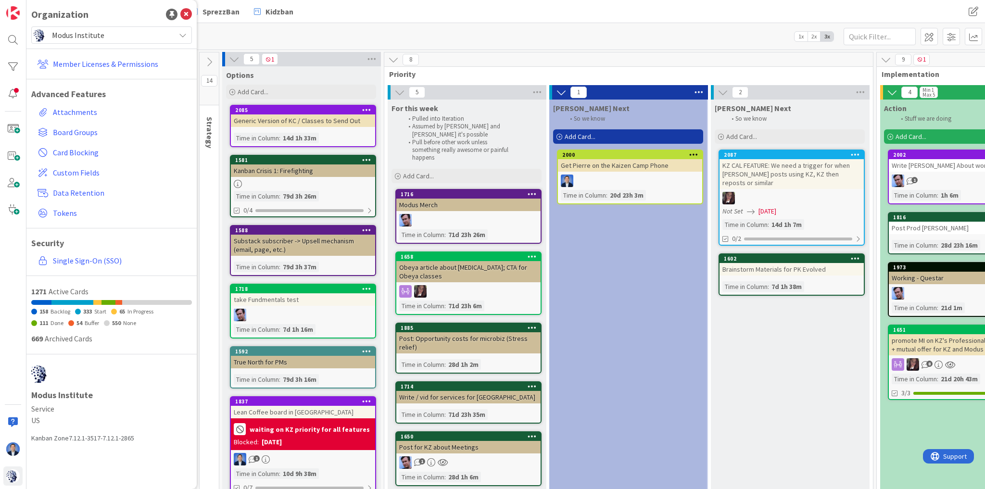
click at [344, 26] on div "Kanban Modus HQ 1x 2x 3x" at bounding box center [505, 36] width 959 height 26
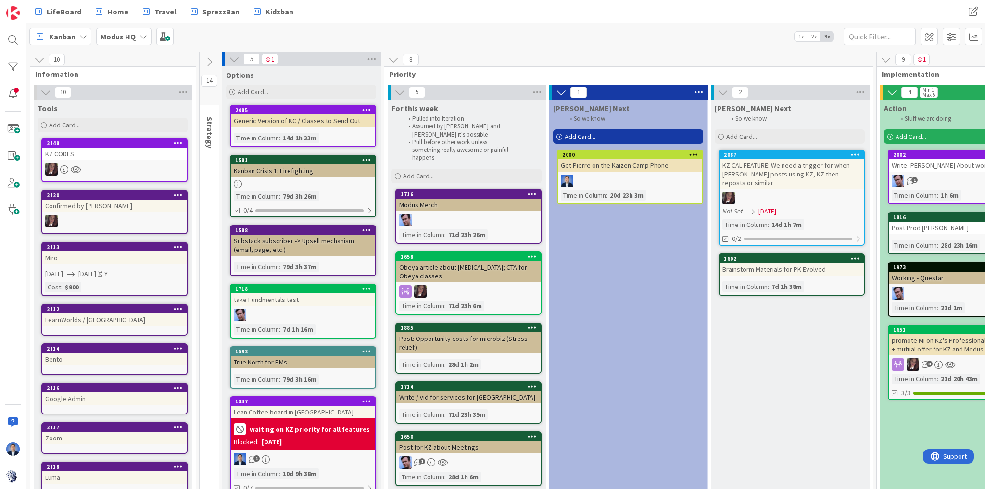
click at [125, 155] on div "KZ CODES" at bounding box center [114, 154] width 144 height 13
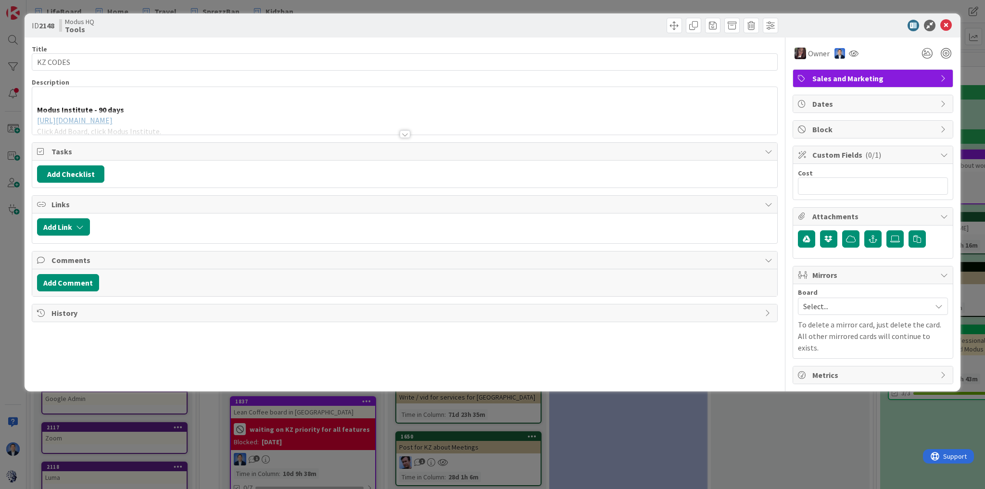
click at [273, 105] on div "Modus Institute - 90 days https://kanbanzone.io/signup-account?promocode=mi25st…" at bounding box center [404, 112] width 745 height 43
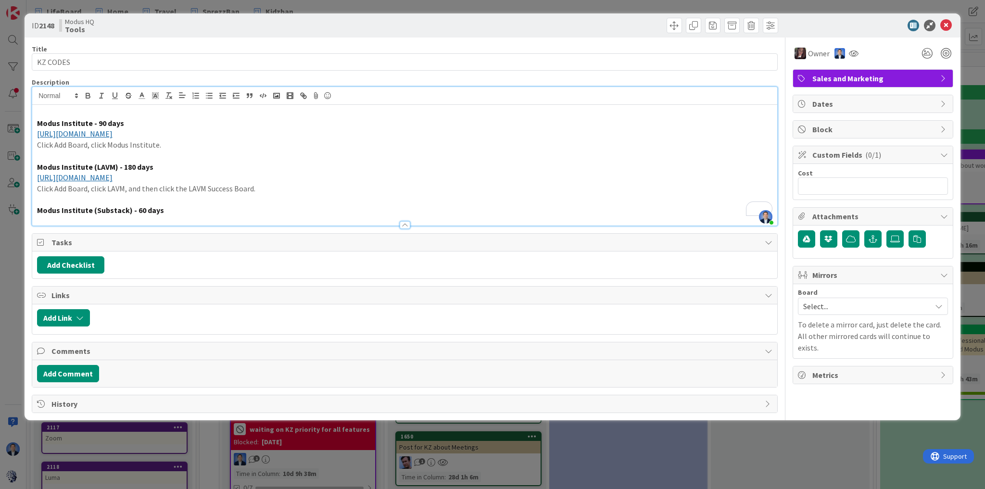
click at [187, 210] on p "Modus Institute (Substack) - 60 days" at bounding box center [405, 210] width 736 height 11
click at [944, 23] on icon at bounding box center [947, 26] width 12 height 12
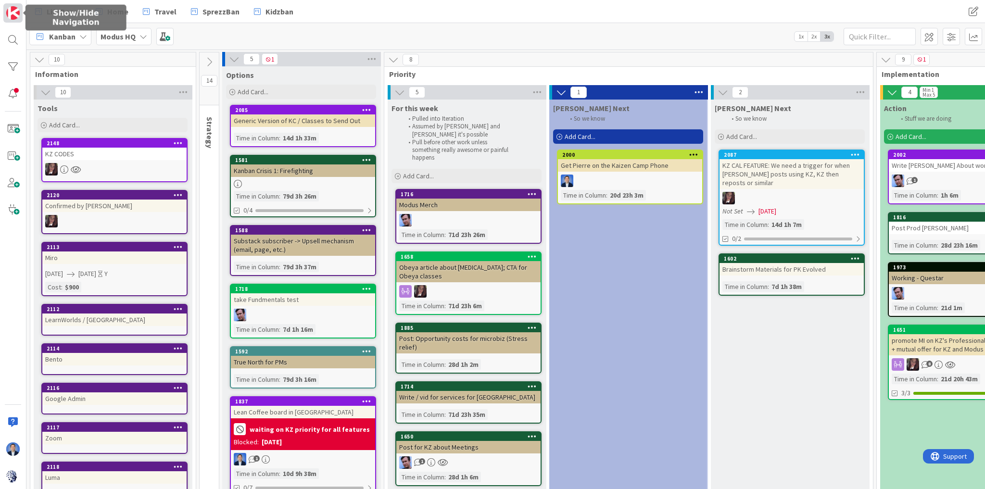
click at [16, 15] on img at bounding box center [12, 12] width 13 height 13
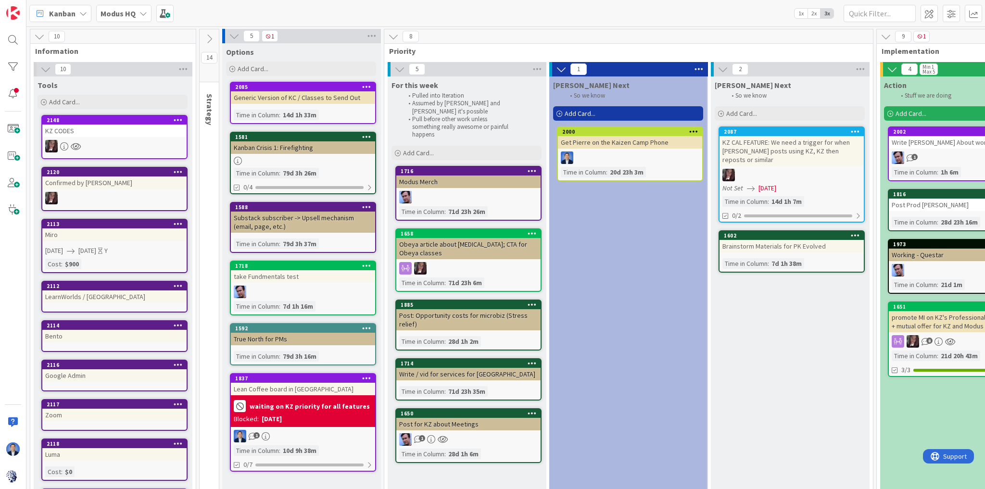
click at [130, 13] on b "Modus HQ" at bounding box center [118, 14] width 35 height 10
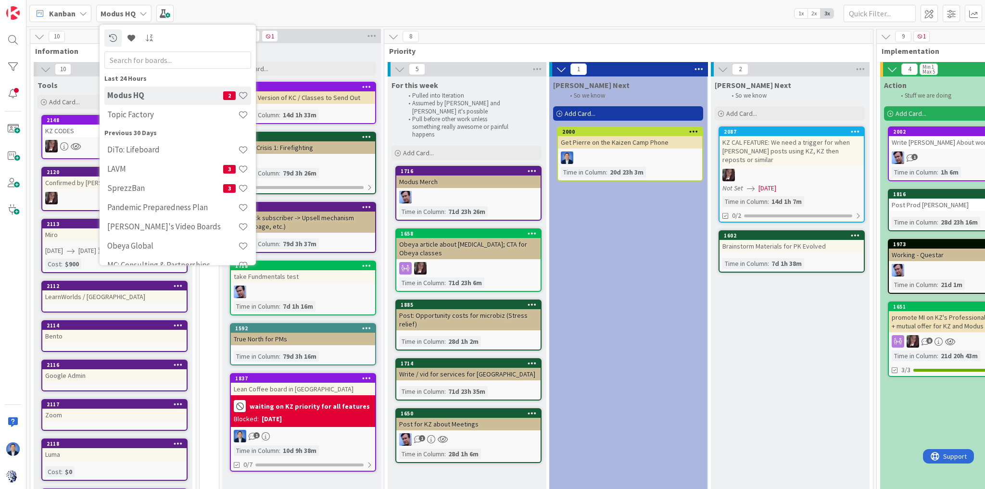
click at [130, 13] on b "Modus HQ" at bounding box center [118, 14] width 35 height 10
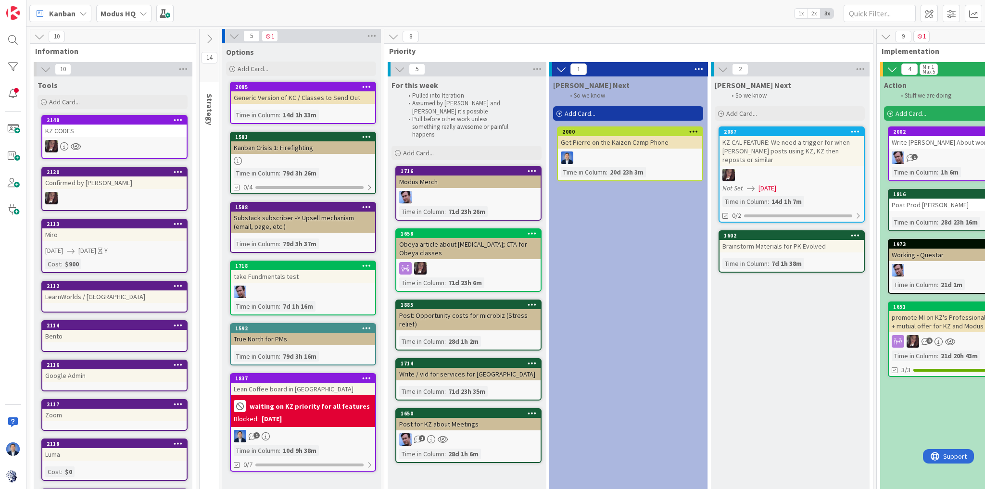
click at [213, 12] on div "Kanban Modus HQ 1x 2x 3x" at bounding box center [505, 13] width 959 height 26
click at [9, 477] on img at bounding box center [12, 476] width 13 height 13
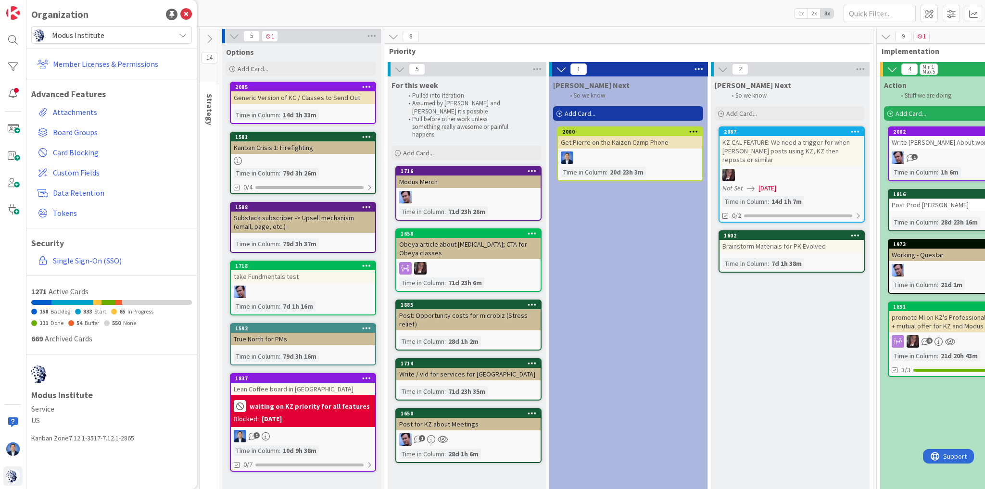
click at [98, 40] on span "Modus Institute" at bounding box center [111, 34] width 118 height 13
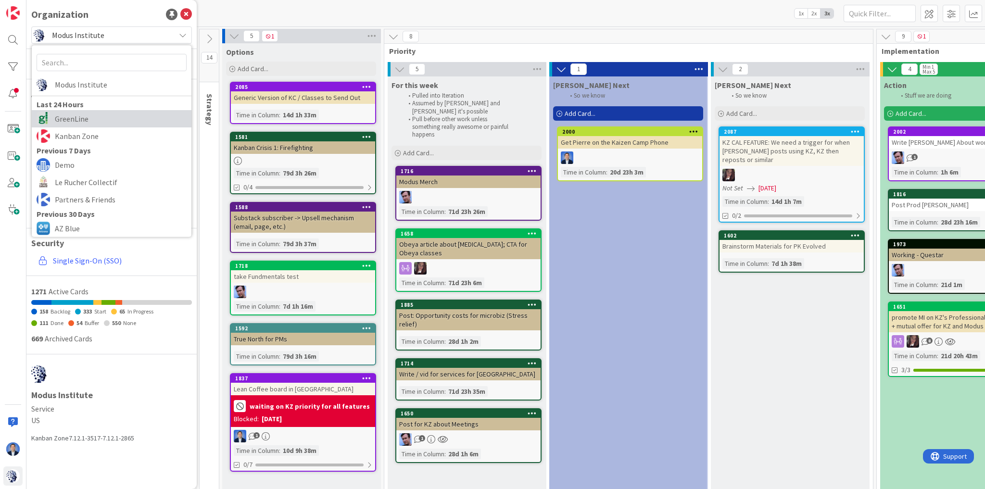
click at [92, 120] on span "GreenLine" at bounding box center [121, 119] width 132 height 14
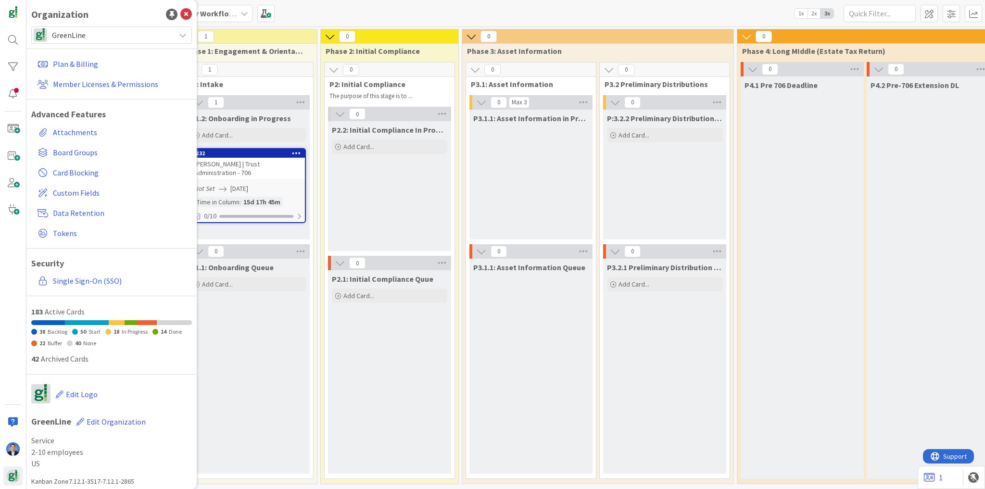
click at [175, 8] on div "Organization" at bounding box center [111, 14] width 161 height 14
click at [180, 12] on icon at bounding box center [186, 15] width 12 height 12
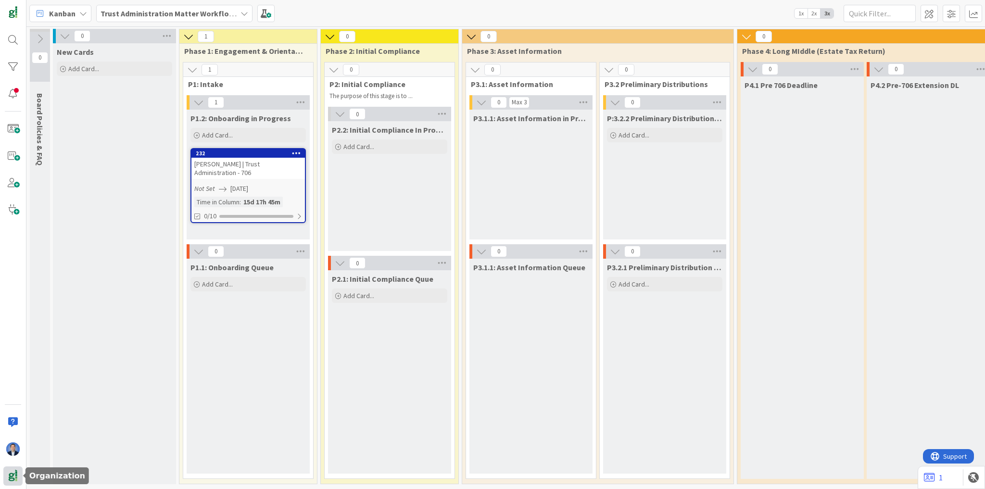
click at [13, 475] on img at bounding box center [12, 476] width 13 height 13
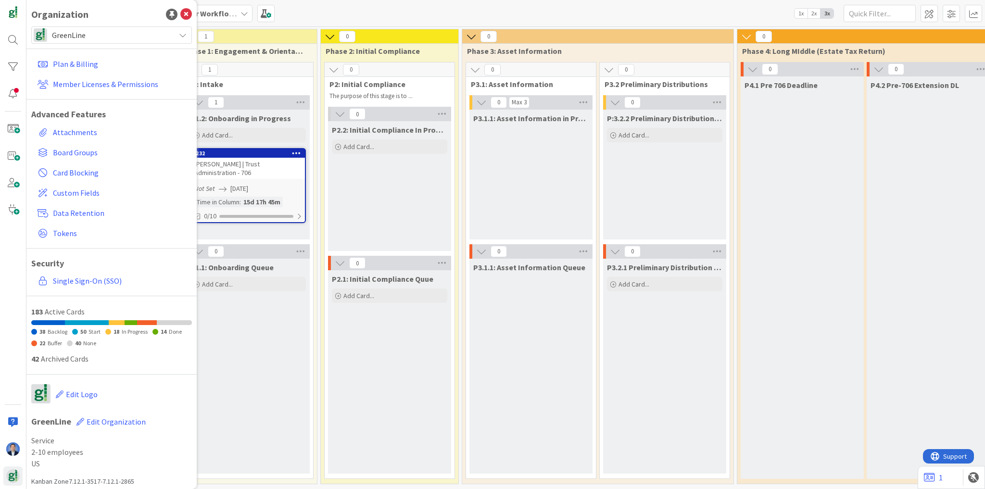
click at [107, 33] on span "GreenLine" at bounding box center [111, 34] width 118 height 13
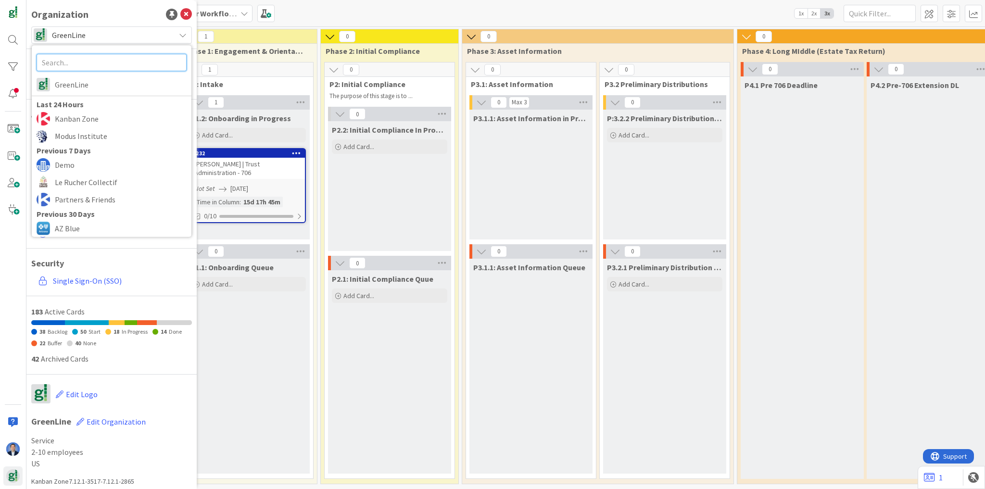
click at [80, 62] on input "text" at bounding box center [112, 62] width 150 height 17
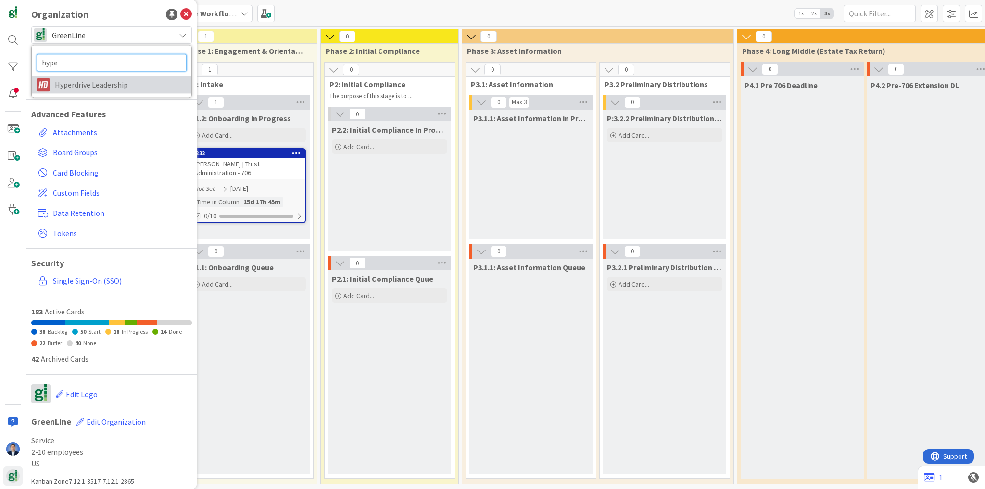
type input "hype"
click at [89, 90] on span "Hyperdrive Leadership" at bounding box center [121, 84] width 132 height 14
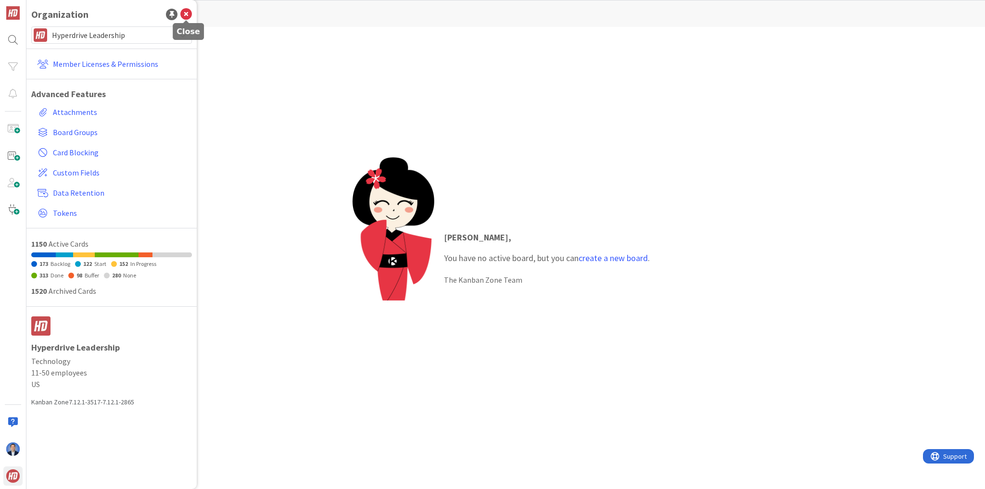
click at [189, 14] on icon at bounding box center [186, 15] width 12 height 12
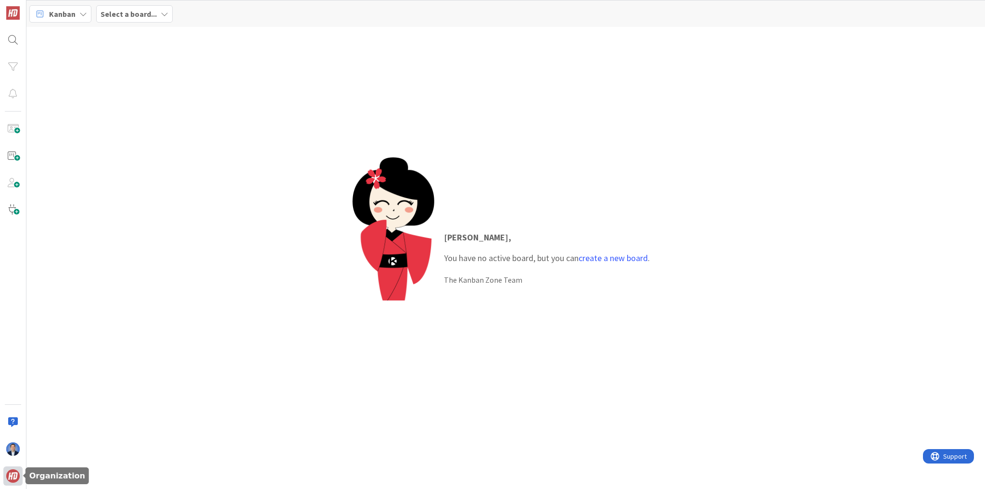
click at [18, 479] on img at bounding box center [12, 476] width 13 height 13
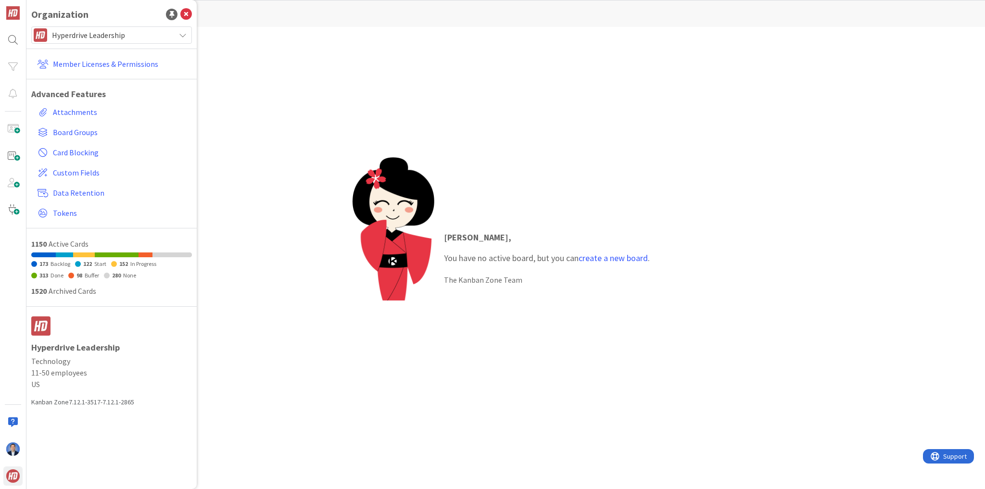
click at [156, 35] on span "Hyperdrive Leadership" at bounding box center [111, 34] width 118 height 13
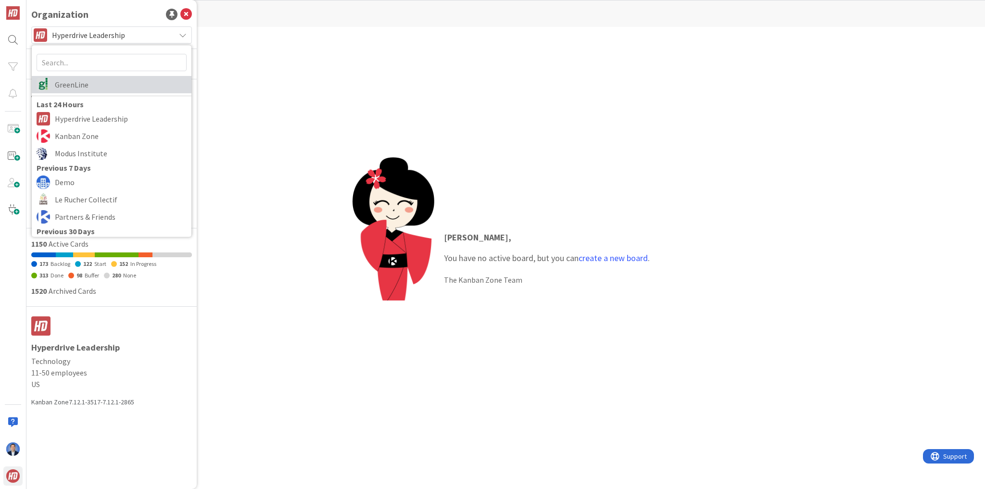
click at [118, 80] on span "GreenLine" at bounding box center [121, 84] width 132 height 14
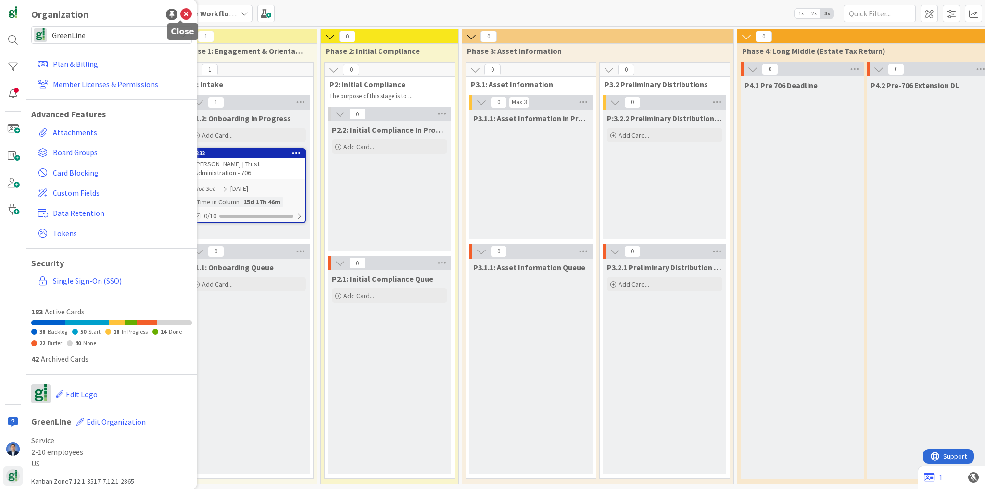
click at [181, 16] on icon at bounding box center [186, 15] width 12 height 12
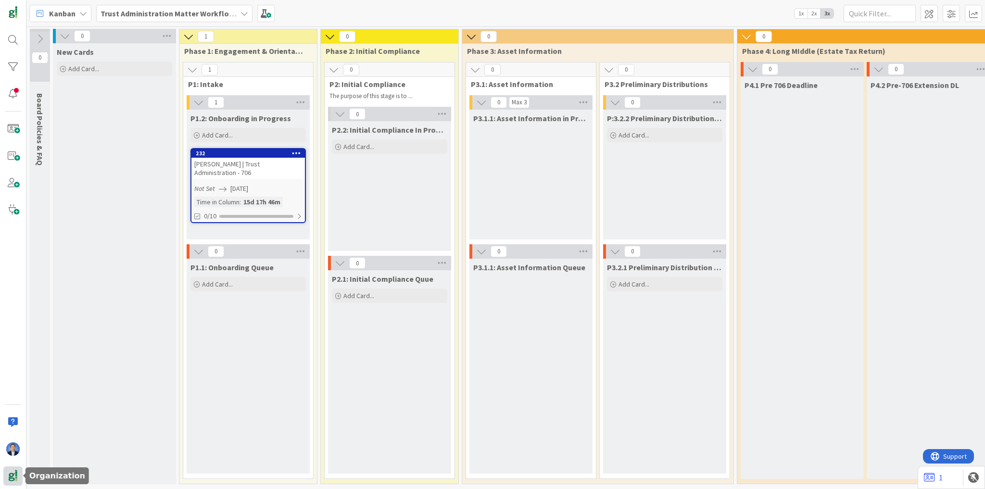
click at [11, 478] on img at bounding box center [12, 476] width 13 height 13
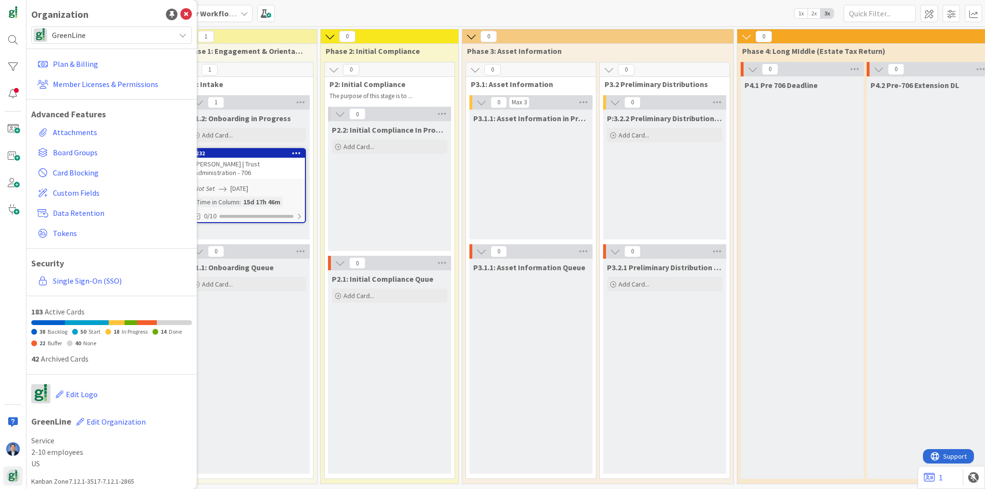
click at [121, 37] on span "GreenLine" at bounding box center [111, 34] width 118 height 13
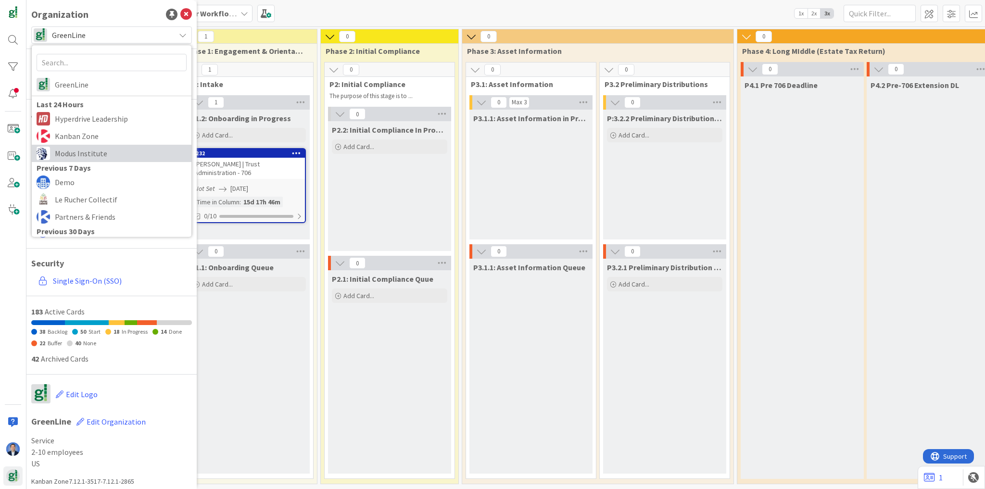
click at [127, 157] on span "Modus Institute" at bounding box center [121, 153] width 132 height 14
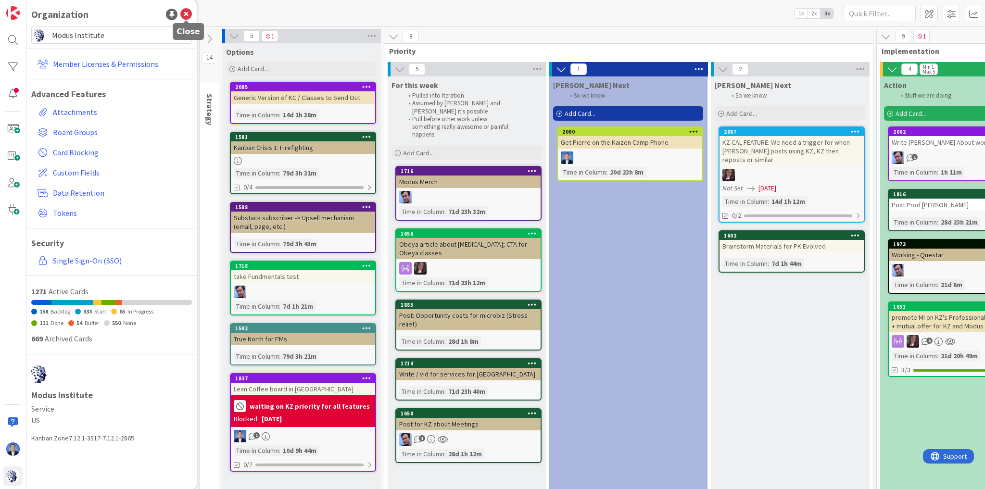
click at [187, 13] on icon at bounding box center [186, 15] width 12 height 12
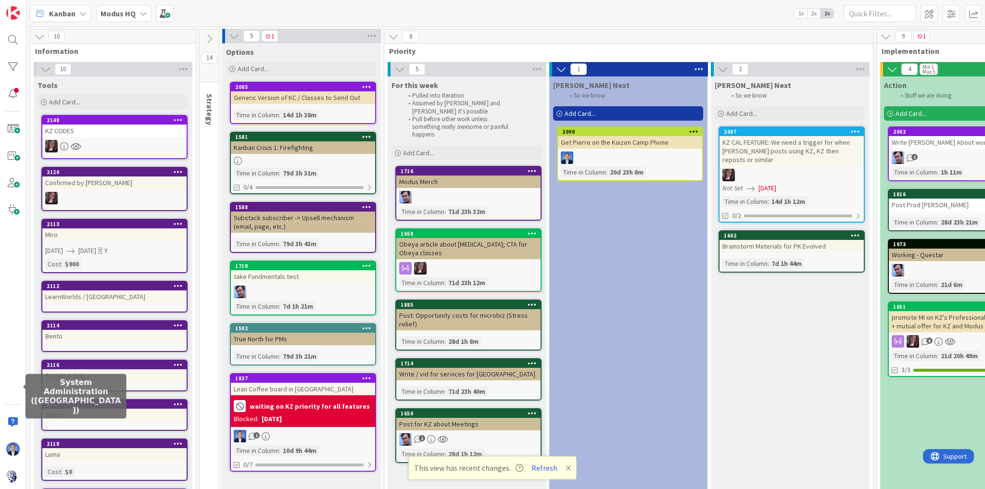
click at [16, 377] on div at bounding box center [13, 244] width 26 height 489
click at [21, 384] on div at bounding box center [12, 387] width 19 height 19
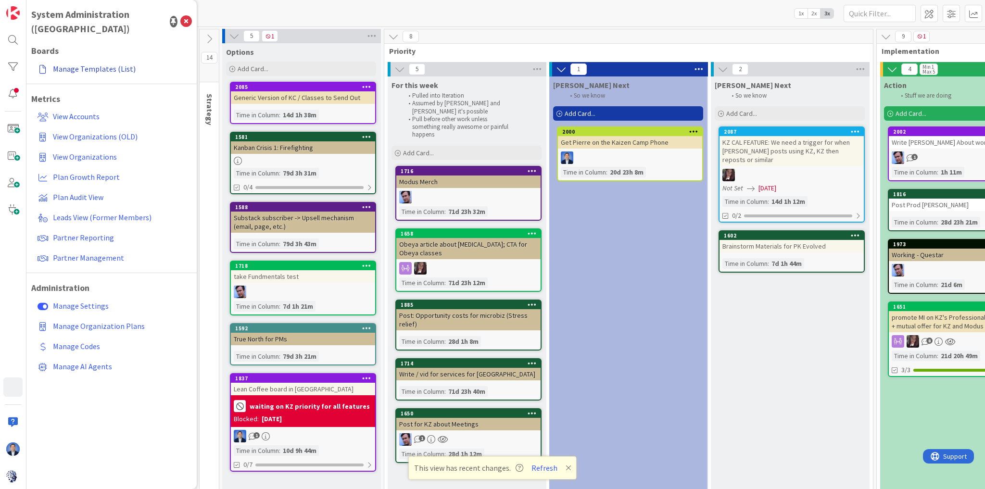
click at [121, 60] on link "Manage Templates (List)" at bounding box center [113, 68] width 158 height 17
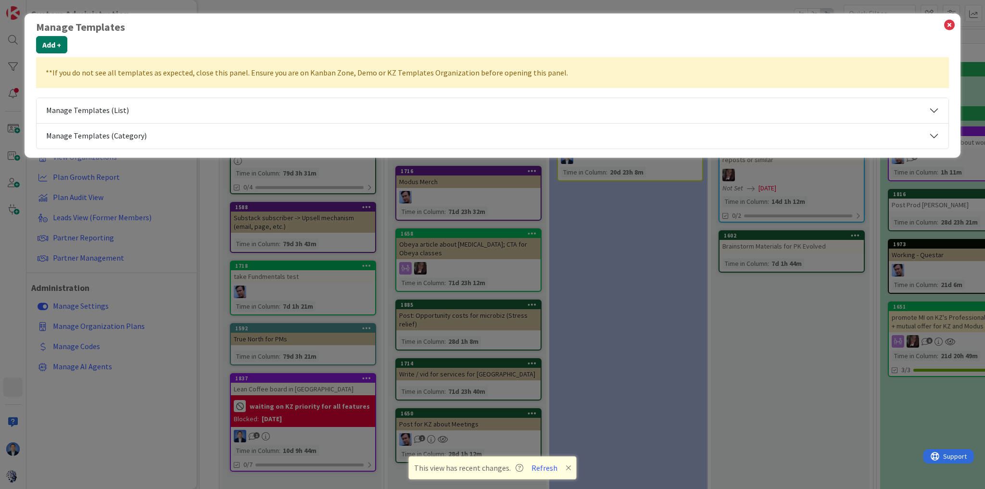
click at [50, 46] on button "Add +" at bounding box center [51, 44] width 31 height 17
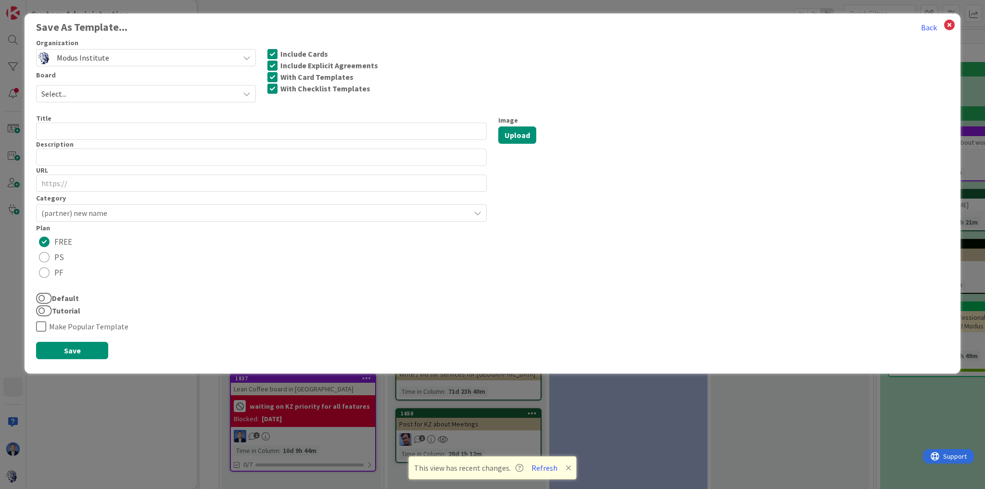
click at [90, 211] on span "(partner) new name" at bounding box center [253, 212] width 424 height 13
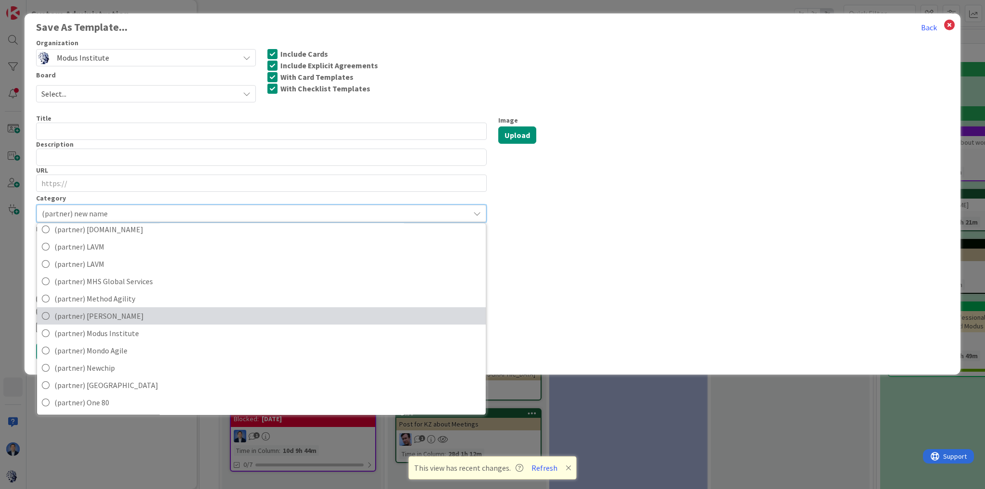
scroll to position [500, 0]
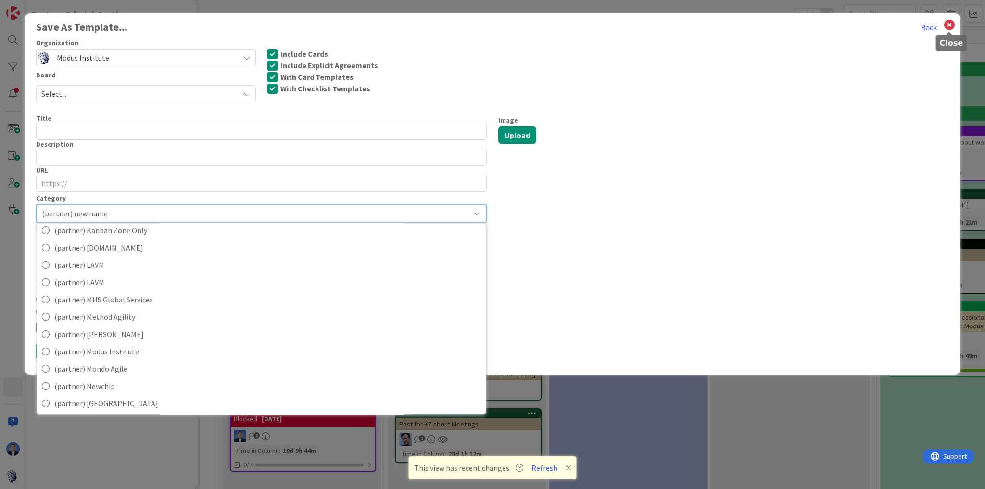
click at [946, 24] on icon at bounding box center [949, 24] width 13 height 13
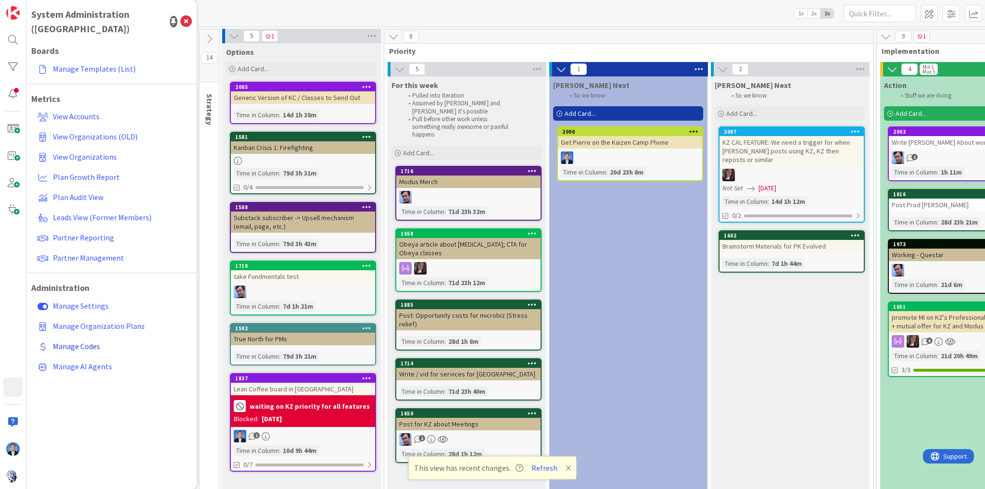
click at [81, 342] on span "Manage Codes" at bounding box center [76, 347] width 47 height 10
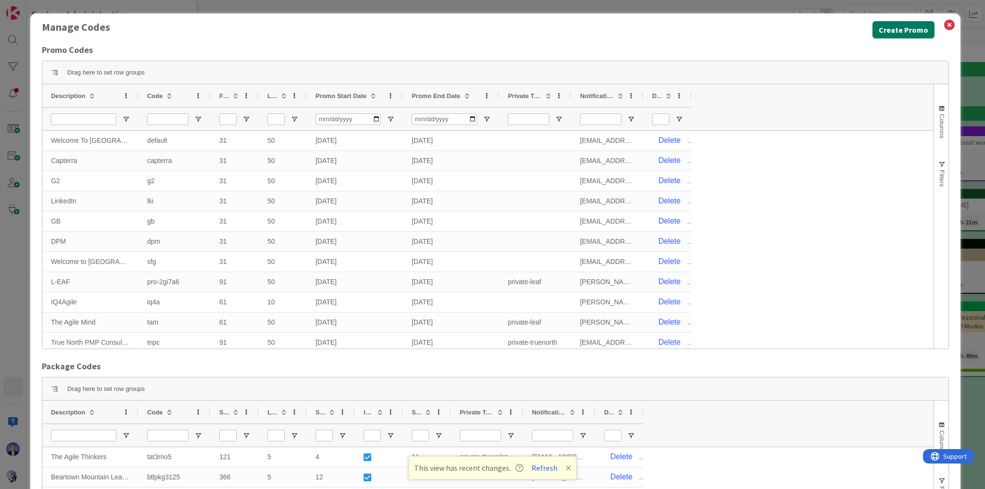
click at [883, 25] on button "Create Promo" at bounding box center [904, 29] width 62 height 17
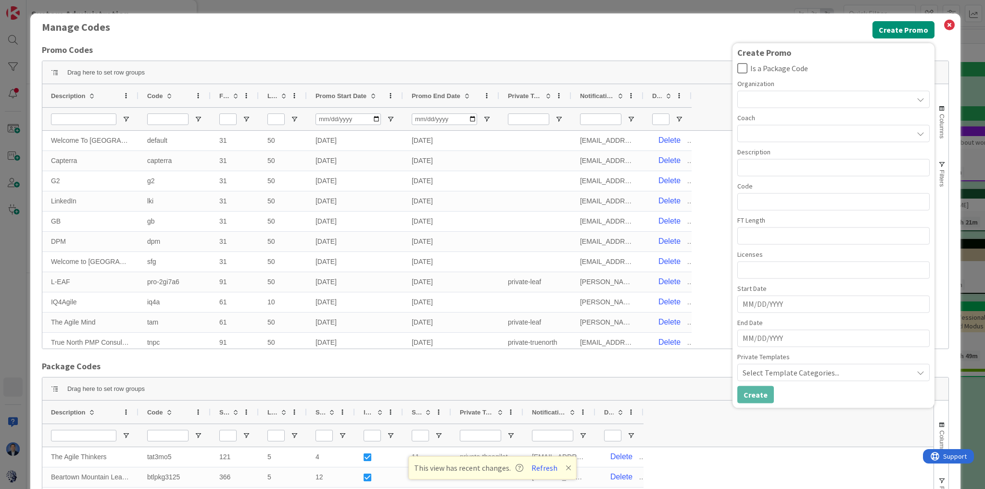
click at [790, 95] on div at bounding box center [834, 99] width 192 height 17
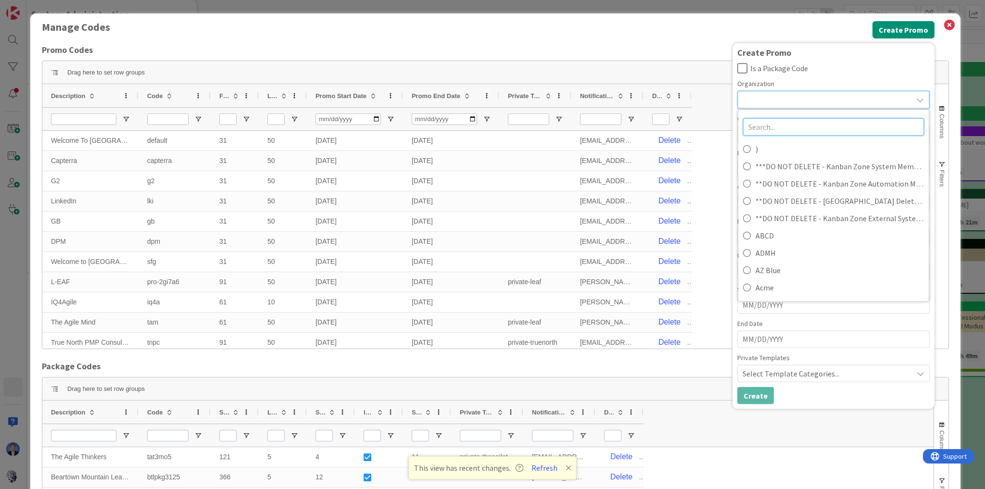
click at [760, 127] on input "text" at bounding box center [833, 126] width 181 height 17
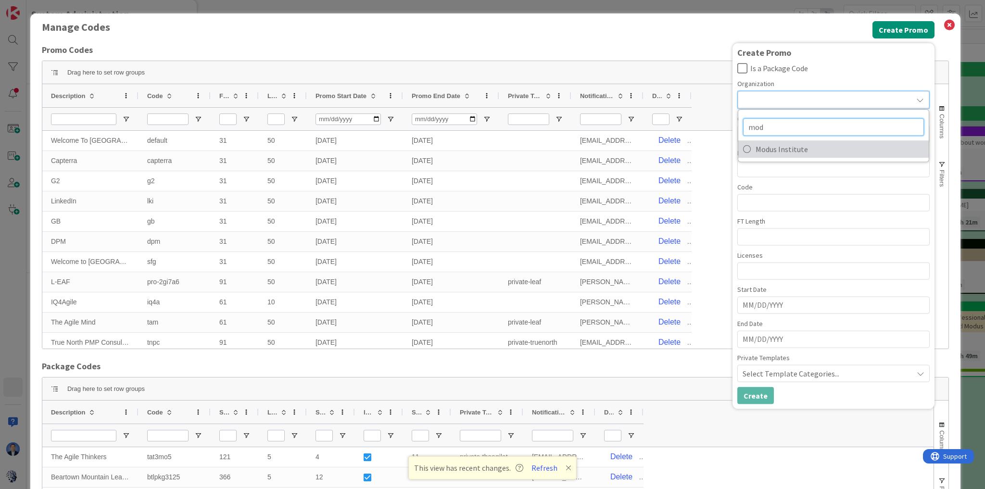
type input "mod"
click at [756, 146] on span "Modus Institute" at bounding box center [840, 149] width 168 height 14
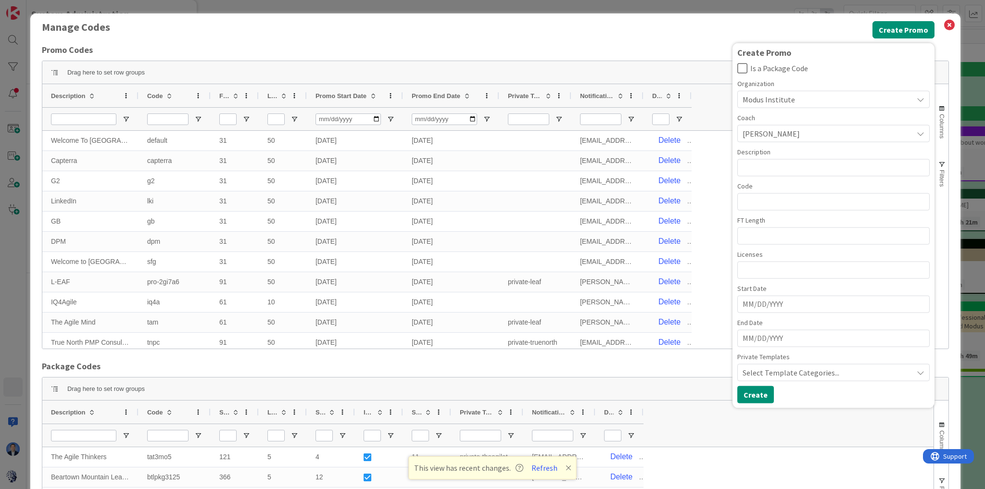
click at [776, 134] on span "Tonianne DeMaria" at bounding box center [826, 133] width 166 height 13
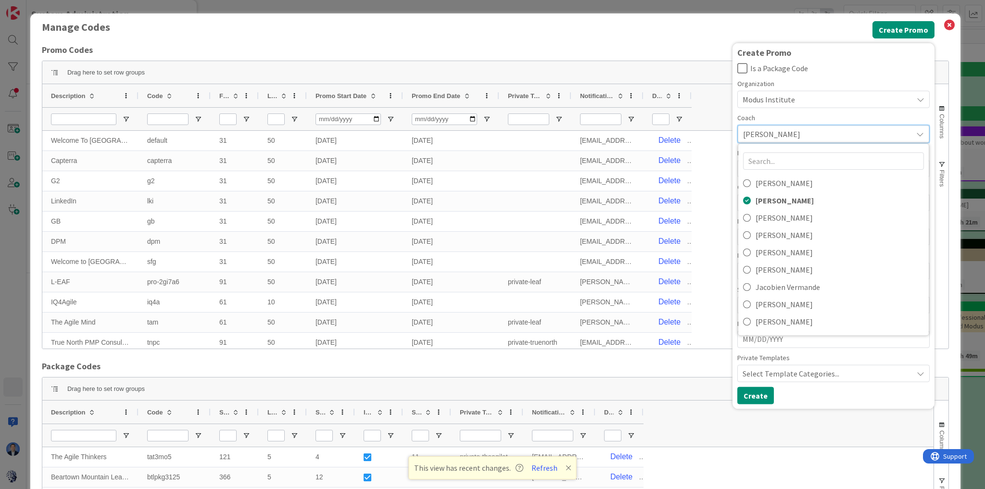
click at [818, 77] on div "Is a Package Code Organization Modus Institute mod Modus Institute Coach Tonian…" at bounding box center [834, 223] width 192 height 320
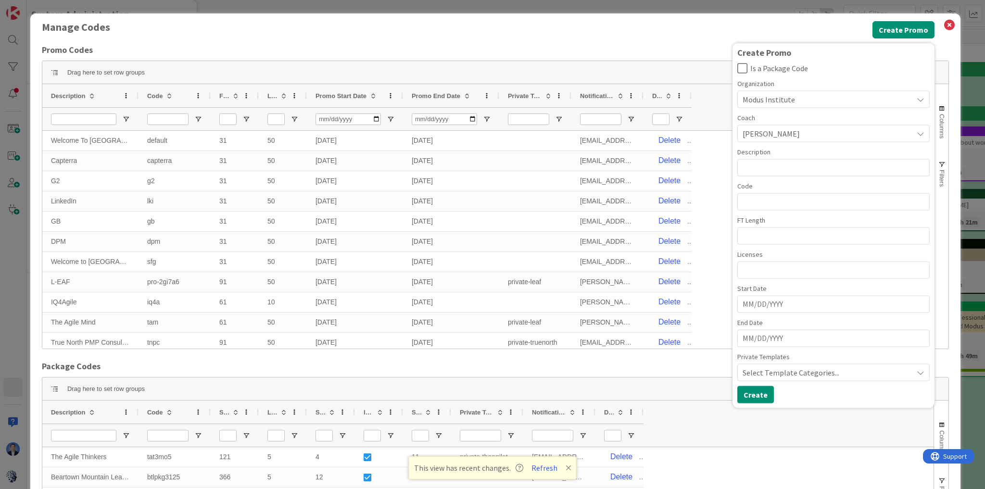
click at [803, 134] on span "Tonianne DeMaria" at bounding box center [826, 133] width 166 height 13
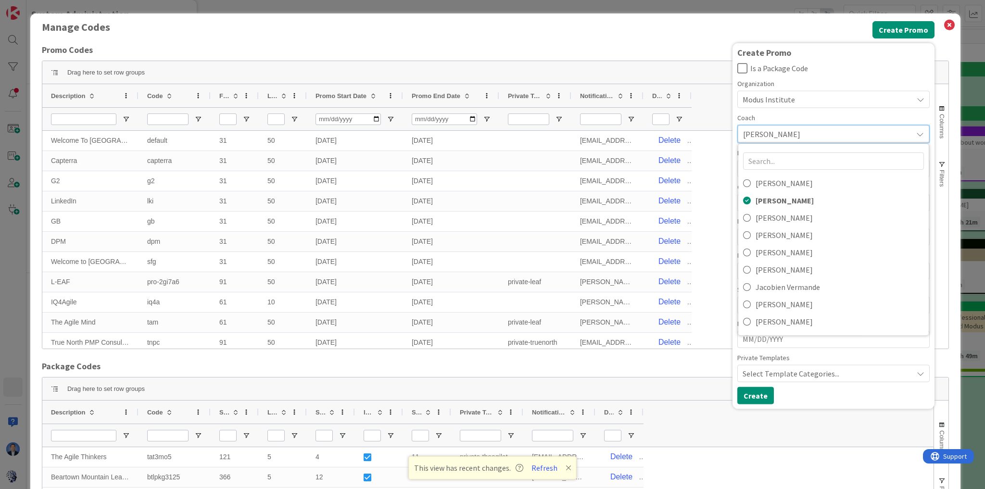
click at [854, 71] on button "Is a Package Code" at bounding box center [834, 69] width 192 height 12
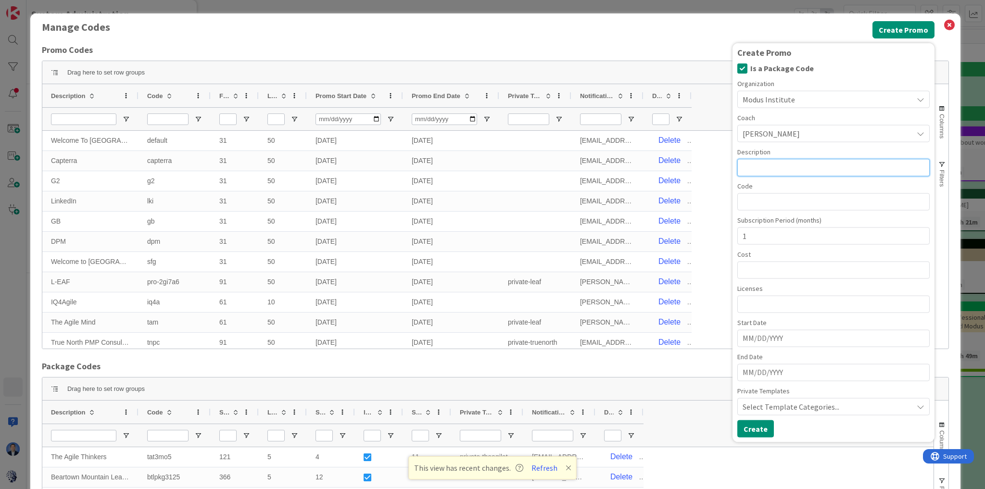
click at [765, 169] on input "text" at bounding box center [834, 167] width 192 height 17
click at [756, 202] on input "text" at bounding box center [834, 201] width 192 height 17
click at [755, 237] on input "1" at bounding box center [834, 236] width 192 height 17
drag, startPoint x: 744, startPoint y: 236, endPoint x: 737, endPoint y: 235, distance: 6.8
click at [738, 235] on input "1" at bounding box center [834, 236] width 192 height 17
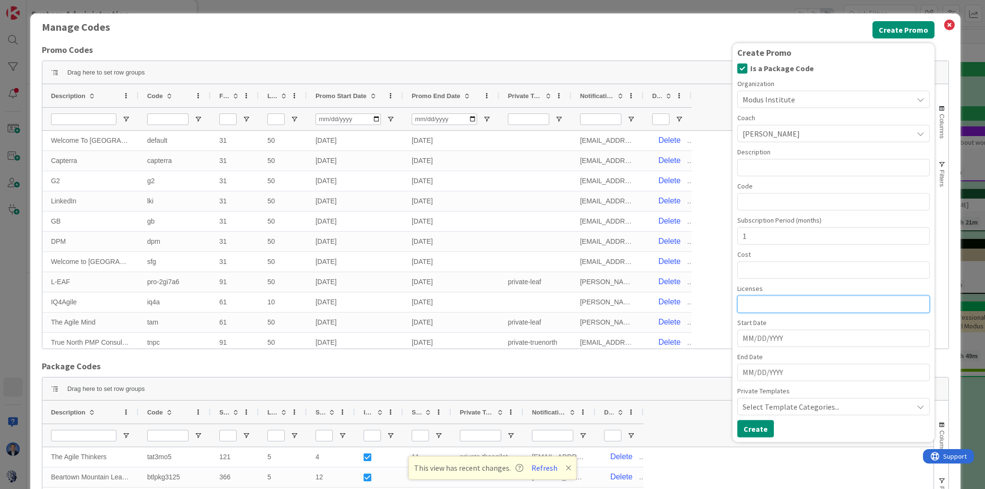
click at [752, 305] on input "number" at bounding box center [834, 304] width 192 height 17
click at [749, 269] on input "number" at bounding box center [834, 270] width 192 height 17
click at [742, 68] on icon at bounding box center [743, 69] width 10 height 12
click at [798, 371] on span "Select Template Categories..." at bounding box center [828, 373] width 170 height 12
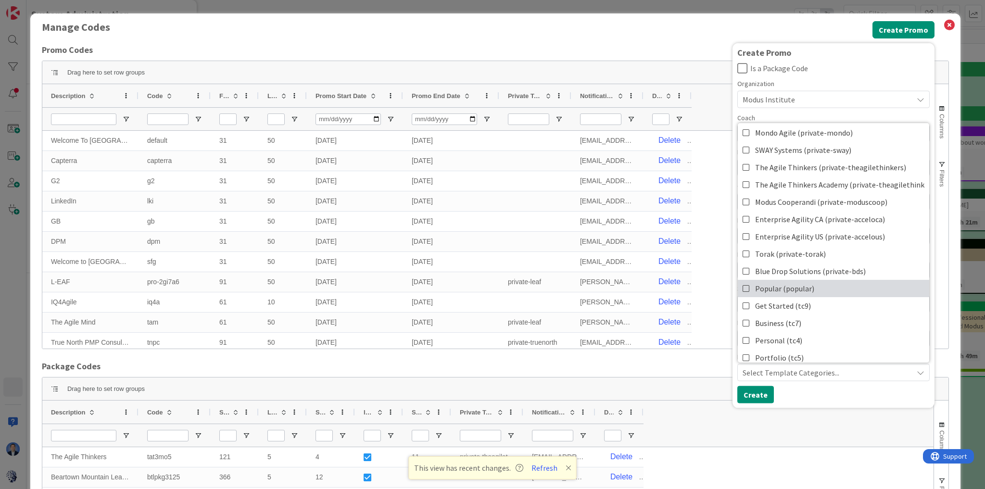
scroll to position [639, 0]
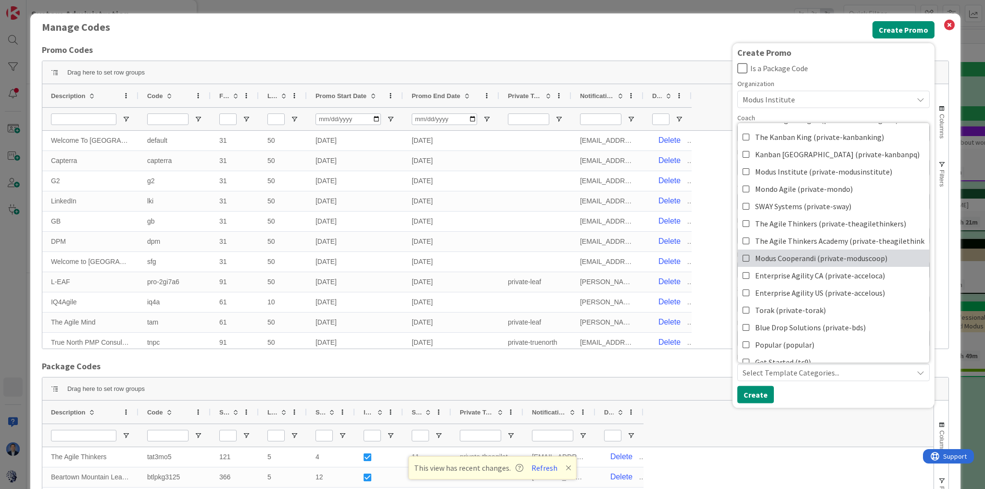
click at [743, 255] on icon at bounding box center [747, 258] width 8 height 14
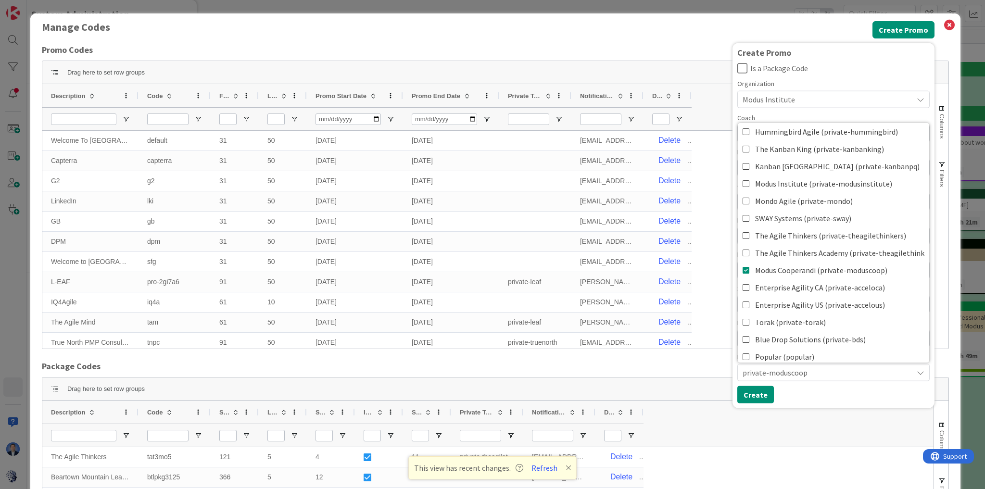
scroll to position [731, 0]
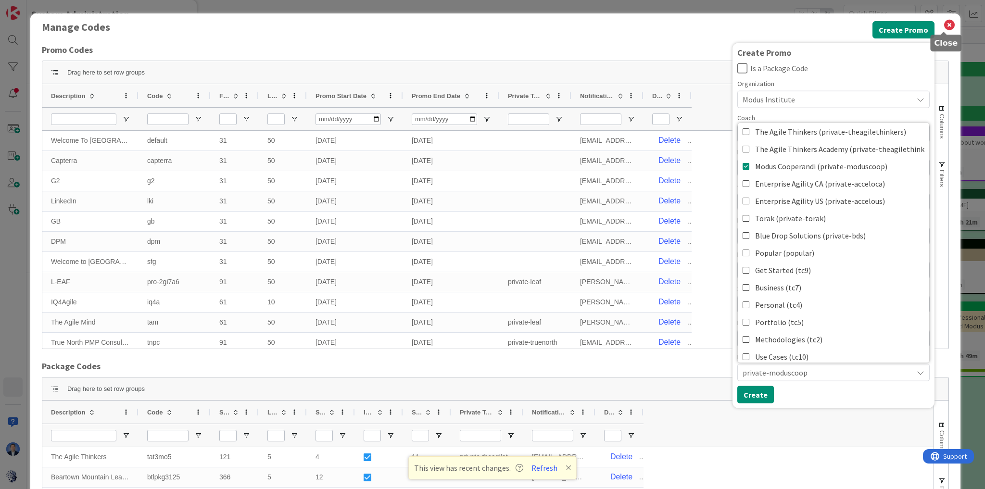
click at [944, 27] on icon at bounding box center [949, 24] width 13 height 13
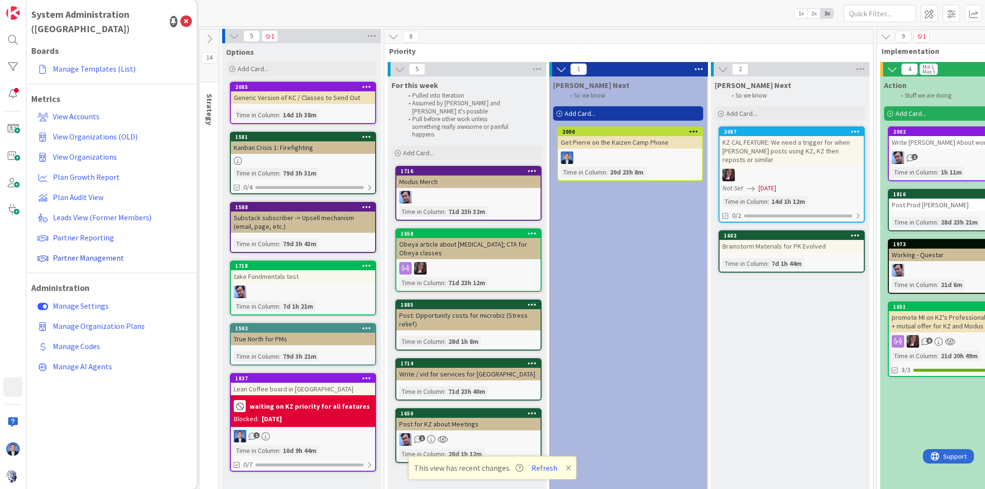
click at [76, 253] on span "Partner Management" at bounding box center [88, 258] width 71 height 10
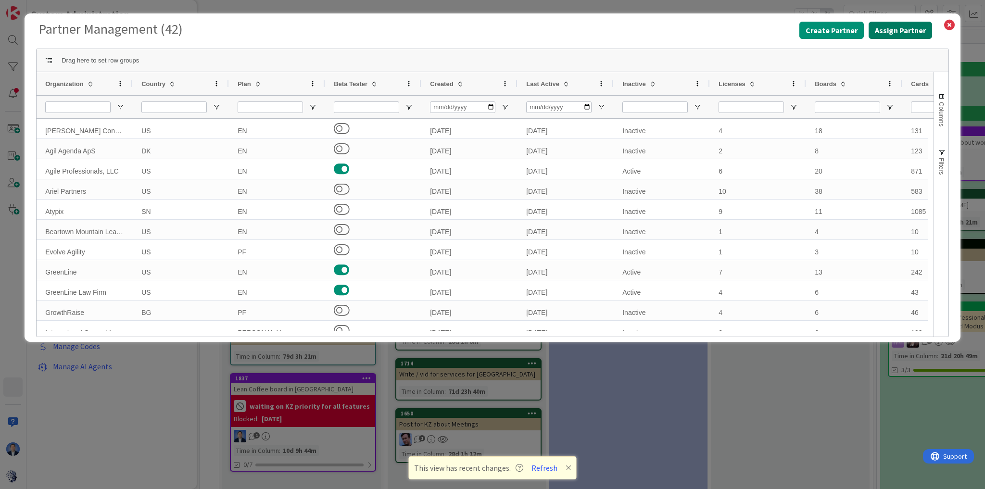
click at [903, 29] on button "Assign Partner" at bounding box center [901, 30] width 64 height 17
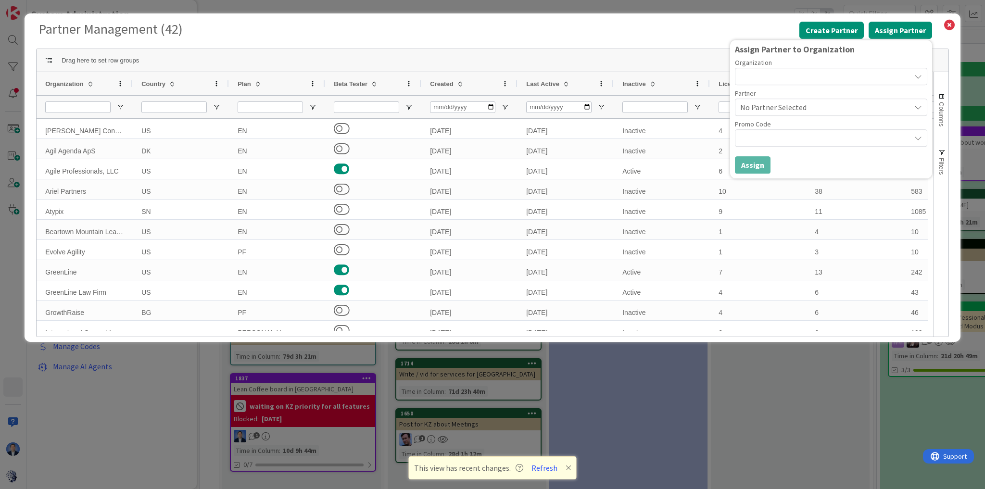
click at [801, 84] on div at bounding box center [831, 76] width 192 height 17
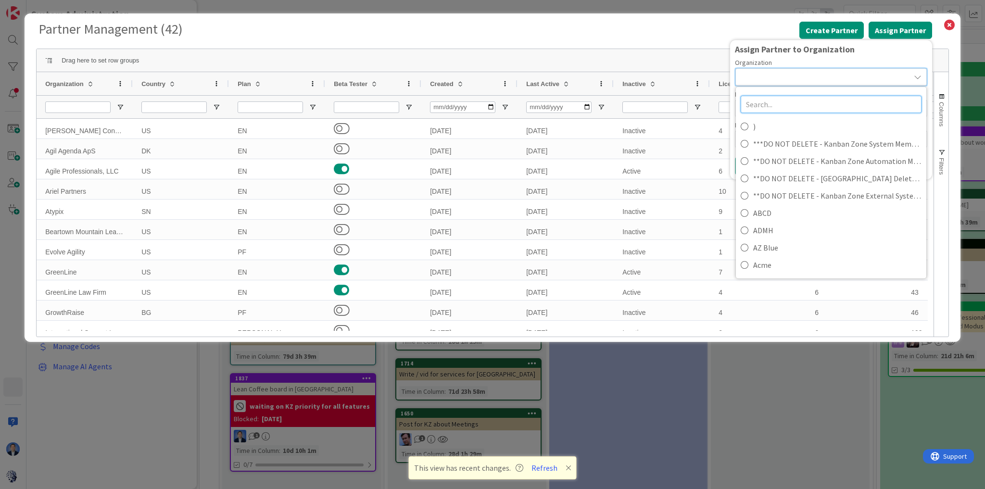
click at [781, 102] on input "text" at bounding box center [831, 104] width 181 height 17
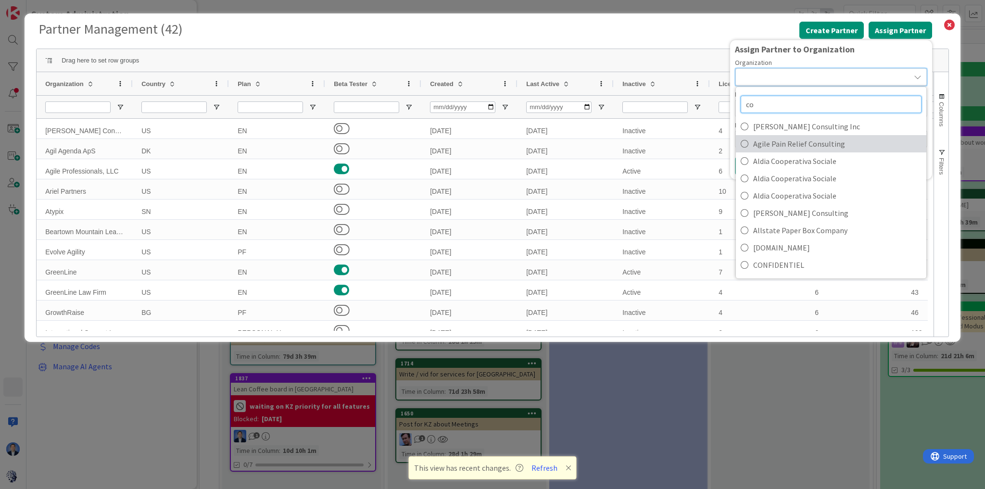
type input "c"
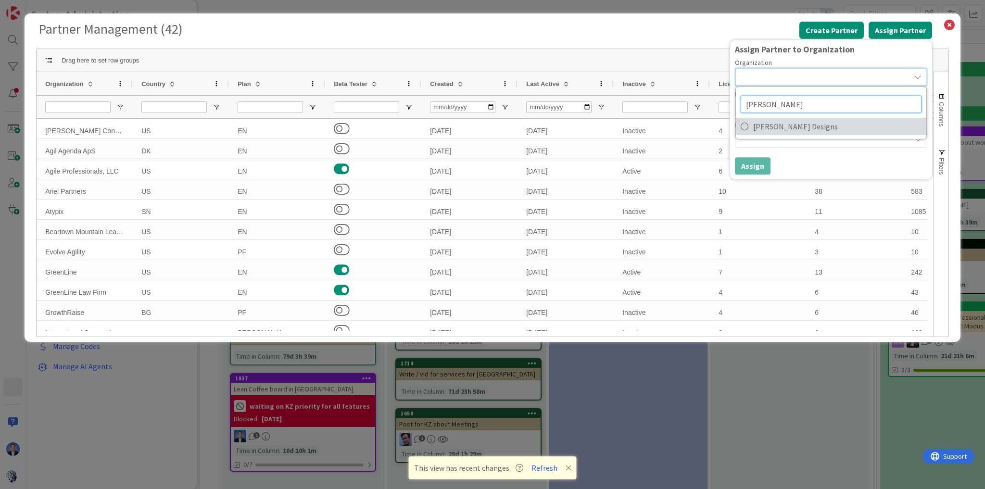
type input "kahn"
click at [833, 122] on span "Lisa Kahn Designs" at bounding box center [837, 126] width 168 height 14
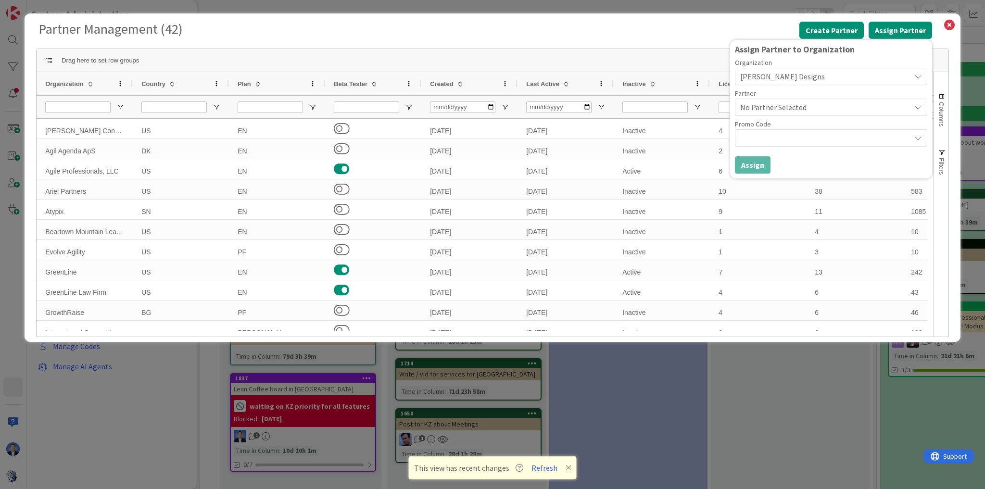
click at [800, 106] on span "No Partner Selected" at bounding box center [823, 107] width 166 height 13
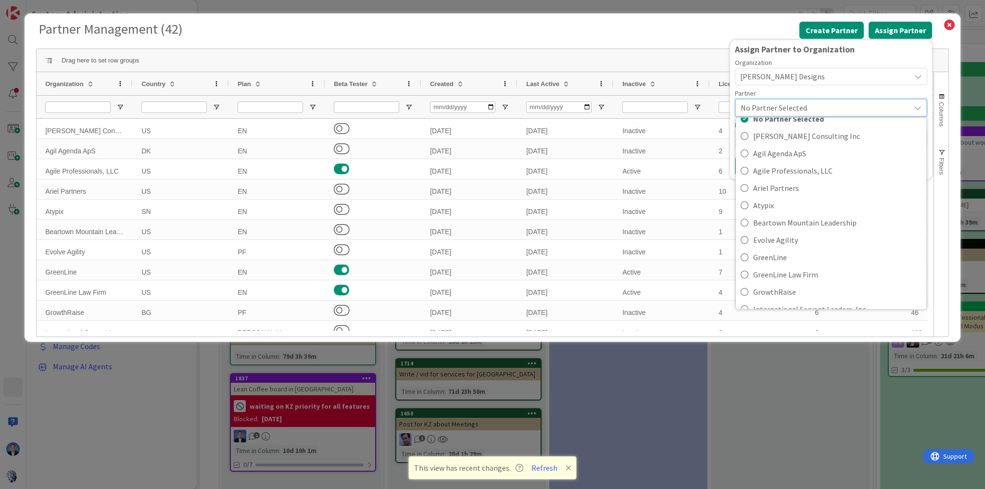
scroll to position [0, 0]
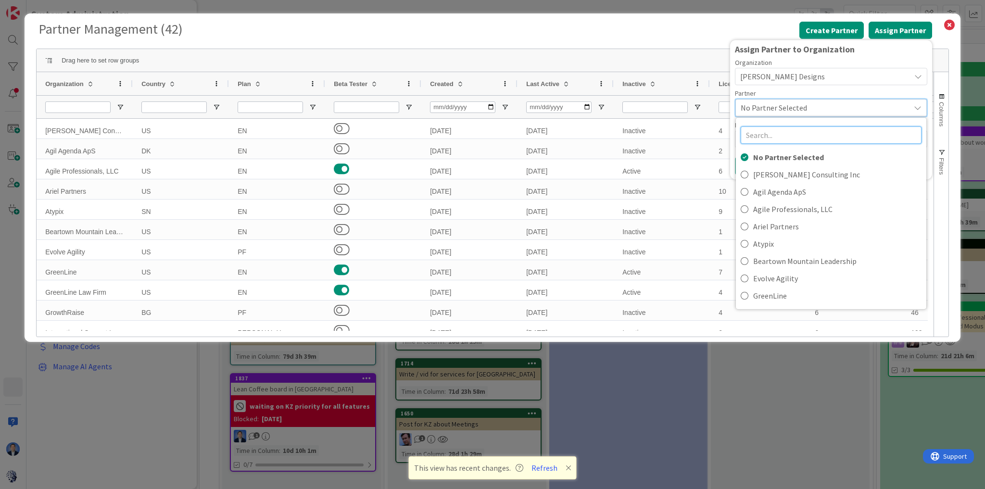
click at [768, 131] on input "text" at bounding box center [831, 135] width 181 height 17
type input "m"
click at [818, 85] on div "Lisa Kahn Designs" at bounding box center [831, 76] width 192 height 17
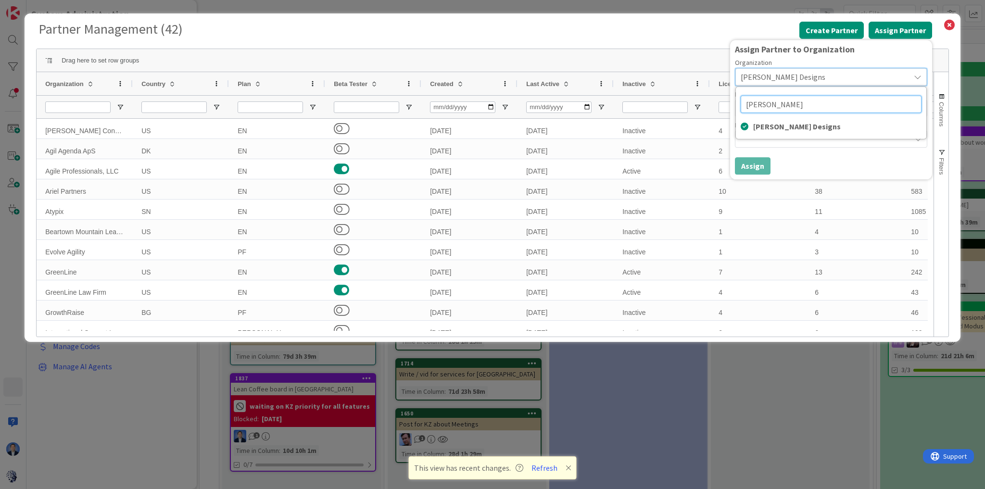
click at [790, 106] on input "kahn" at bounding box center [831, 104] width 181 height 17
click at [814, 156] on div "Assign Partner to Organization Organization Lisa Kahn Designs kahn Lisa Kahn De…" at bounding box center [831, 110] width 192 height 130
click at [806, 110] on span "No Partner Selected" at bounding box center [823, 107] width 166 height 13
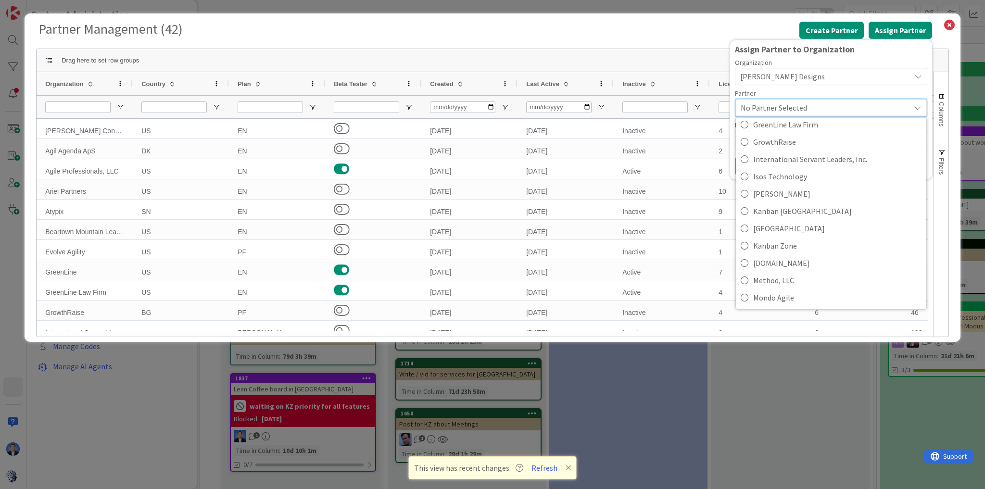
scroll to position [164, 0]
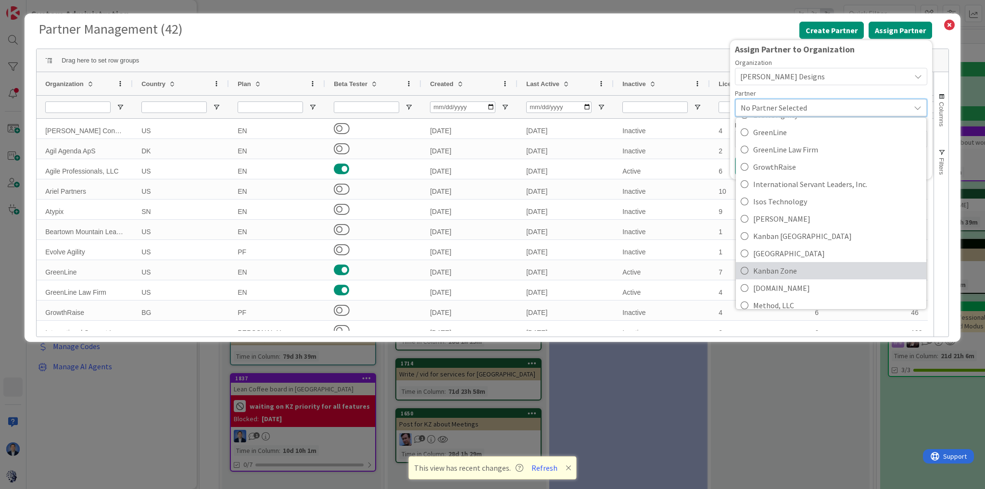
click at [791, 269] on span "Kanban Zone" at bounding box center [837, 271] width 168 height 14
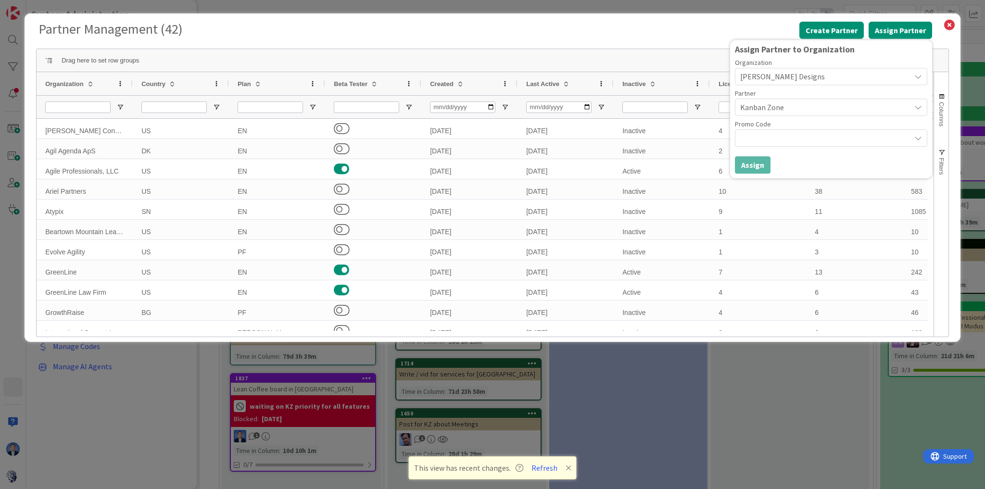
click at [824, 135] on div at bounding box center [831, 137] width 192 height 17
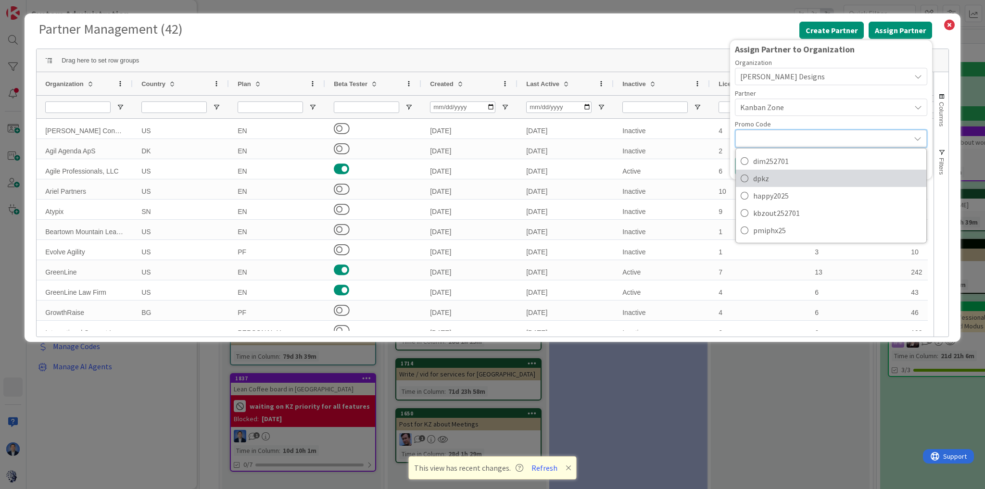
click at [804, 183] on span "dpkz" at bounding box center [837, 178] width 168 height 14
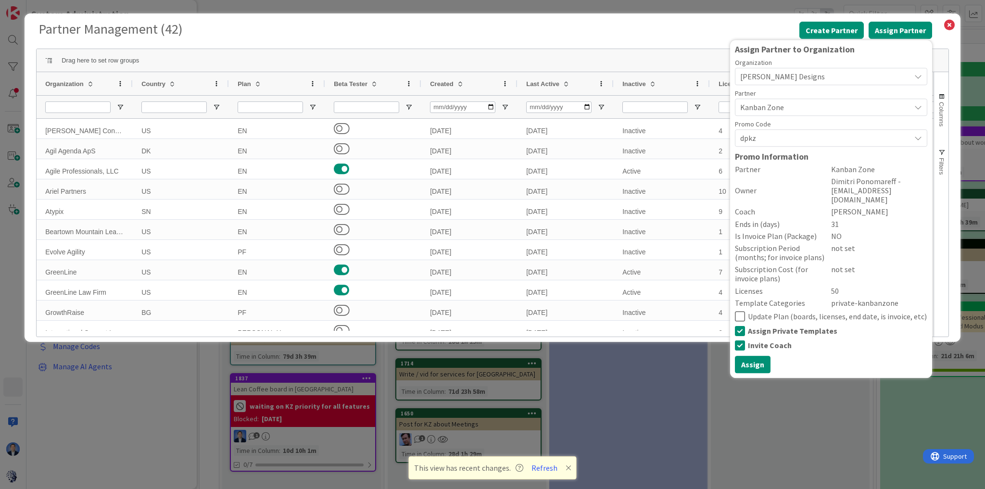
click at [740, 325] on icon at bounding box center [740, 331] width 10 height 12
click at [740, 340] on icon at bounding box center [740, 346] width 10 height 12
click at [740, 325] on icon at bounding box center [740, 331] width 10 height 12
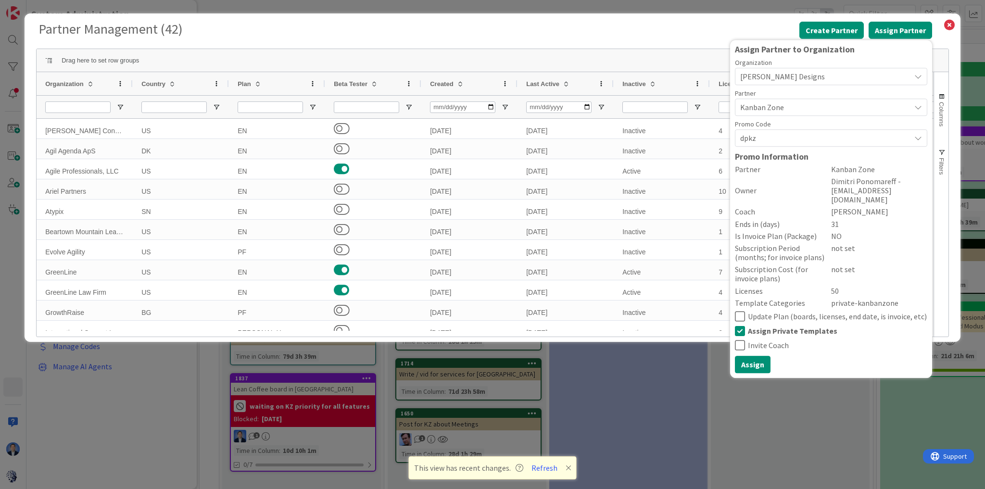
click at [739, 311] on icon at bounding box center [740, 317] width 10 height 12
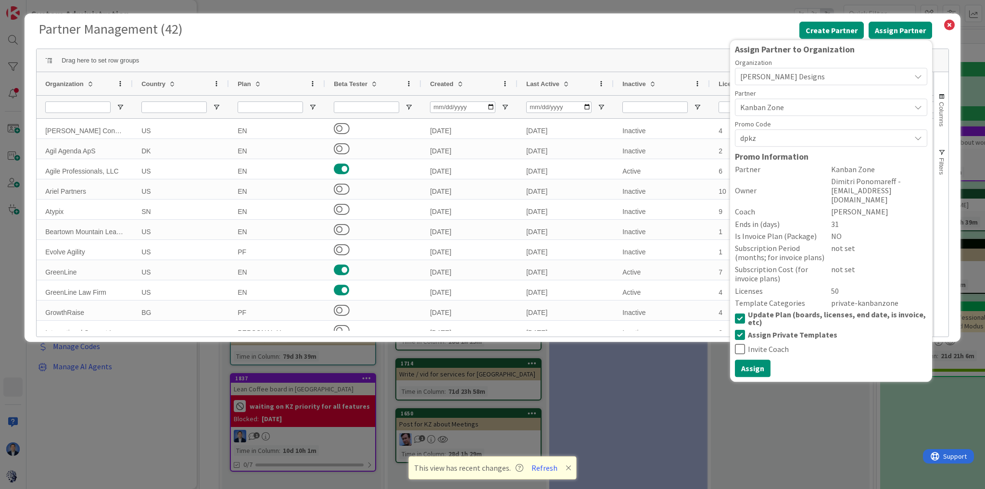
click at [720, 34] on span "Partner Management ( 42 )" at bounding box center [418, 30] width 761 height 18
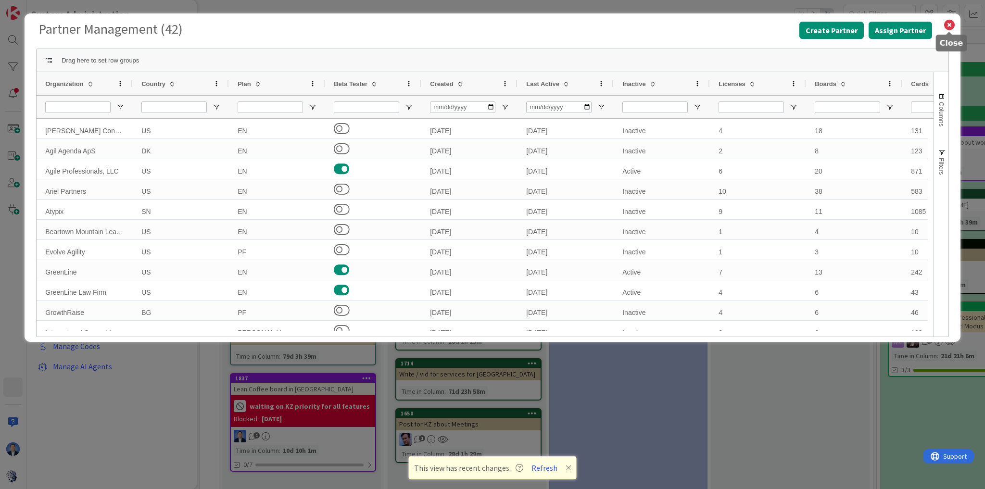
click at [949, 26] on icon at bounding box center [949, 24] width 13 height 13
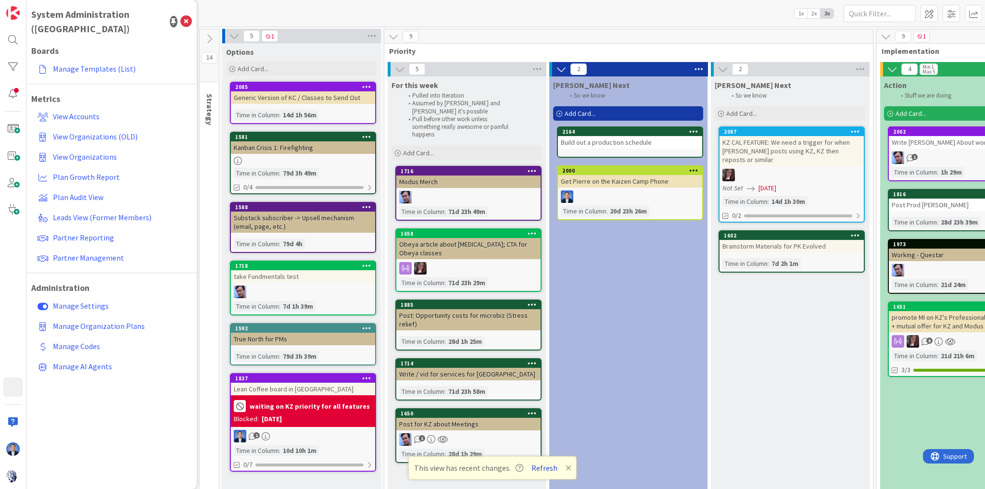
click at [540, 470] on button "Refresh" at bounding box center [544, 468] width 33 height 13
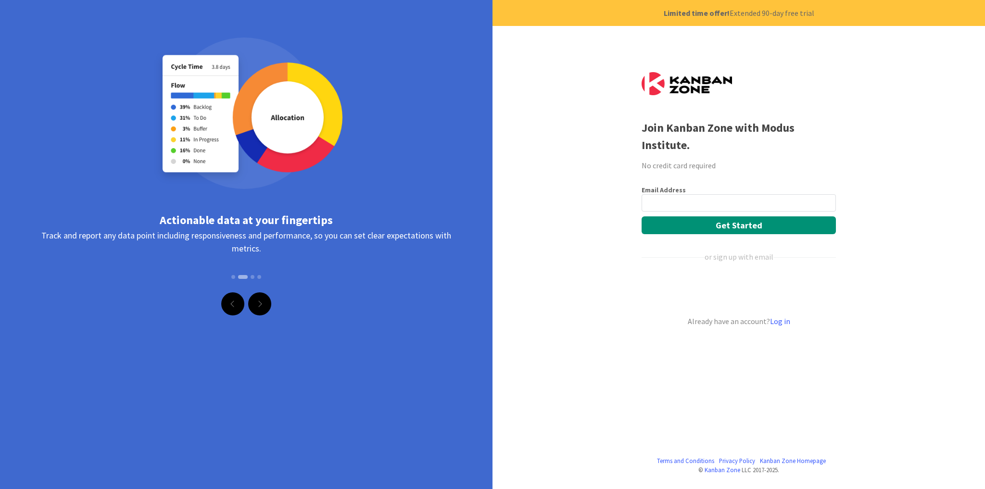
click at [827, 73] on div "Join Kanban Zone with Modus Institute. No credit card required Email Address Ge…" at bounding box center [739, 244] width 194 height 489
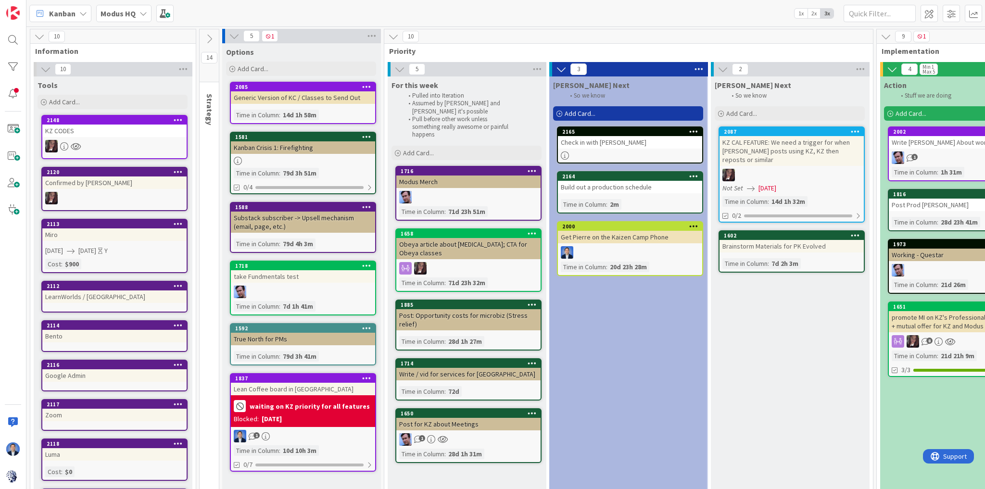
click at [413, 9] on div "Kanban Modus HQ 1x 2x 3x" at bounding box center [505, 13] width 959 height 26
click at [44, 33] on icon at bounding box center [39, 36] width 11 height 11
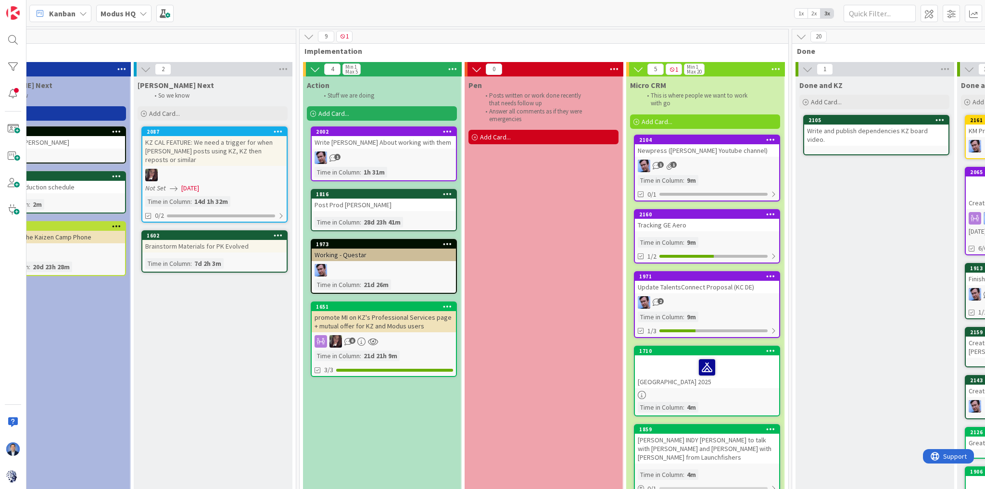
scroll to position [0, 787]
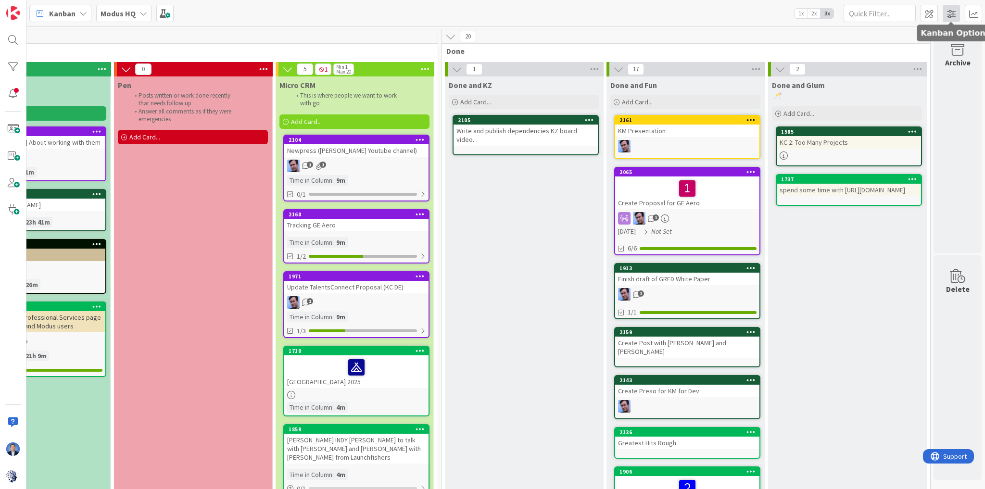
click at [951, 13] on span at bounding box center [951, 13] width 17 height 17
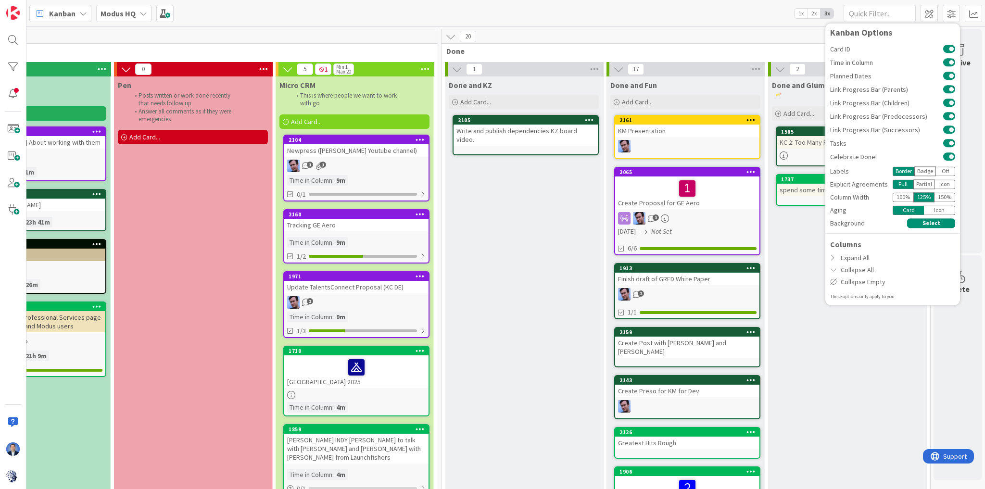
click at [904, 193] on div "100 %" at bounding box center [903, 197] width 21 height 10
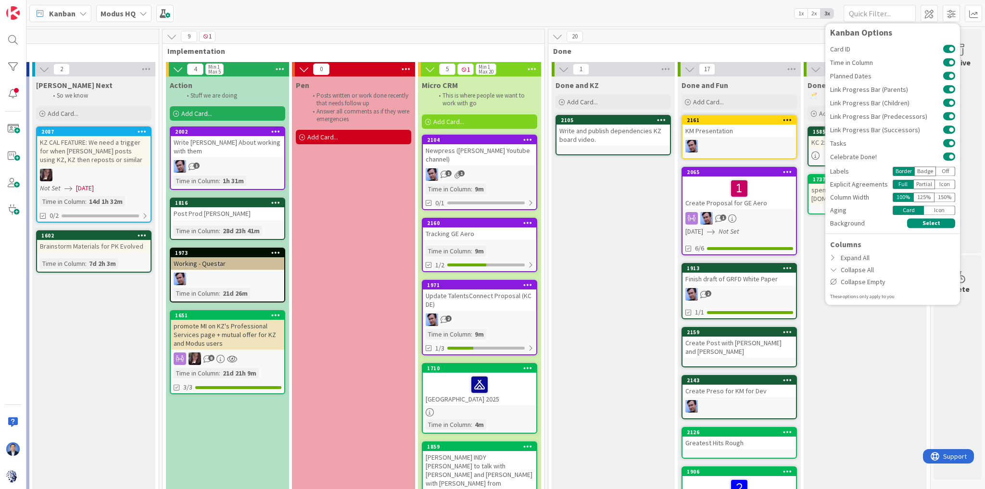
scroll to position [0, 431]
click at [611, 224] on div "Done and KZ Add Card... 2105 Write and publish dependencies KZ board video." at bounding box center [613, 413] width 123 height 674
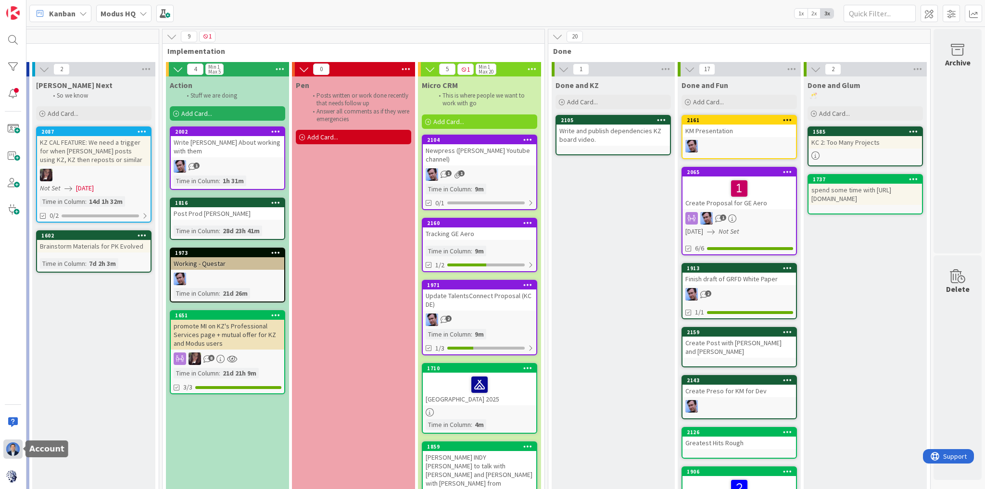
click at [15, 451] on img at bounding box center [12, 449] width 13 height 13
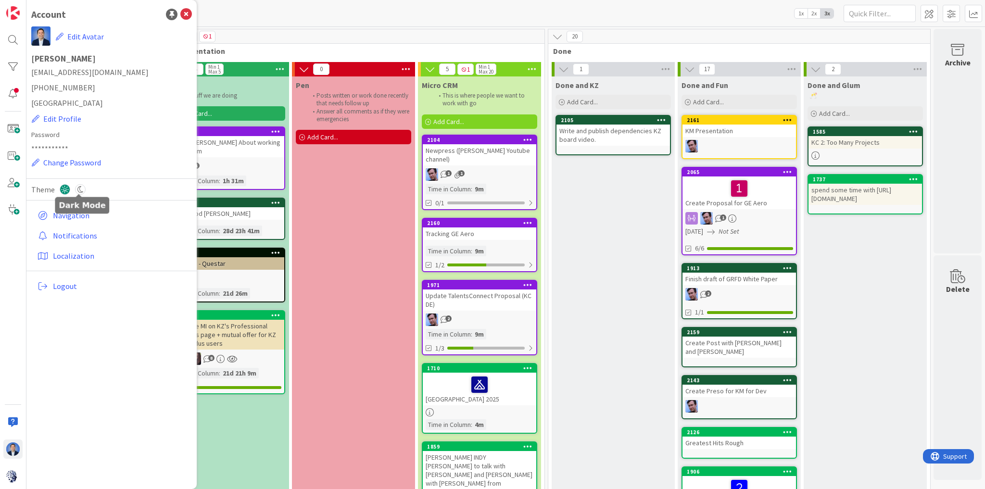
click at [81, 190] on icon at bounding box center [80, 189] width 11 height 11
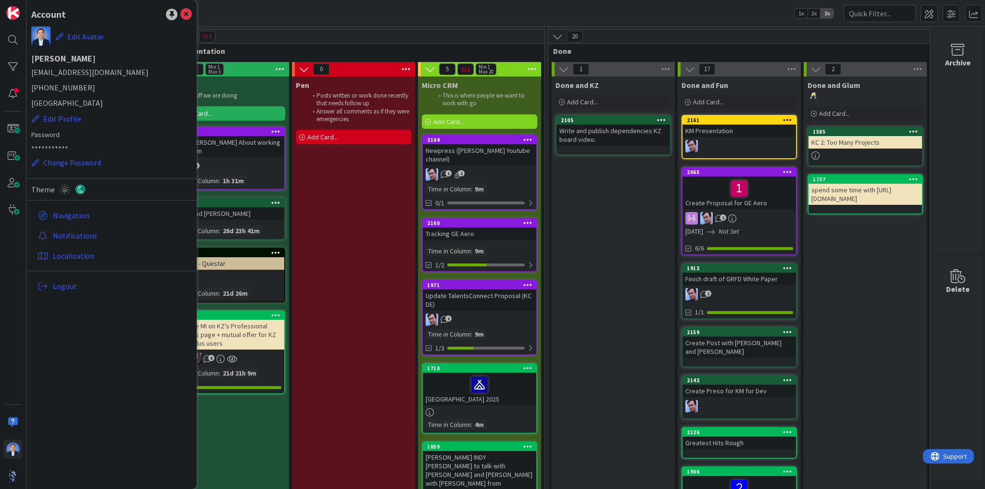
click at [616, 258] on div "Done and KZ Add Card... 2105 Write and publish dependencies KZ board video." at bounding box center [613, 413] width 123 height 674
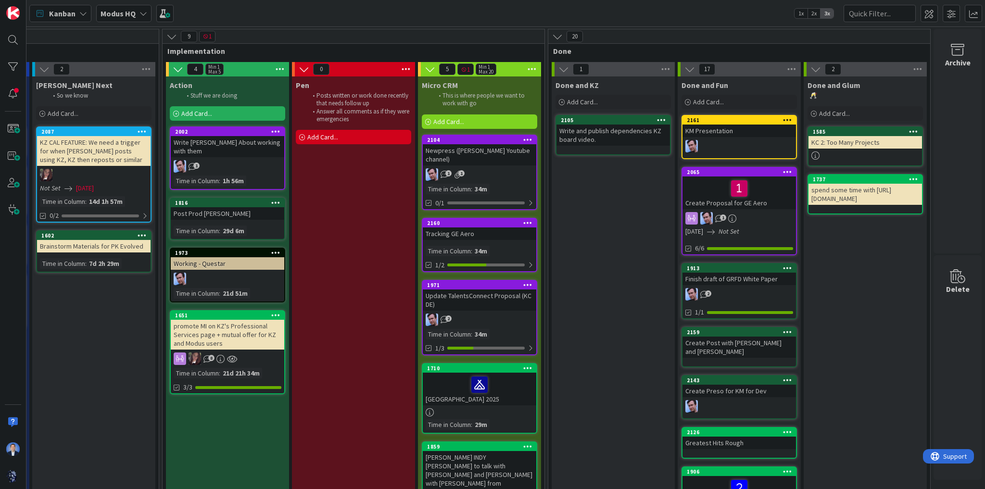
click at [764, 215] on div "1" at bounding box center [740, 218] width 114 height 13
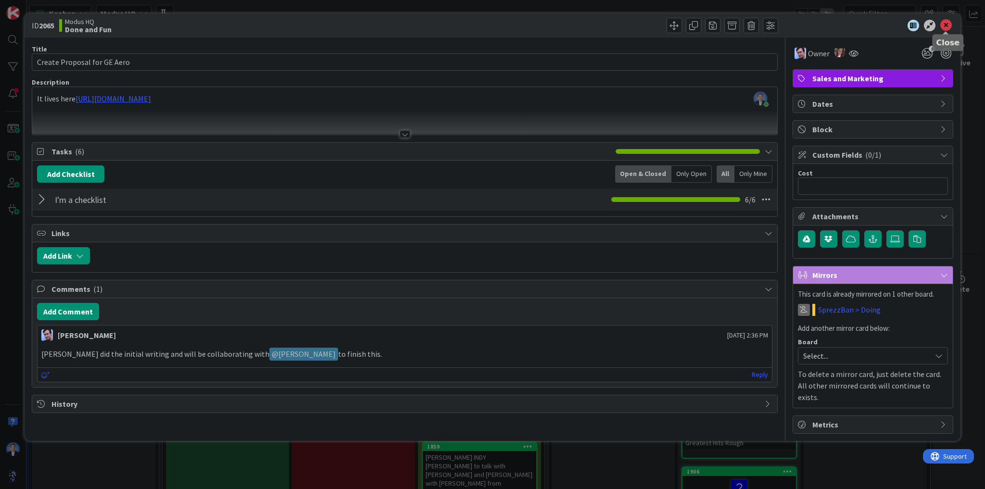
click at [947, 27] on icon at bounding box center [947, 26] width 12 height 12
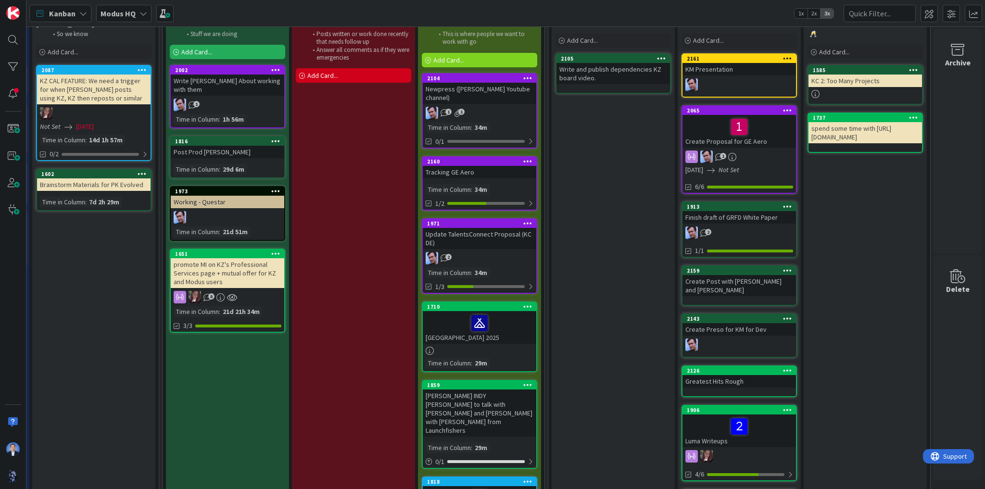
scroll to position [0, 431]
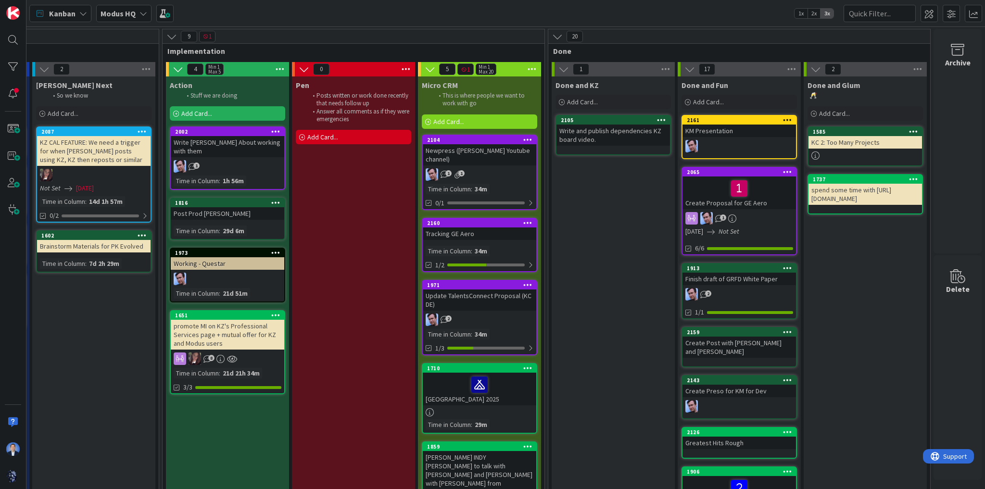
click at [552, 33] on icon at bounding box center [557, 36] width 11 height 11
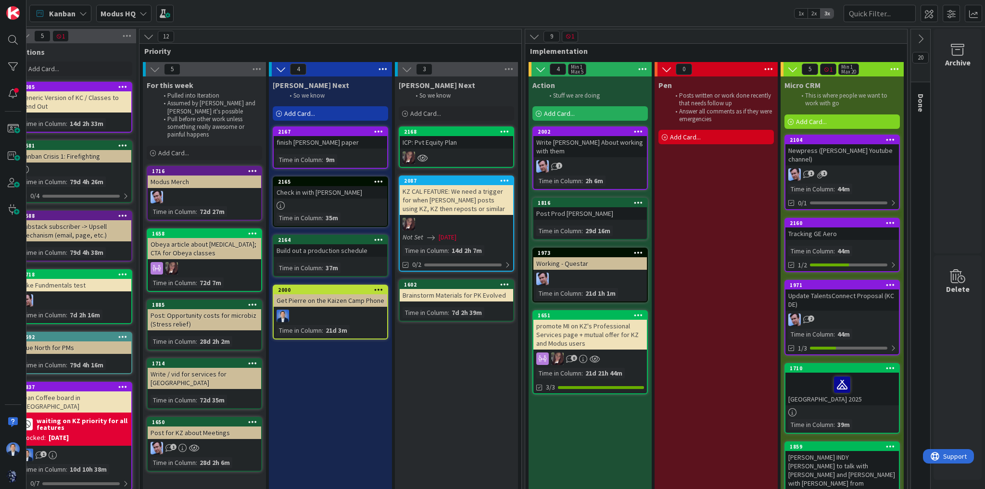
click at [533, 84] on span "Action" at bounding box center [544, 85] width 23 height 10
click at [537, 89] on span "Action" at bounding box center [544, 85] width 23 height 10
click at [119, 13] on b "Modus HQ" at bounding box center [118, 14] width 35 height 10
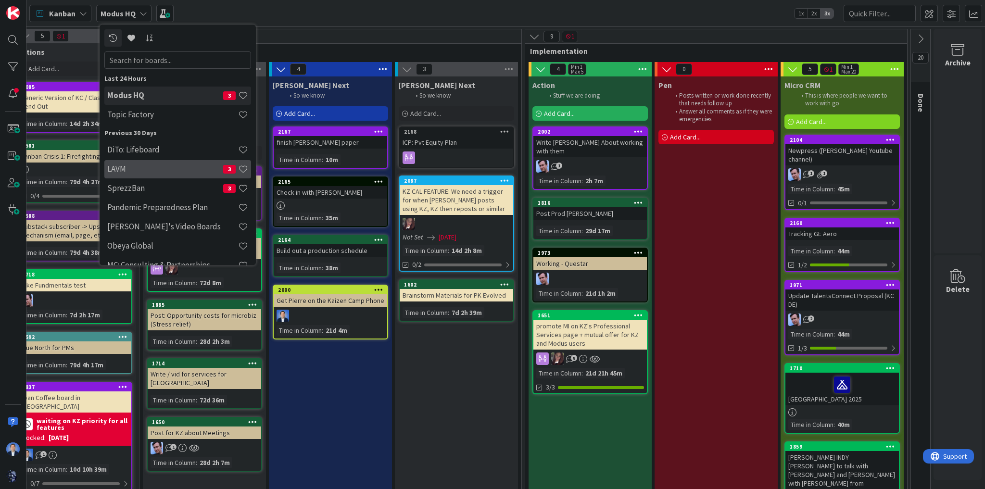
click at [135, 167] on h4 "LAVM" at bounding box center [165, 170] width 116 height 10
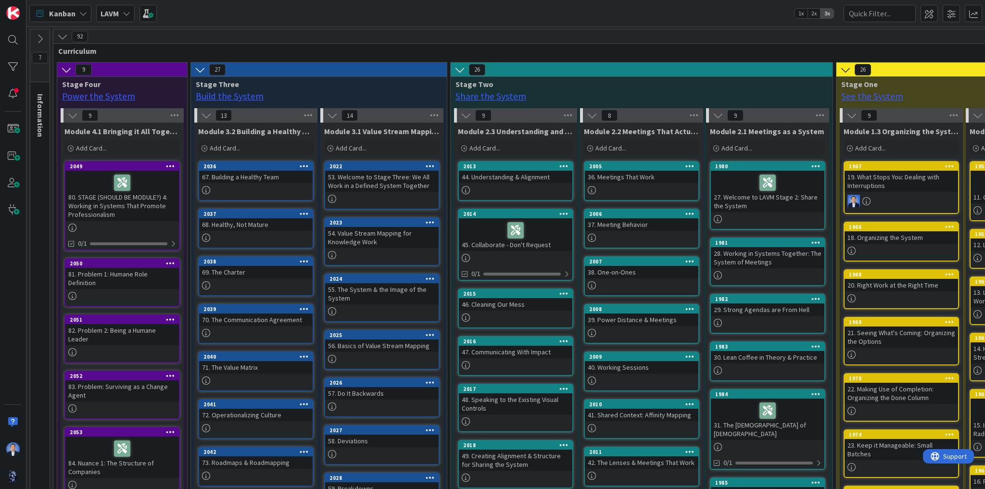
click at [41, 39] on icon at bounding box center [40, 39] width 11 height 11
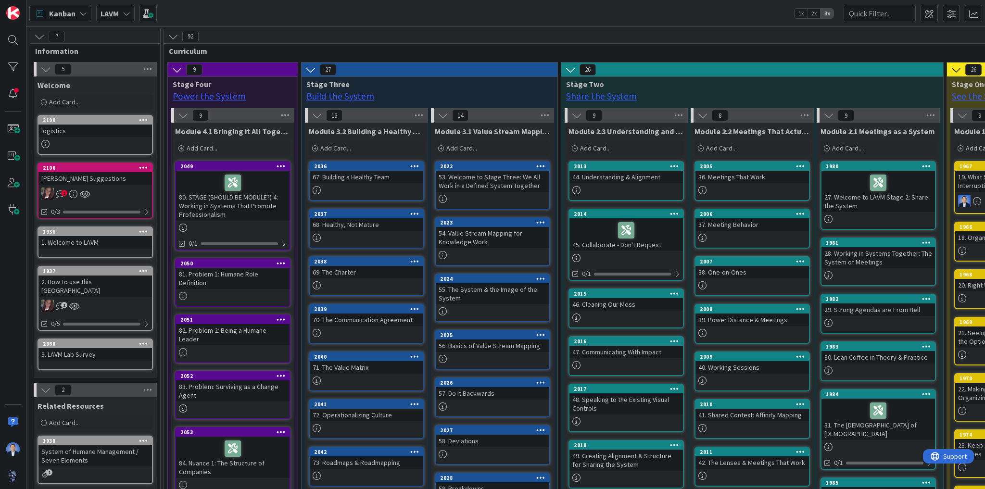
click at [44, 32] on icon at bounding box center [39, 36] width 11 height 11
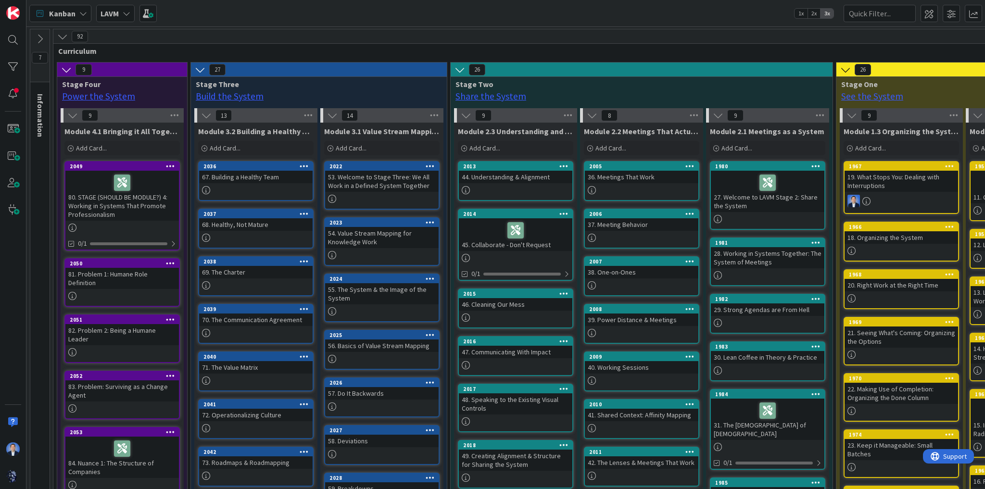
click at [38, 38] on icon at bounding box center [40, 39] width 11 height 11
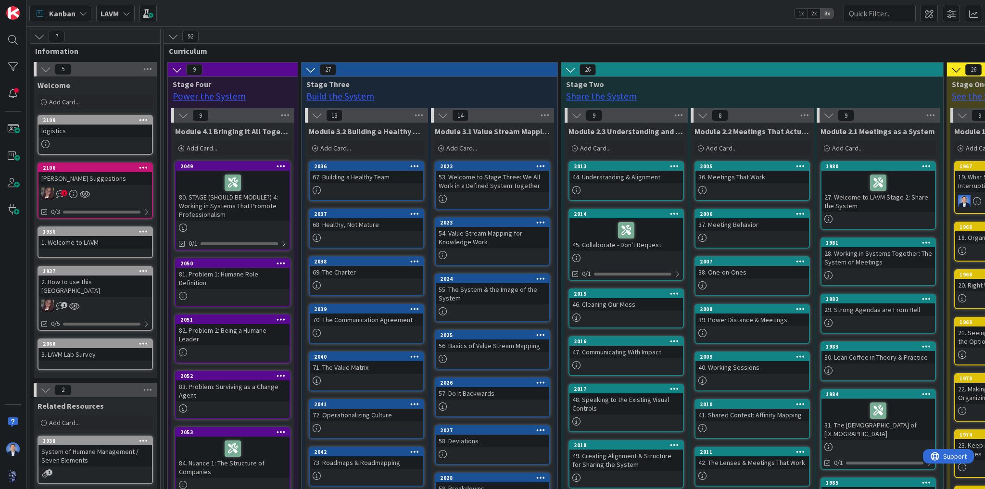
click at [38, 38] on icon at bounding box center [39, 36] width 11 height 11
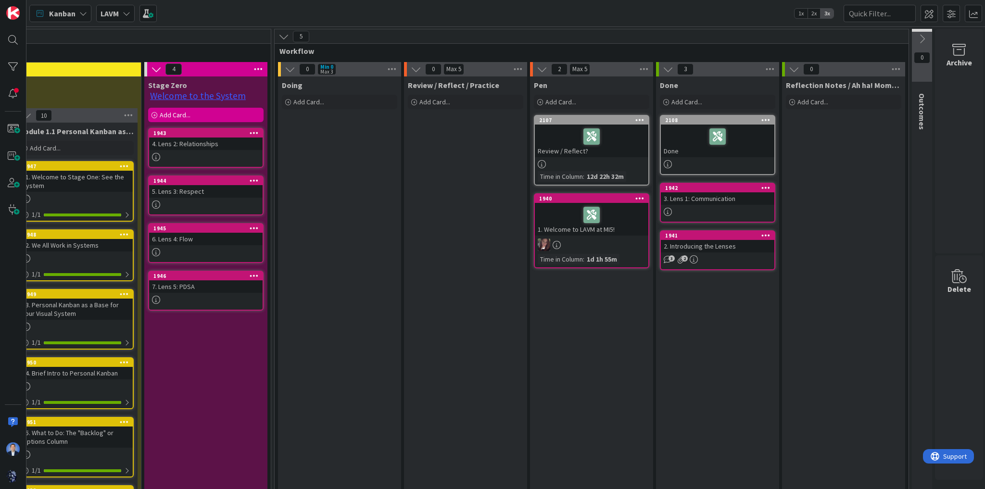
scroll to position [0, 1083]
click at [278, 35] on icon at bounding box center [282, 36] width 11 height 11
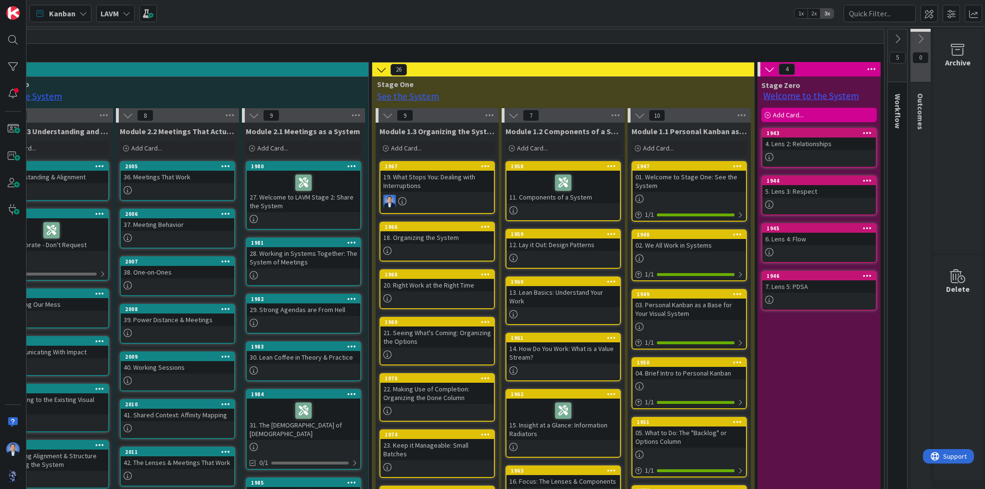
scroll to position [0, 469]
click at [373, 63] on div "26" at bounding box center [563, 70] width 382 height 14
click at [376, 71] on icon at bounding box center [381, 69] width 11 height 11
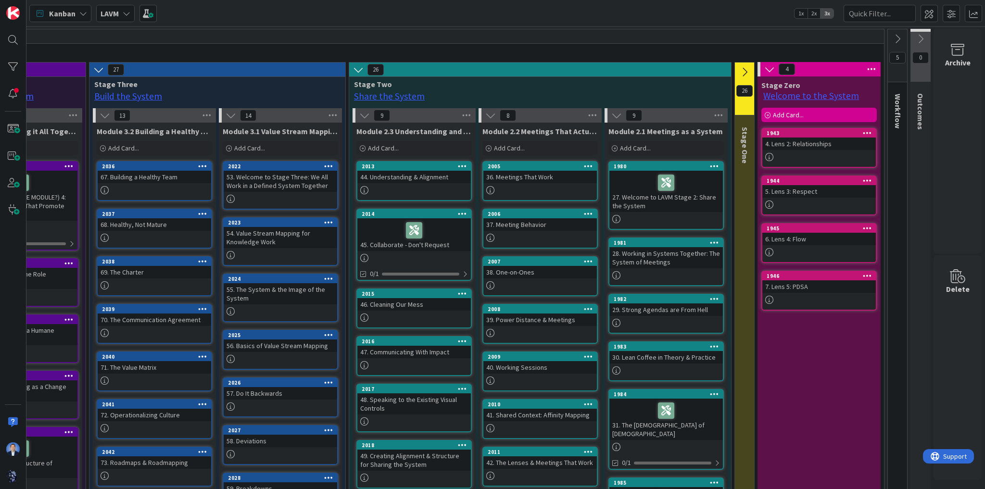
scroll to position [0, 106]
click at [355, 67] on icon at bounding box center [358, 69] width 11 height 11
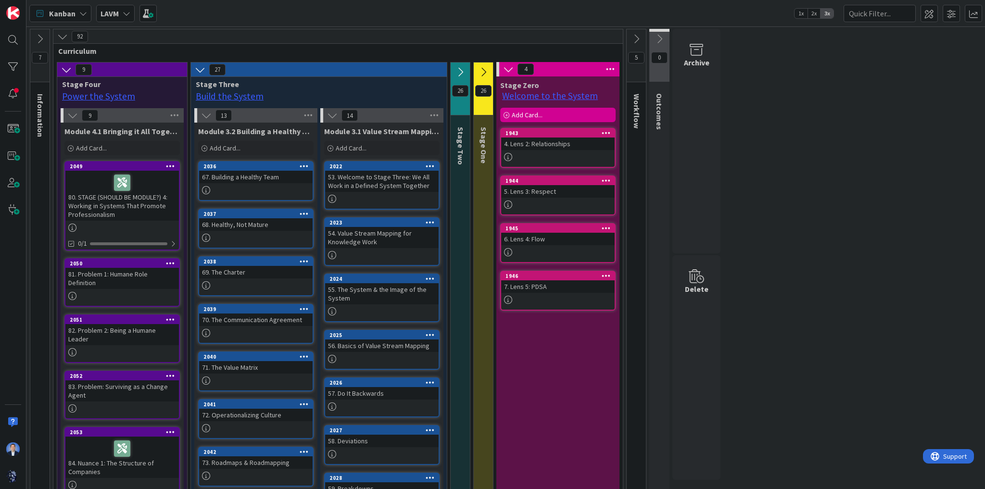
click at [196, 69] on icon at bounding box center [200, 69] width 11 height 11
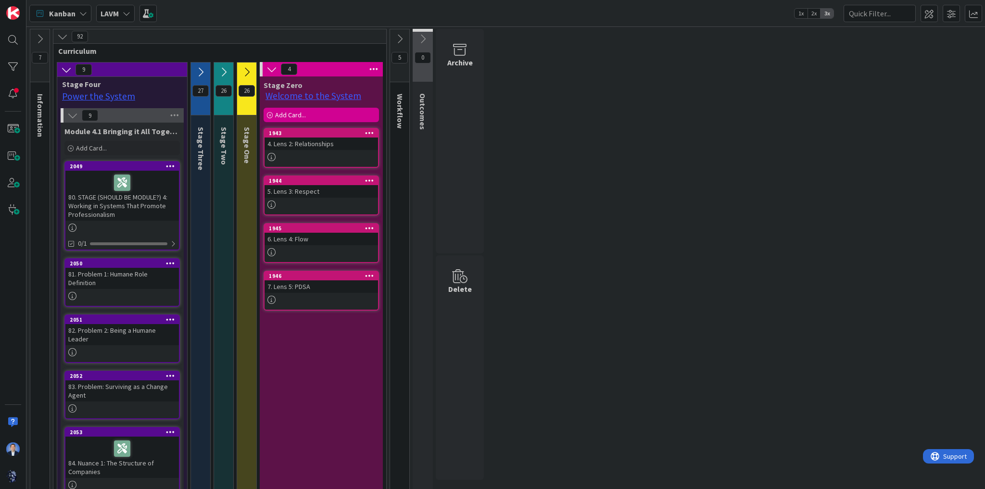
click at [58, 37] on icon at bounding box center [62, 36] width 11 height 11
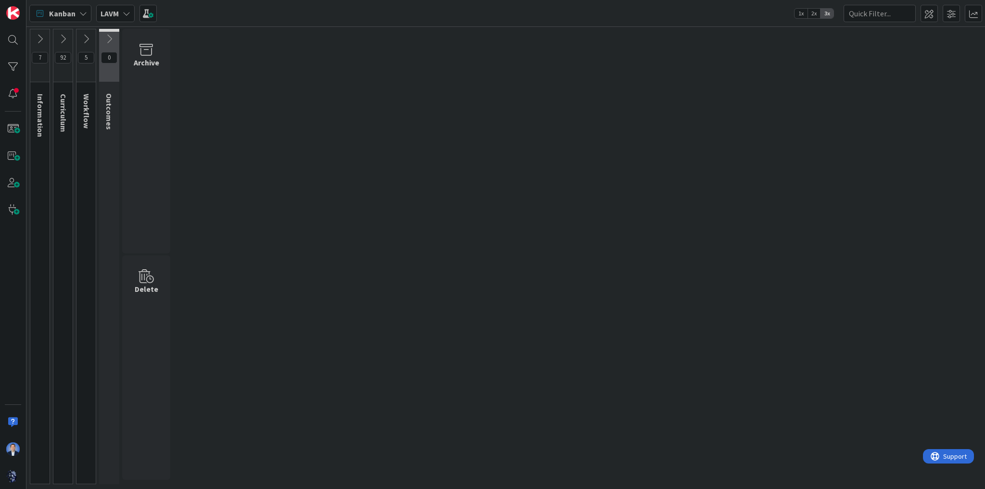
click at [43, 39] on icon at bounding box center [40, 39] width 11 height 11
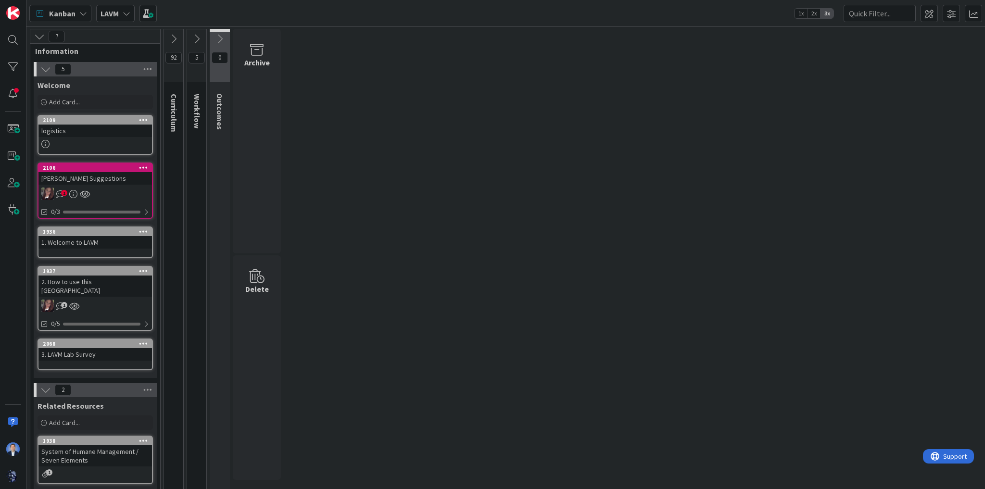
click at [218, 42] on icon at bounding box center [220, 39] width 11 height 11
click at [196, 37] on icon at bounding box center [196, 39] width 11 height 11
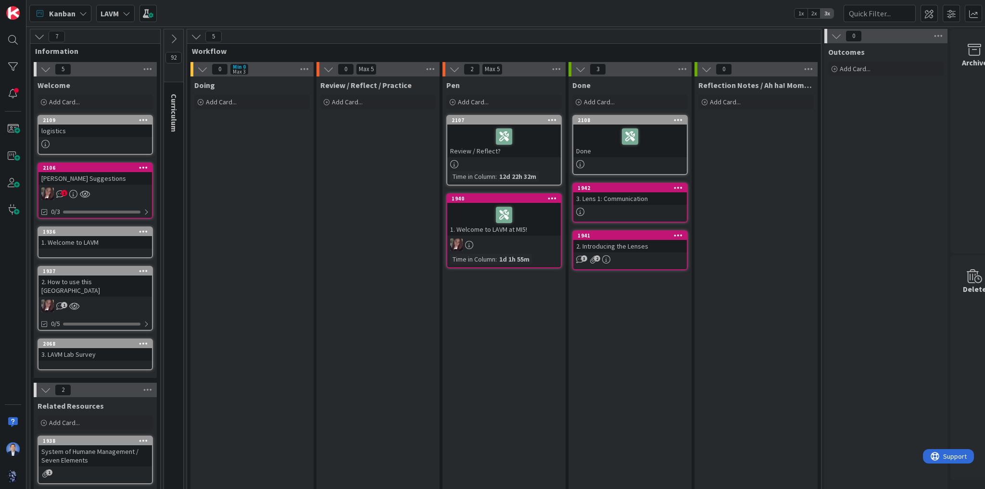
click at [167, 37] on button at bounding box center [173, 39] width 19 height 14
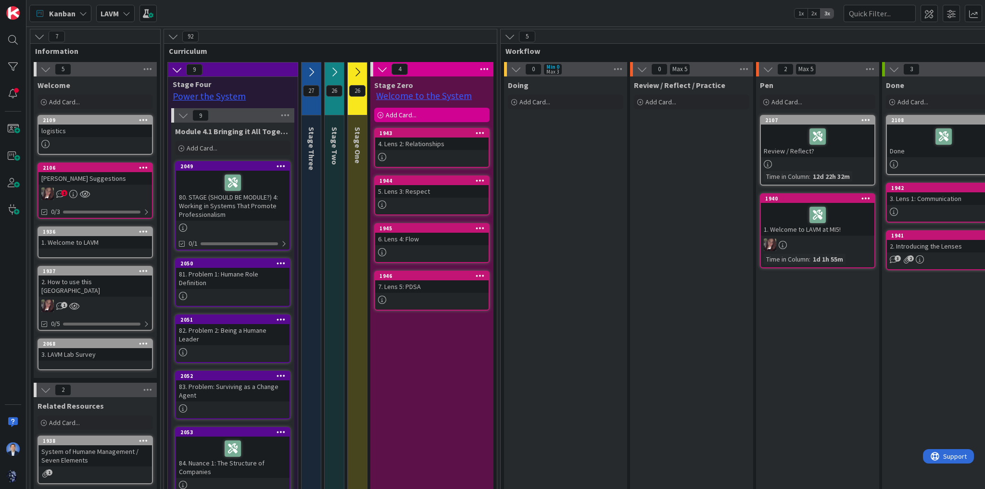
click at [382, 70] on icon at bounding box center [382, 69] width 11 height 11
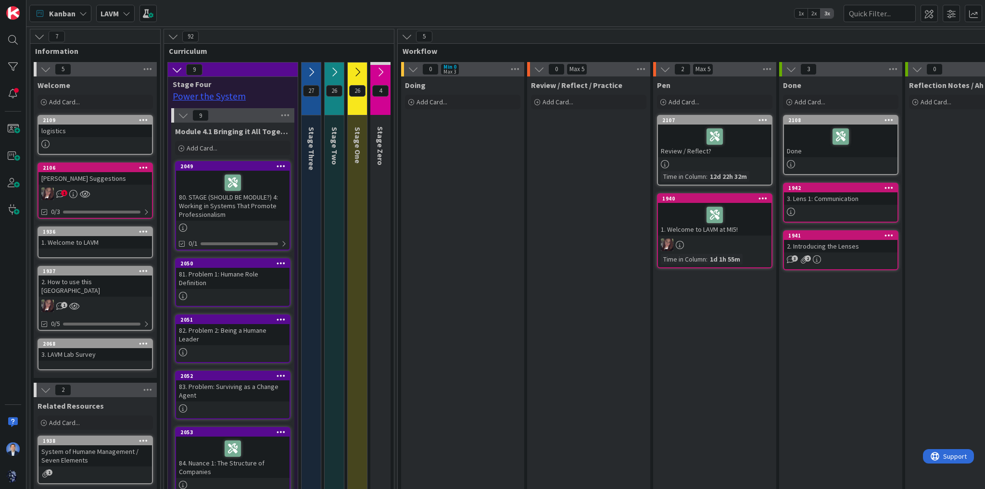
click at [174, 72] on icon at bounding box center [177, 69] width 11 height 11
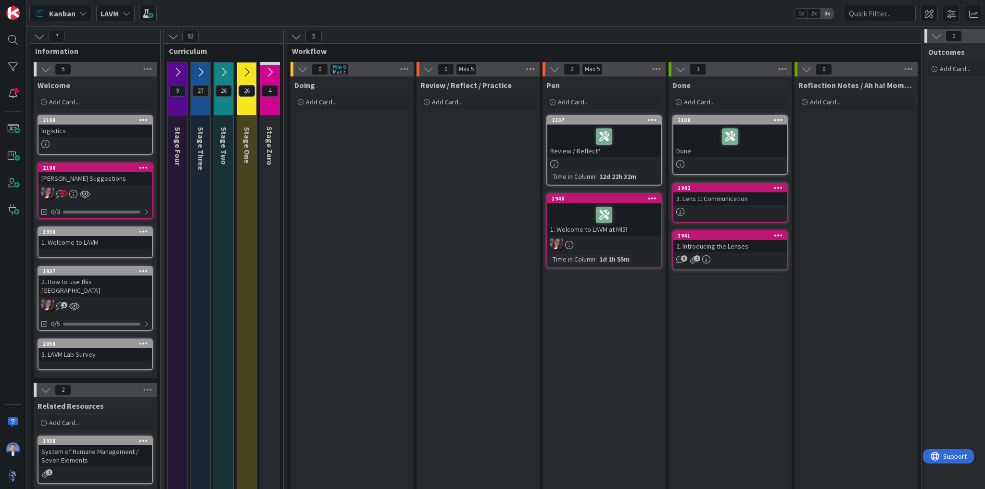
click at [269, 71] on icon at bounding box center [270, 72] width 11 height 11
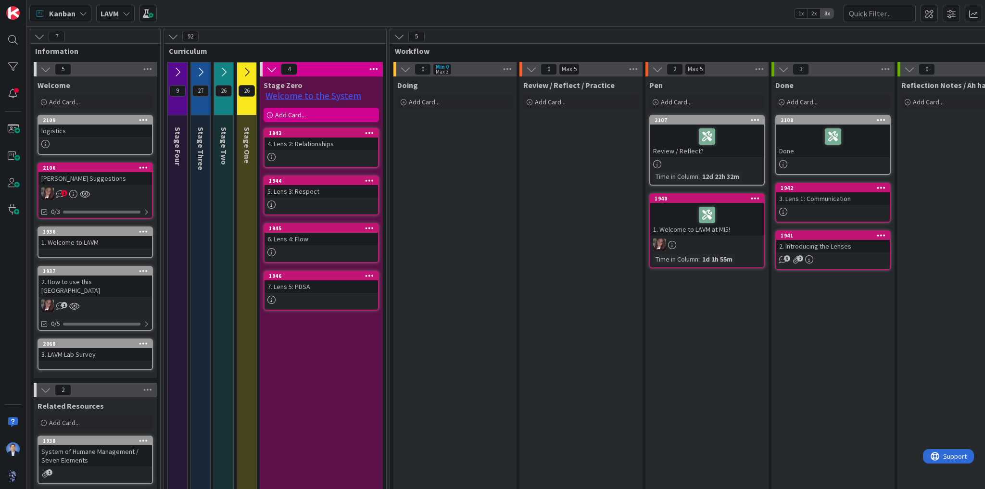
click at [269, 71] on icon at bounding box center [272, 69] width 11 height 11
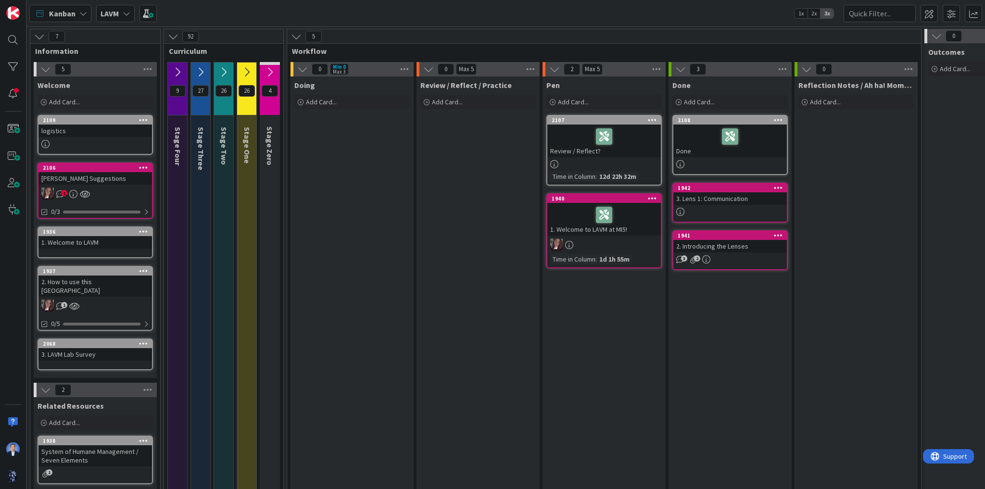
click at [248, 72] on icon at bounding box center [247, 72] width 11 height 11
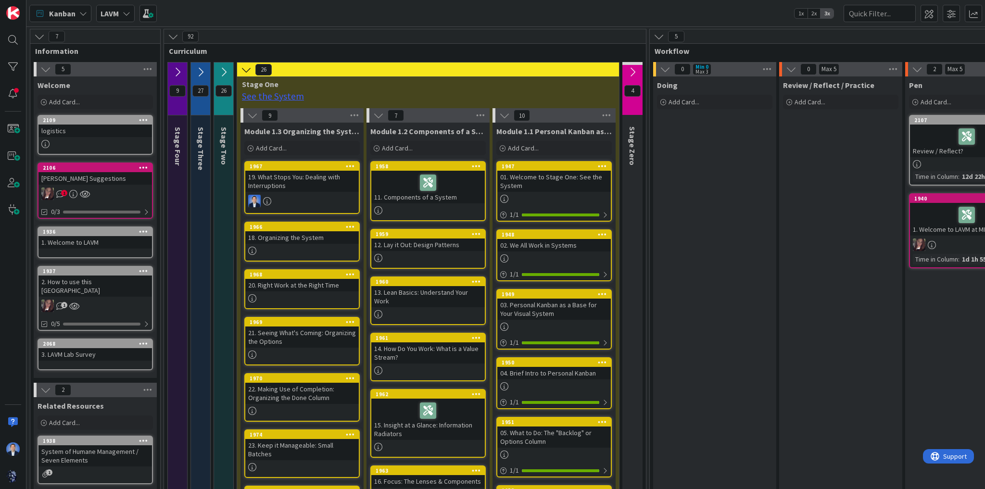
click at [246, 71] on icon at bounding box center [246, 69] width 11 height 11
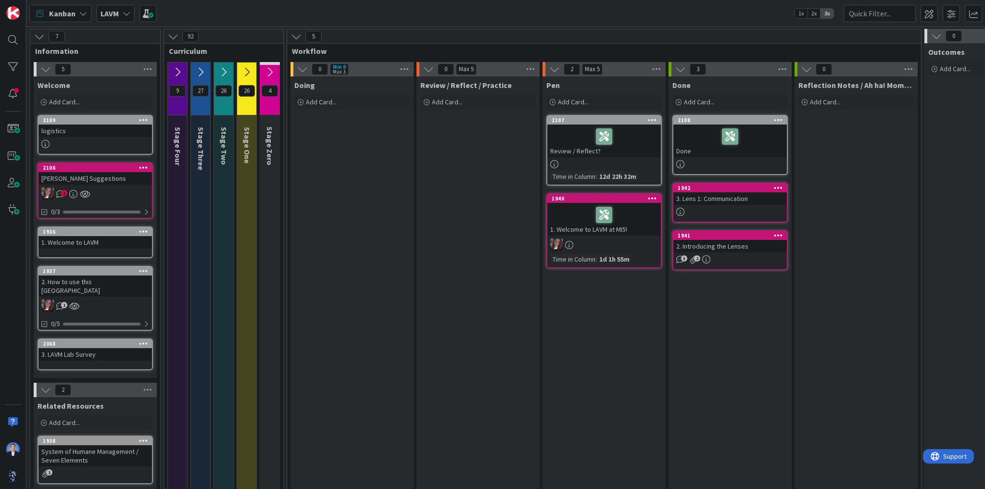
click at [116, 17] on b "LAVM" at bounding box center [110, 14] width 18 height 10
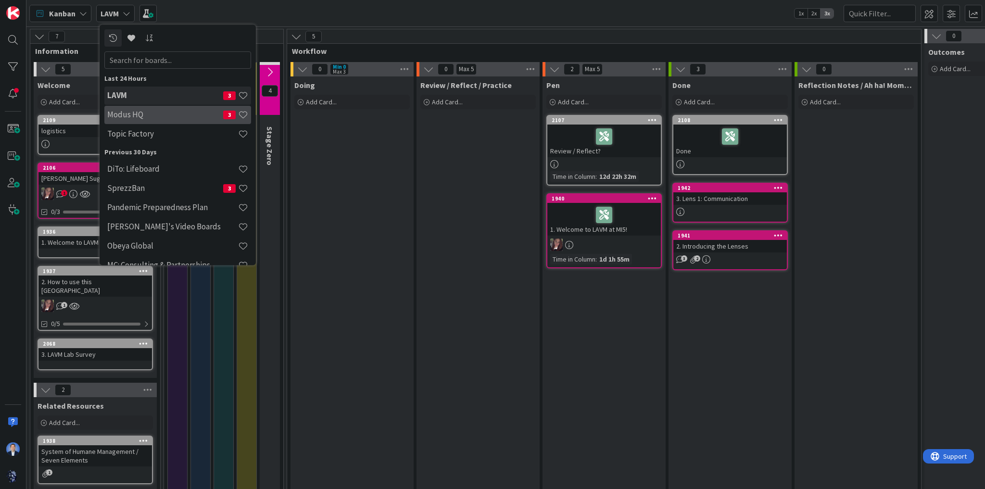
click at [133, 118] on h4 "Modus HQ" at bounding box center [165, 115] width 116 height 10
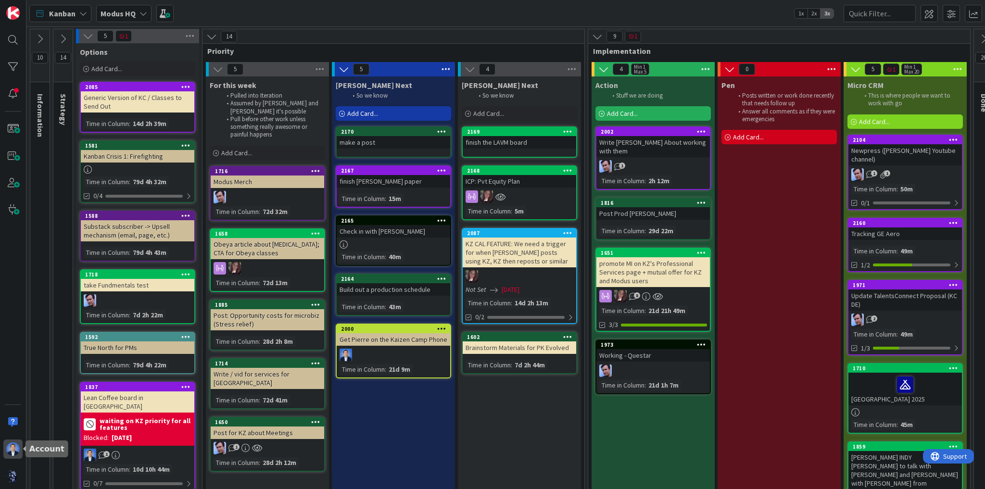
drag, startPoint x: 17, startPoint y: 449, endPoint x: 21, endPoint y: 438, distance: 12.3
click at [16, 449] on img at bounding box center [12, 449] width 13 height 13
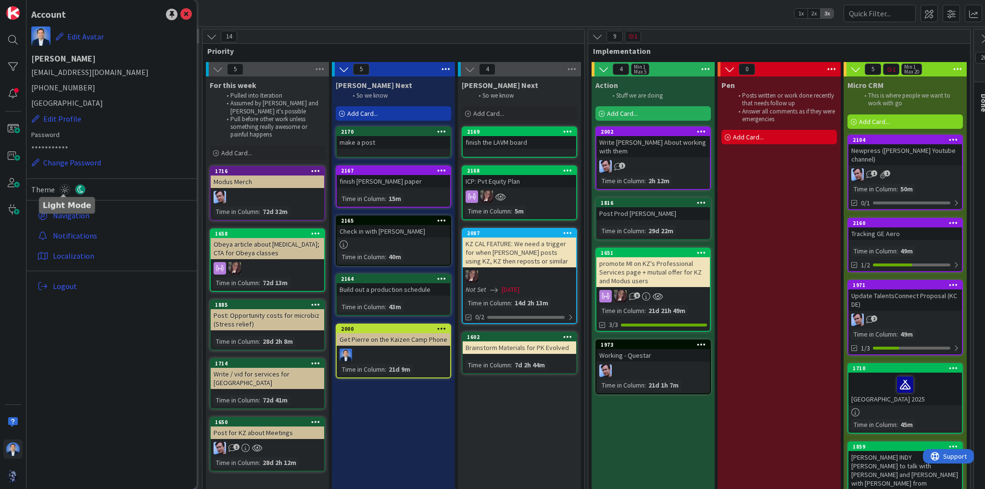
click at [66, 189] on icon at bounding box center [65, 189] width 11 height 11
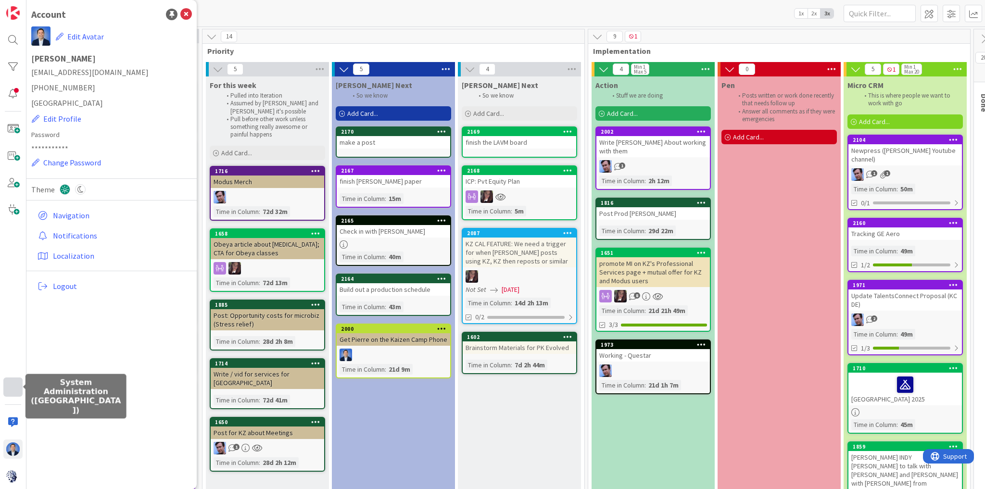
click at [13, 386] on div at bounding box center [12, 387] width 19 height 19
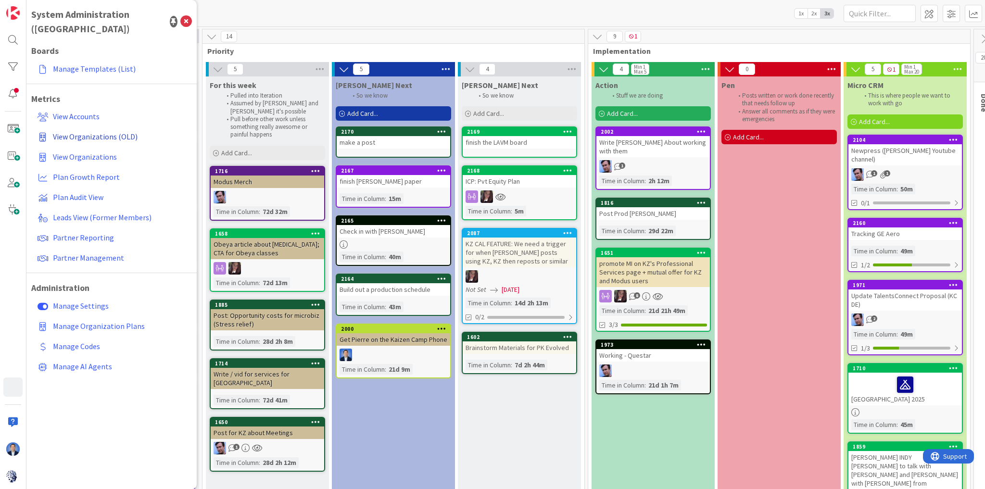
click at [112, 132] on span "View Organizations (OLD)" at bounding box center [95, 137] width 85 height 10
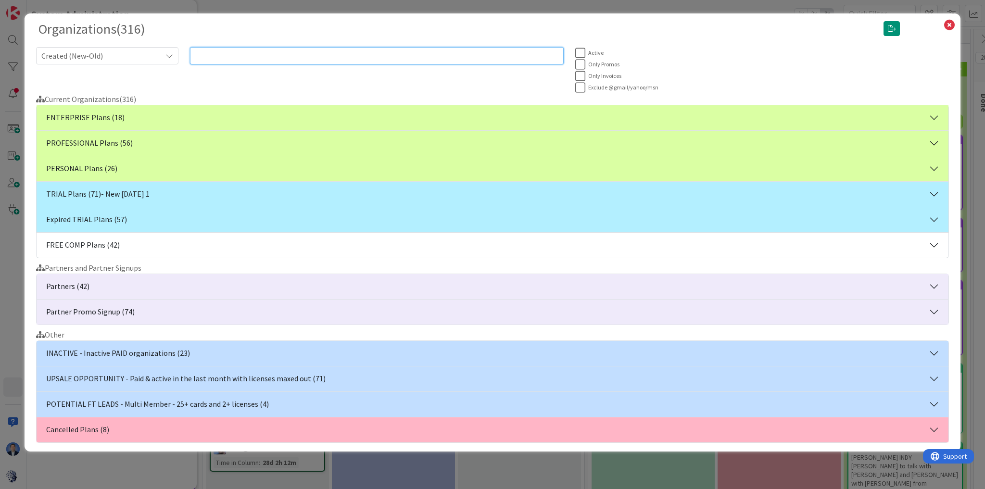
click at [243, 53] on input "text" at bounding box center [377, 55] width 374 height 17
paste input "justyn.bussey@distributel.ca"
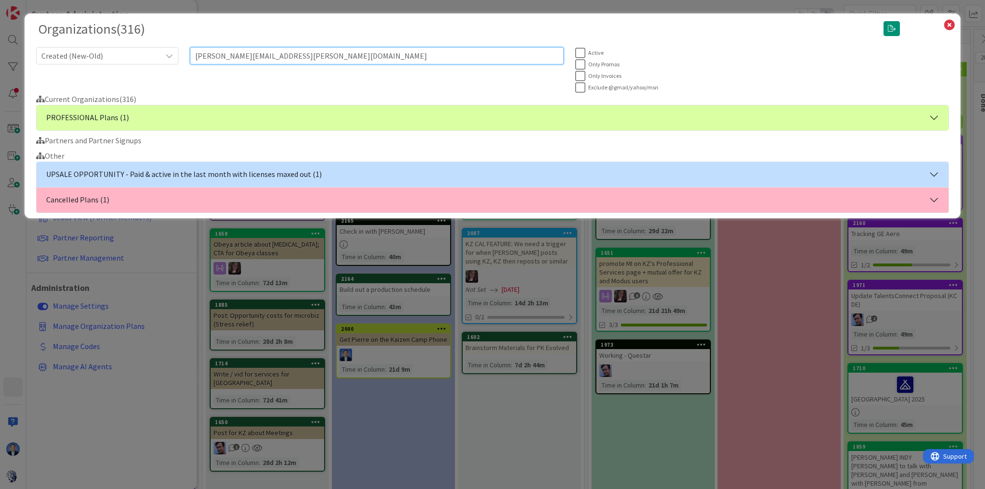
type input "justyn.bussey@distributel.ca"
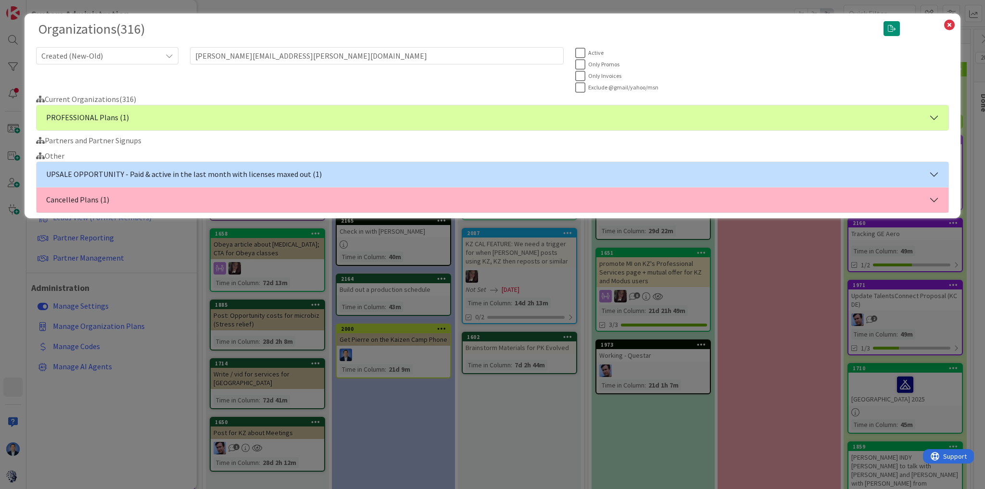
click at [162, 125] on button "PROFESSIONAL Plans (1)" at bounding box center [493, 117] width 912 height 25
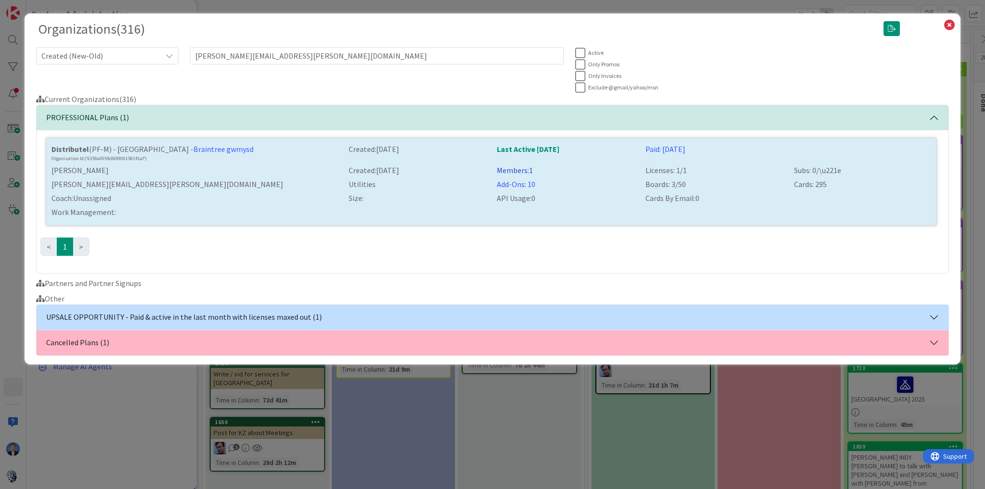
click at [510, 167] on link "Members: 1" at bounding box center [515, 171] width 36 height 10
